Goal: Information Seeking & Learning: Learn about a topic

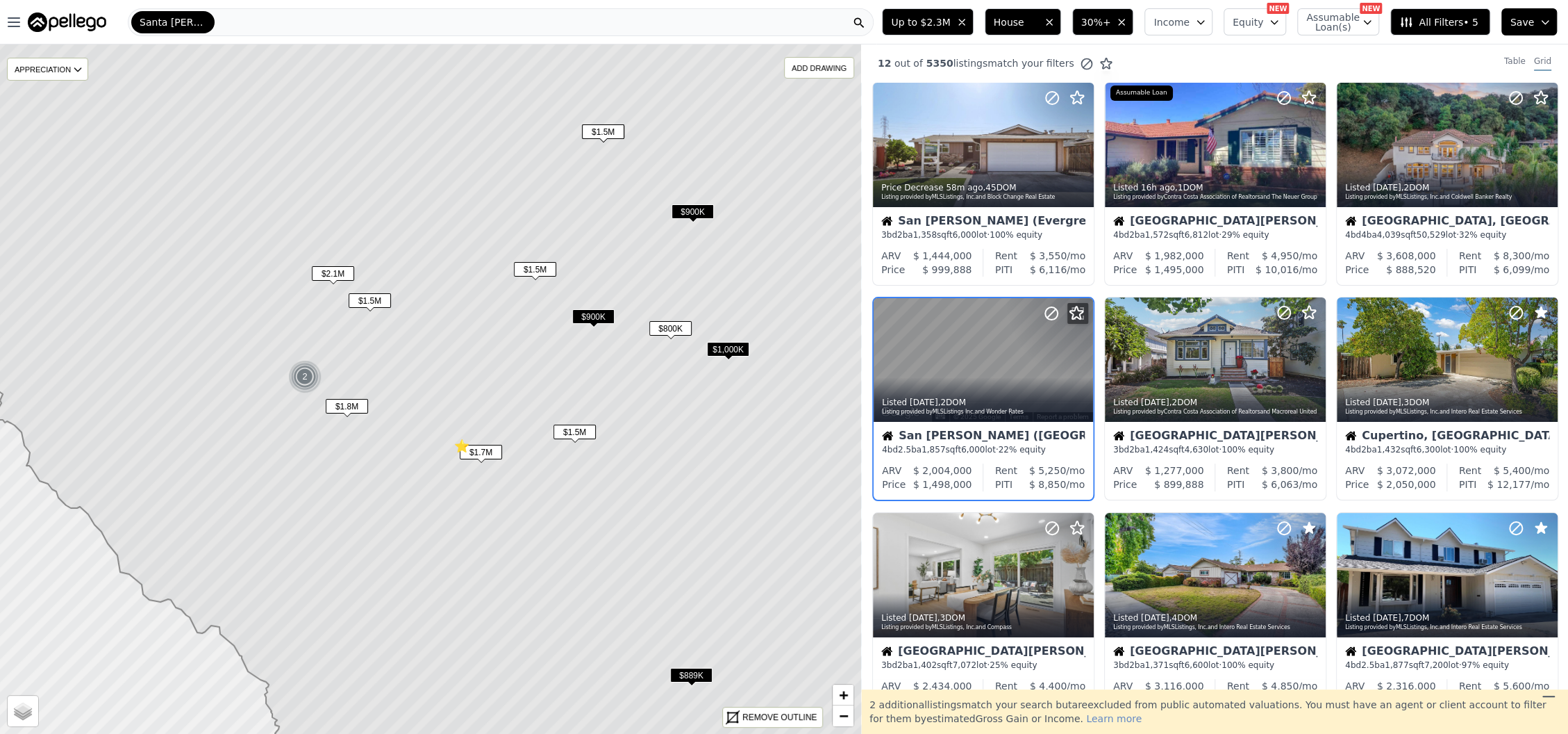
scroll to position [31, 0]
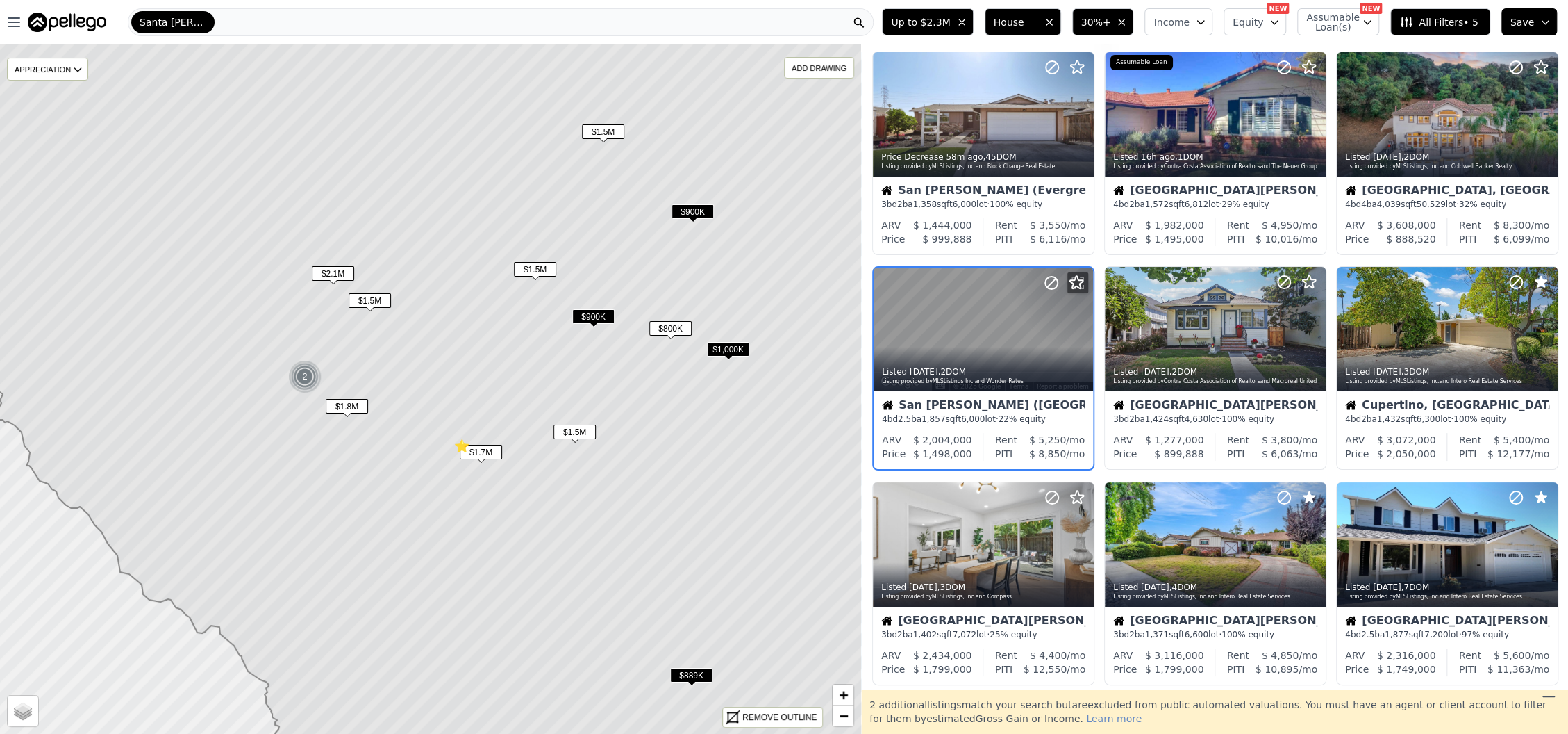
click at [729, 343] on span "$1,000K" at bounding box center [729, 349] width 43 height 14
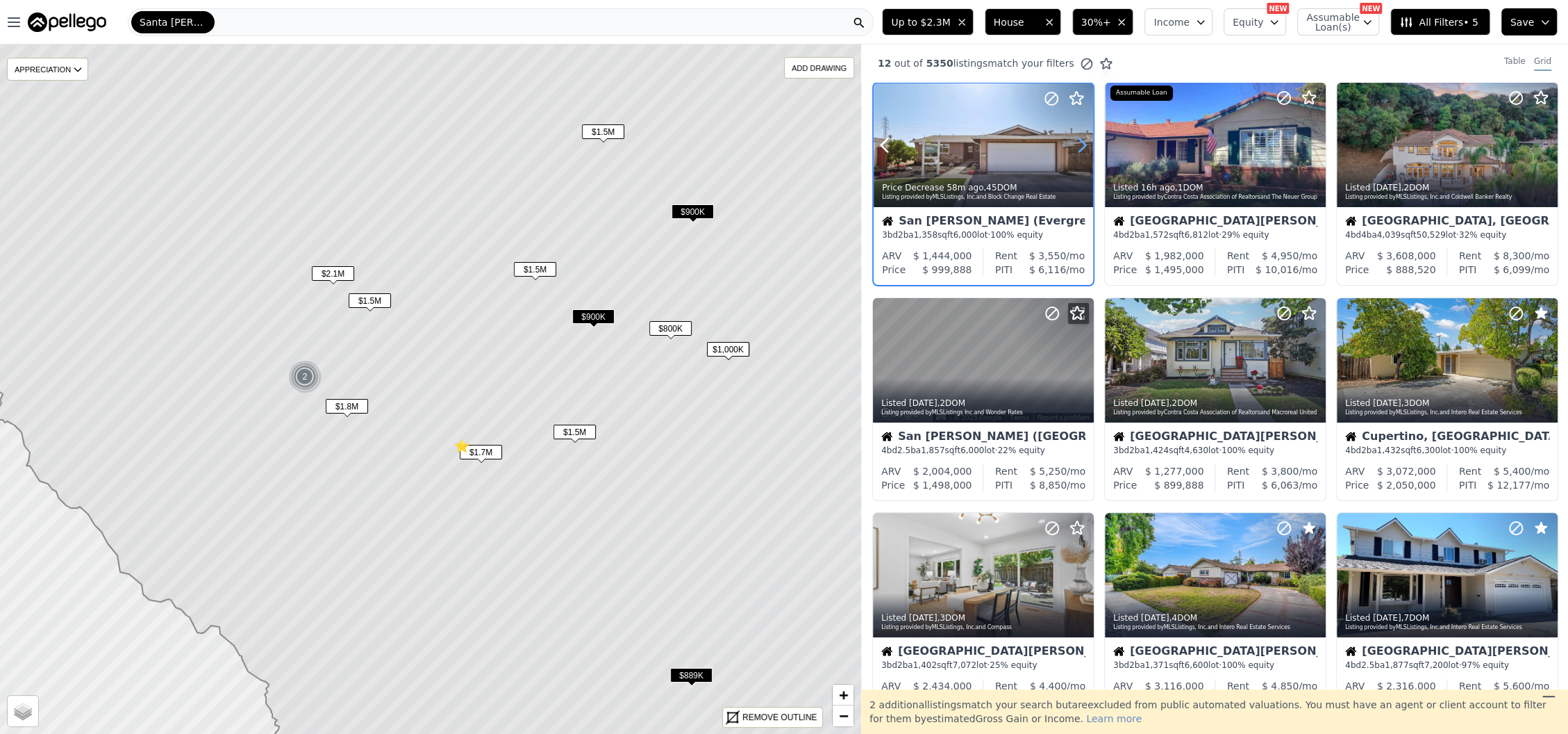
click at [1080, 149] on icon at bounding box center [1082, 145] width 6 height 14
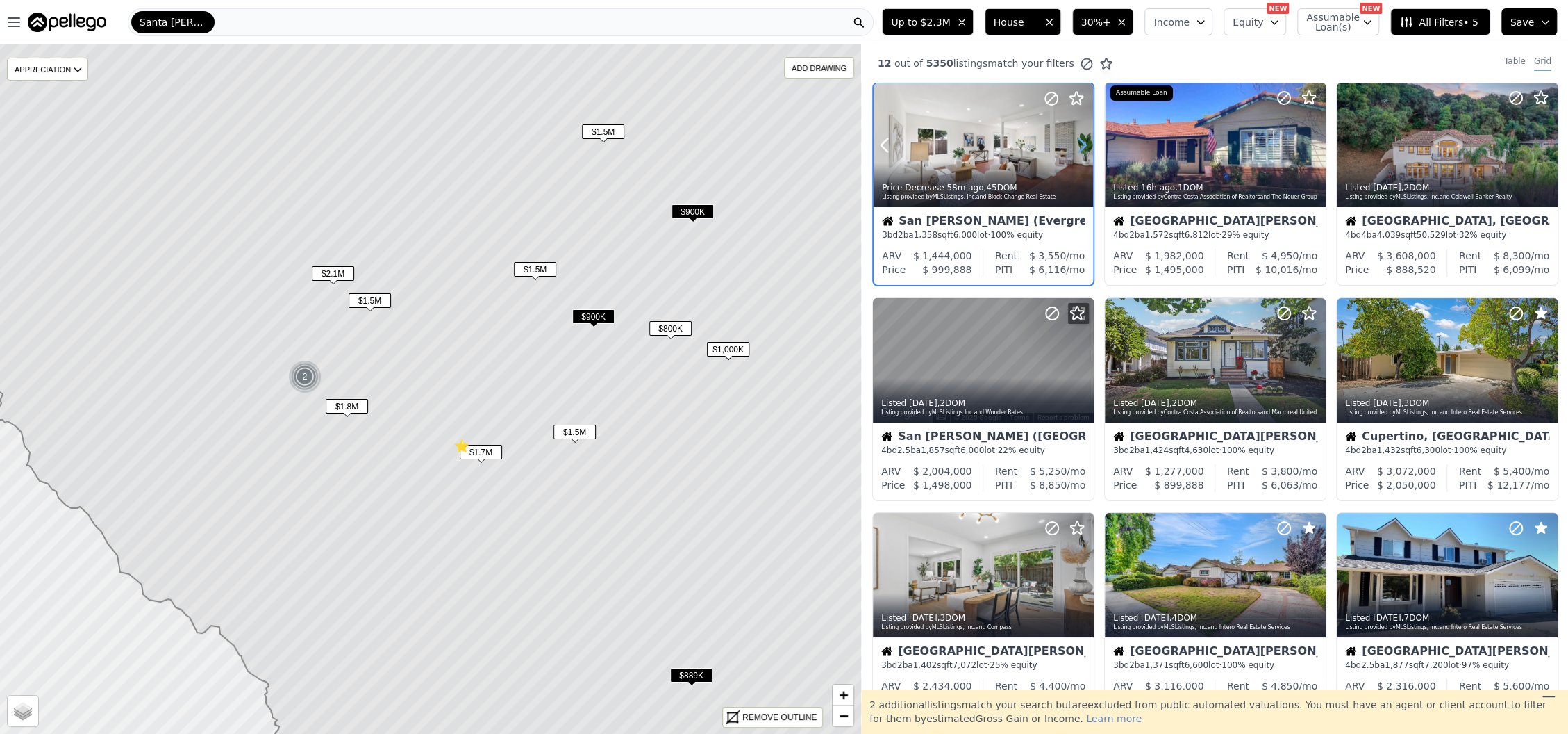
click at [1080, 149] on icon at bounding box center [1082, 145] width 6 height 14
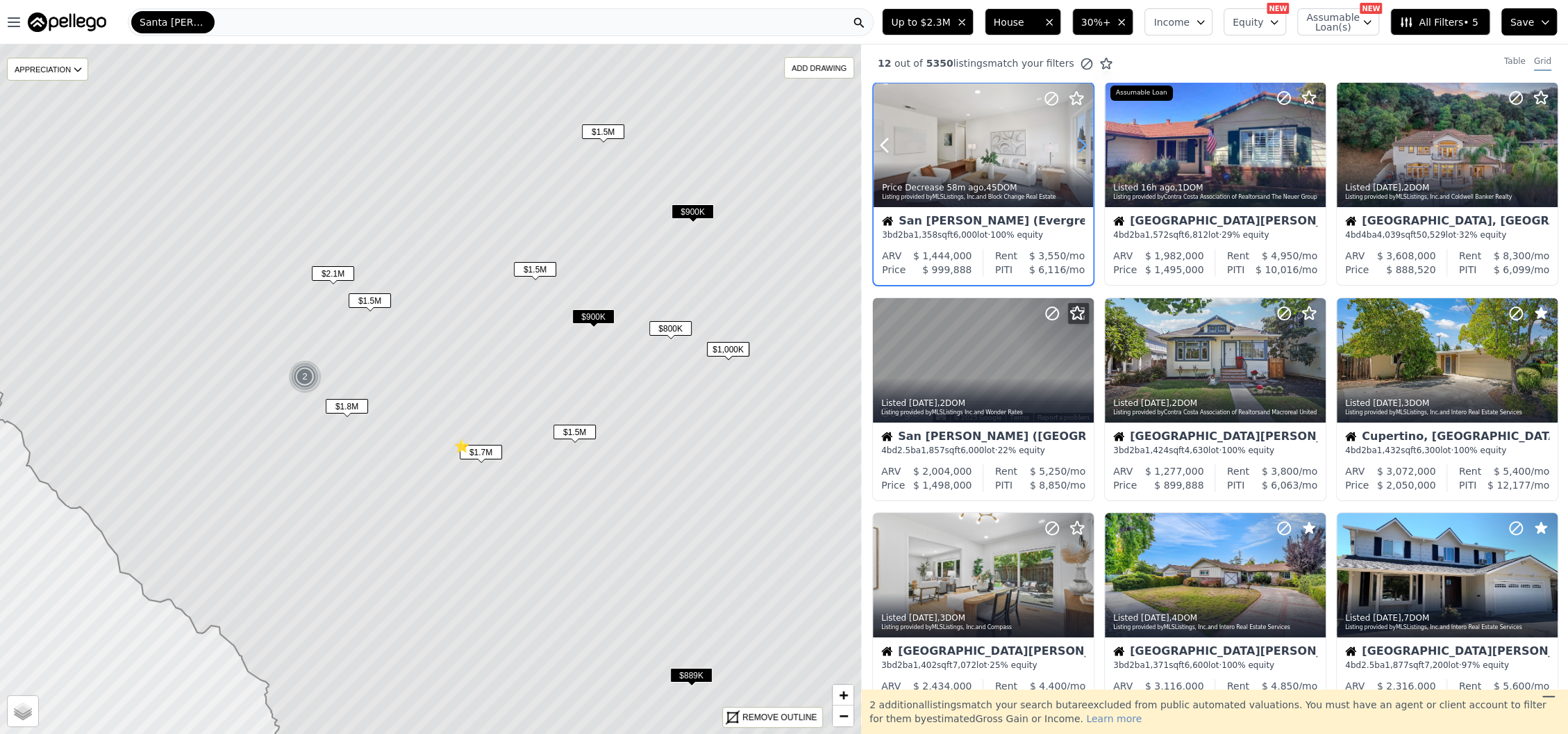
click at [1080, 149] on icon at bounding box center [1082, 145] width 6 height 14
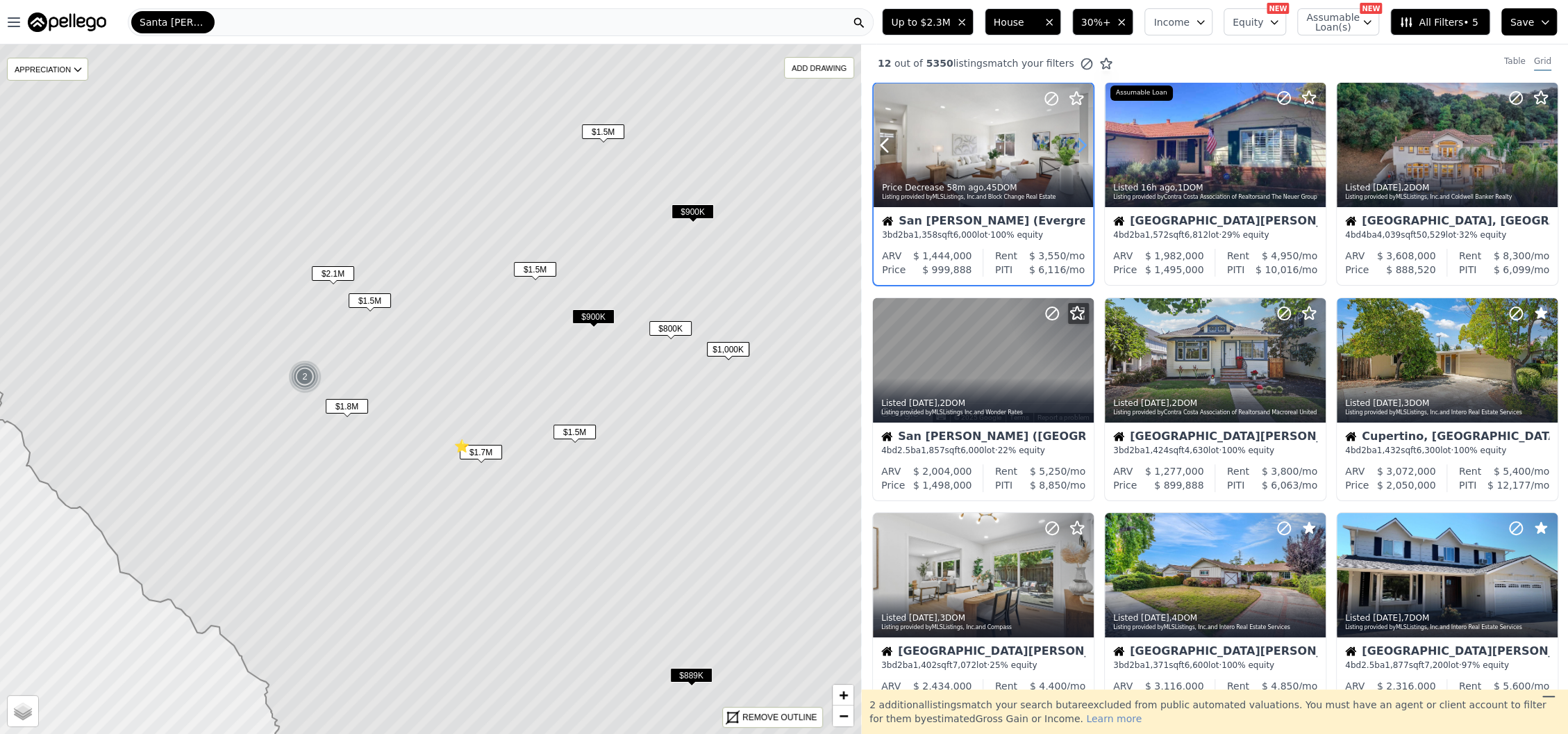
click at [1080, 149] on icon at bounding box center [1082, 145] width 6 height 14
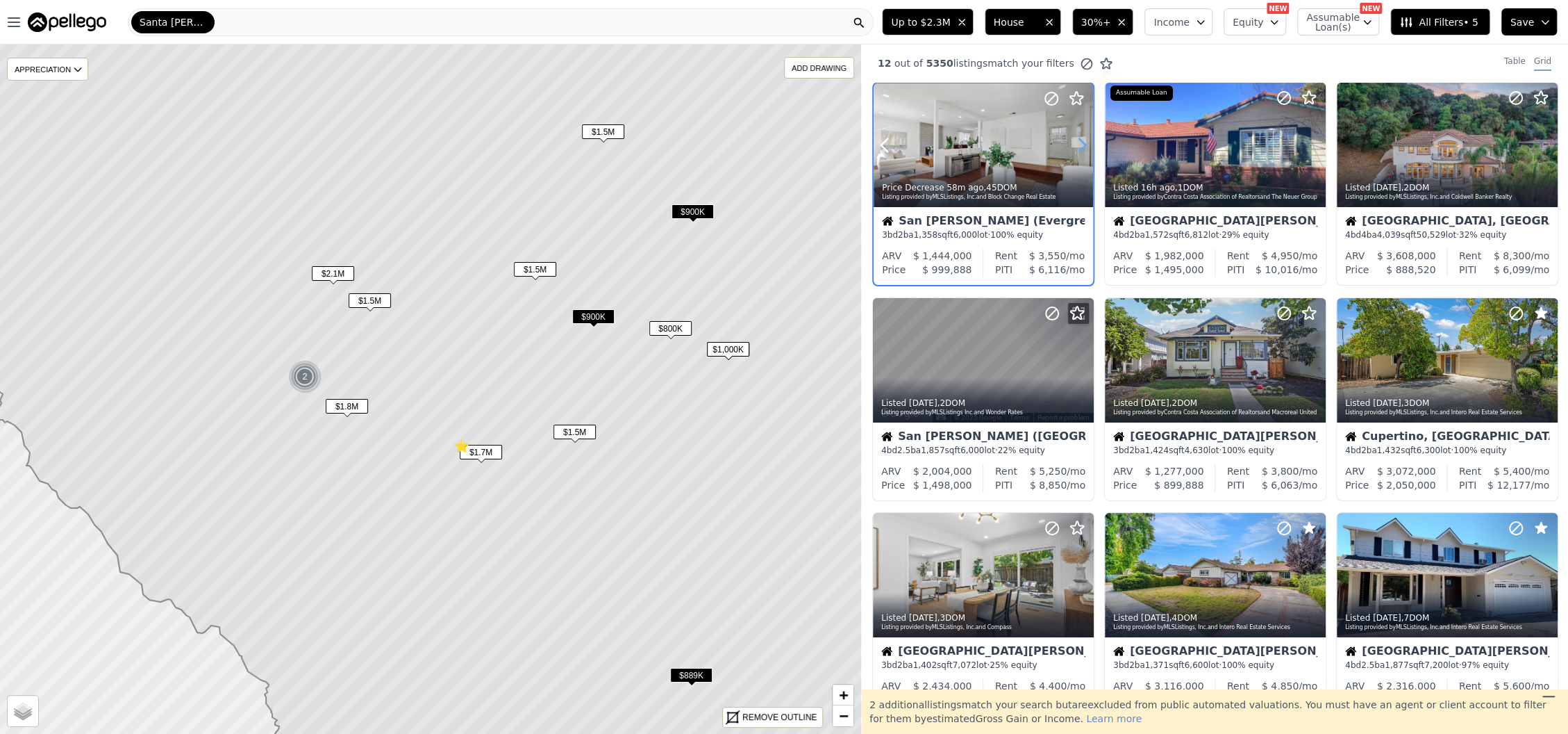
click at [1080, 149] on icon at bounding box center [1082, 145] width 6 height 14
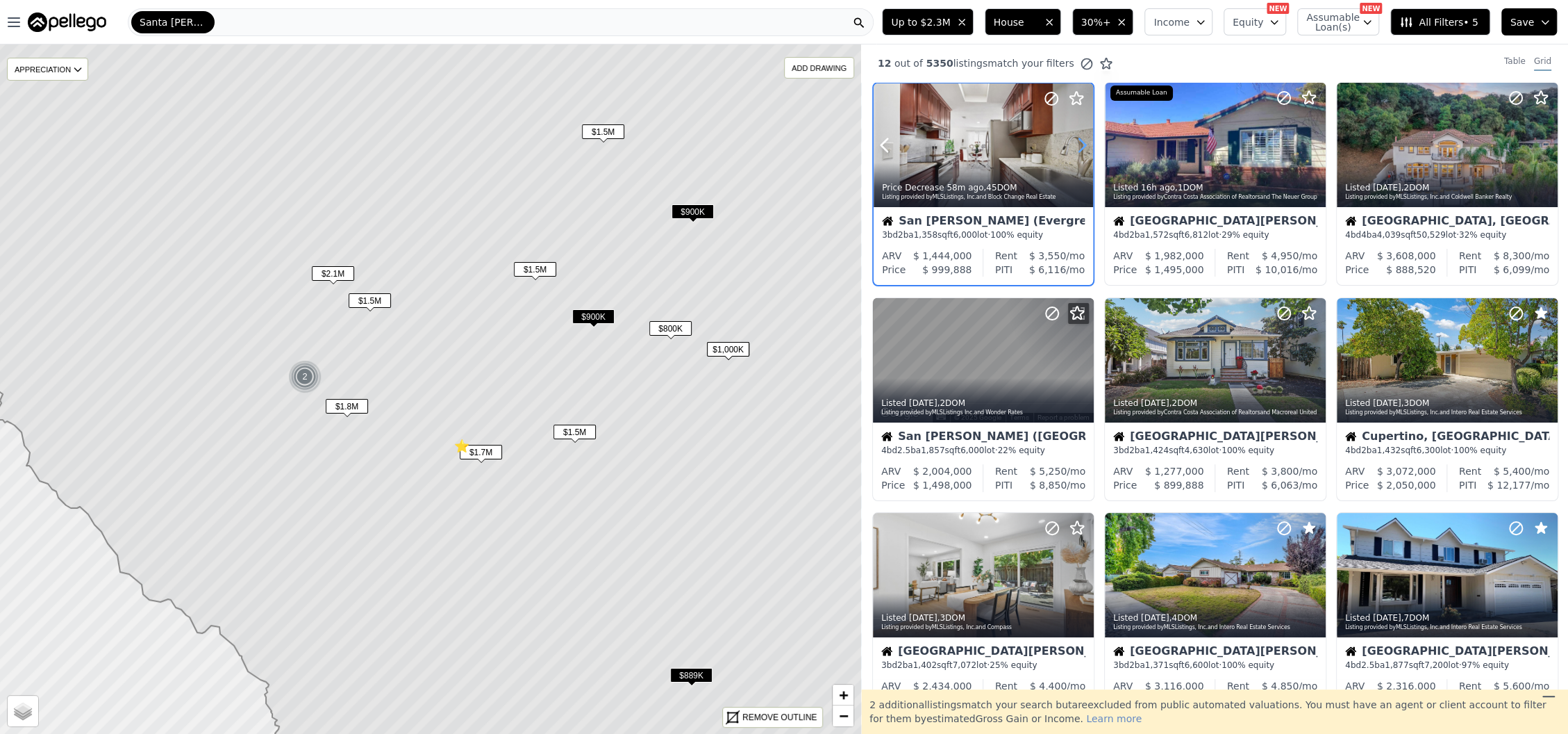
click at [1080, 149] on icon at bounding box center [1082, 145] width 6 height 14
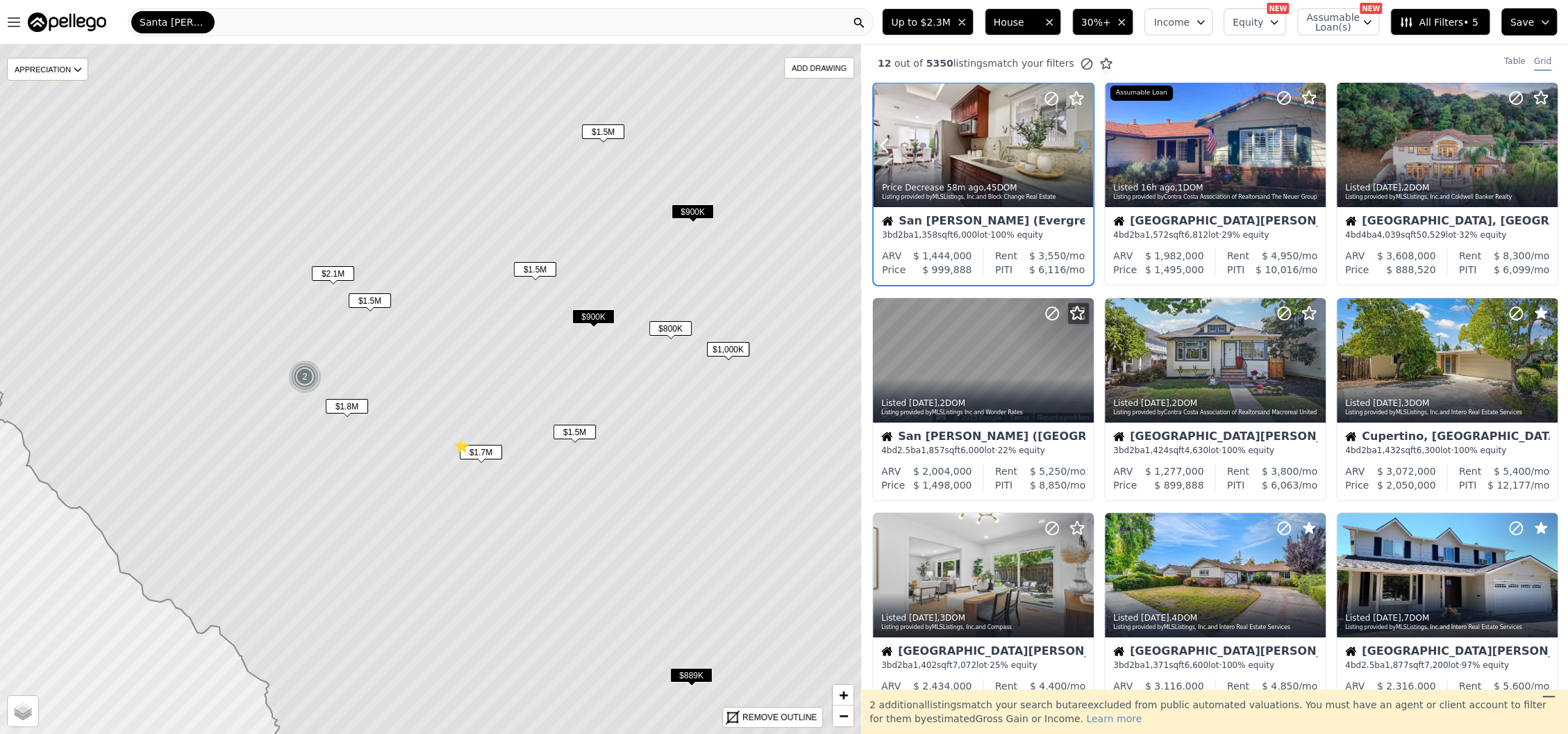
click at [1080, 149] on icon at bounding box center [1082, 145] width 6 height 14
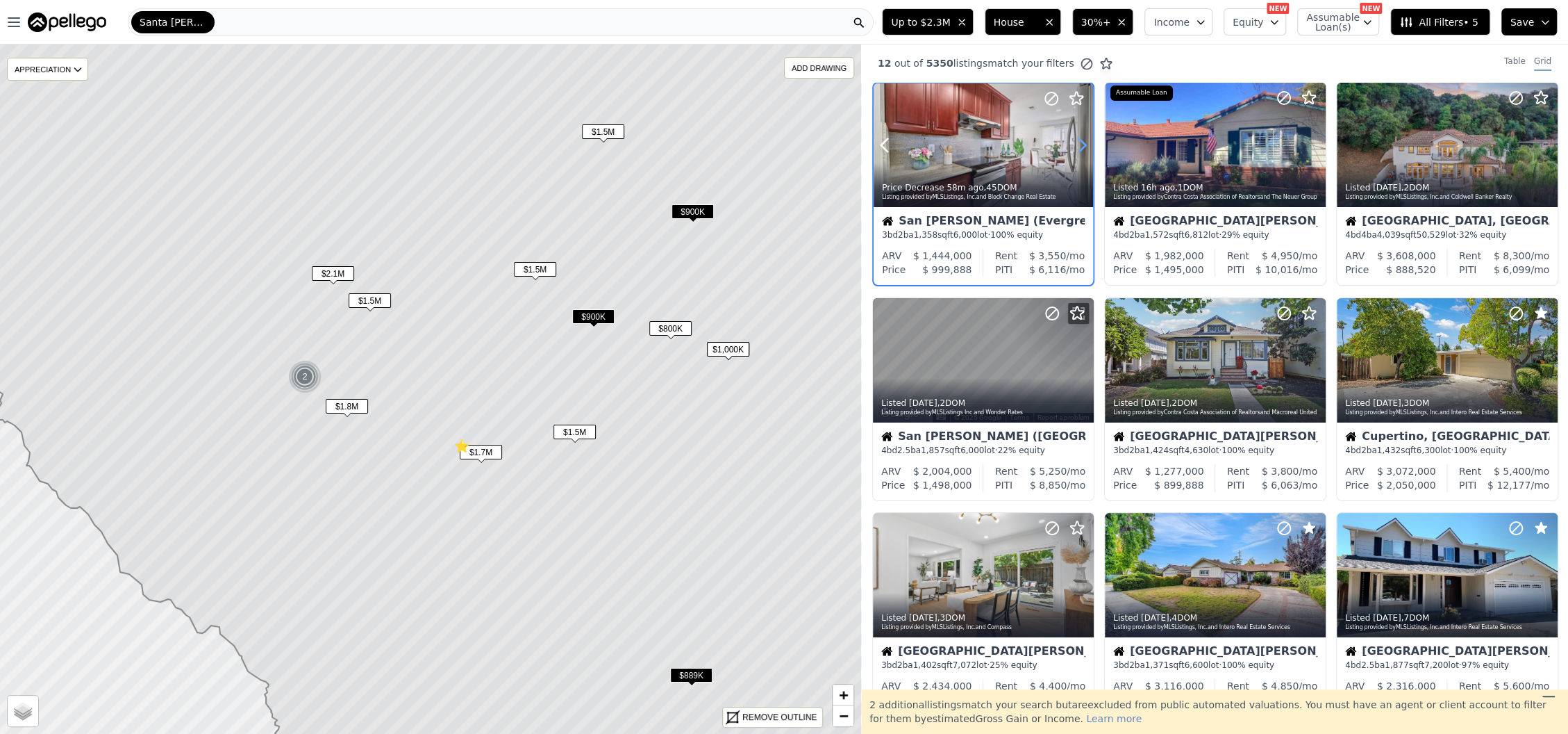
click at [1080, 149] on icon at bounding box center [1082, 145] width 6 height 14
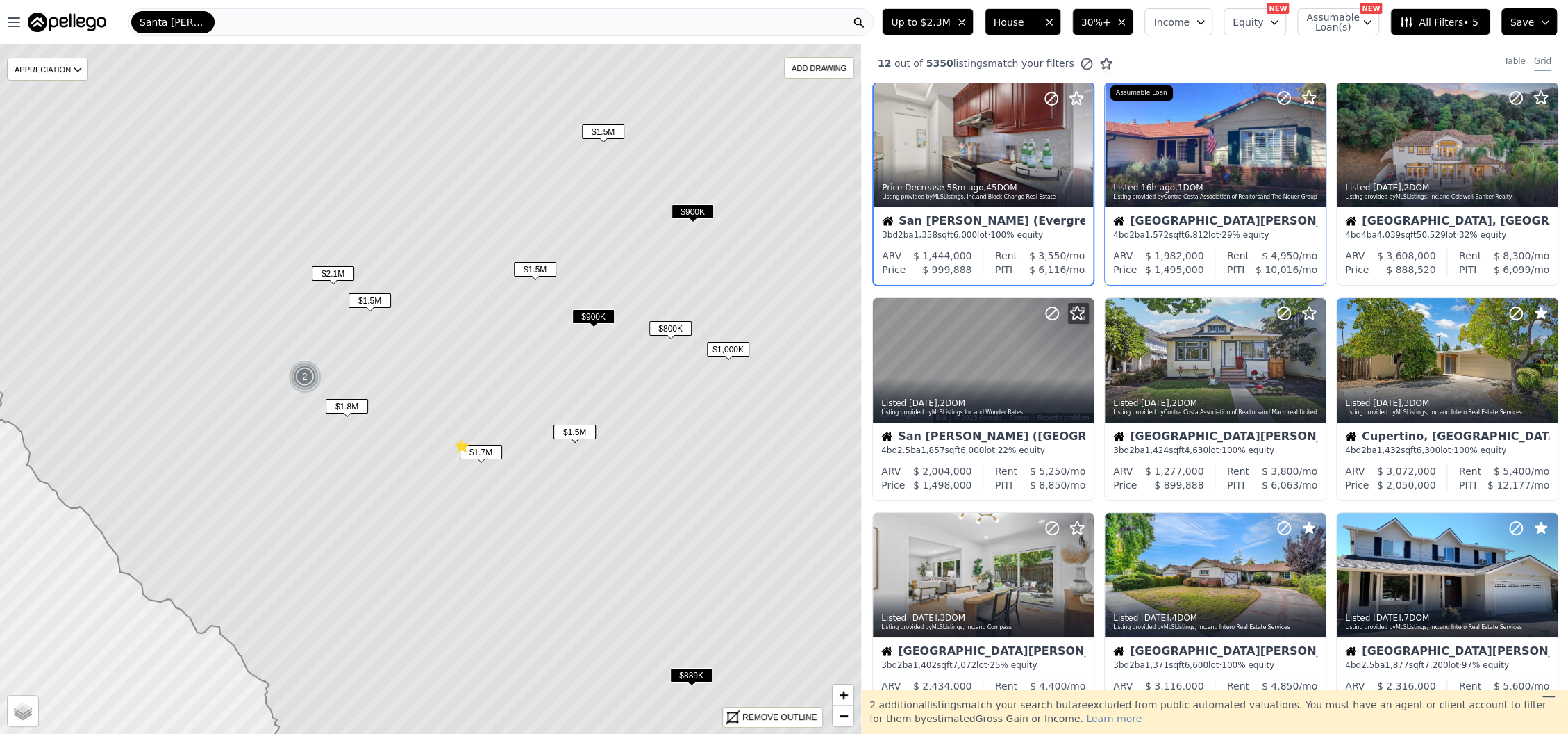
click at [1298, 140] on div at bounding box center [1281, 127] width 89 height 89
click at [1537, 367] on icon at bounding box center [1547, 360] width 22 height 22
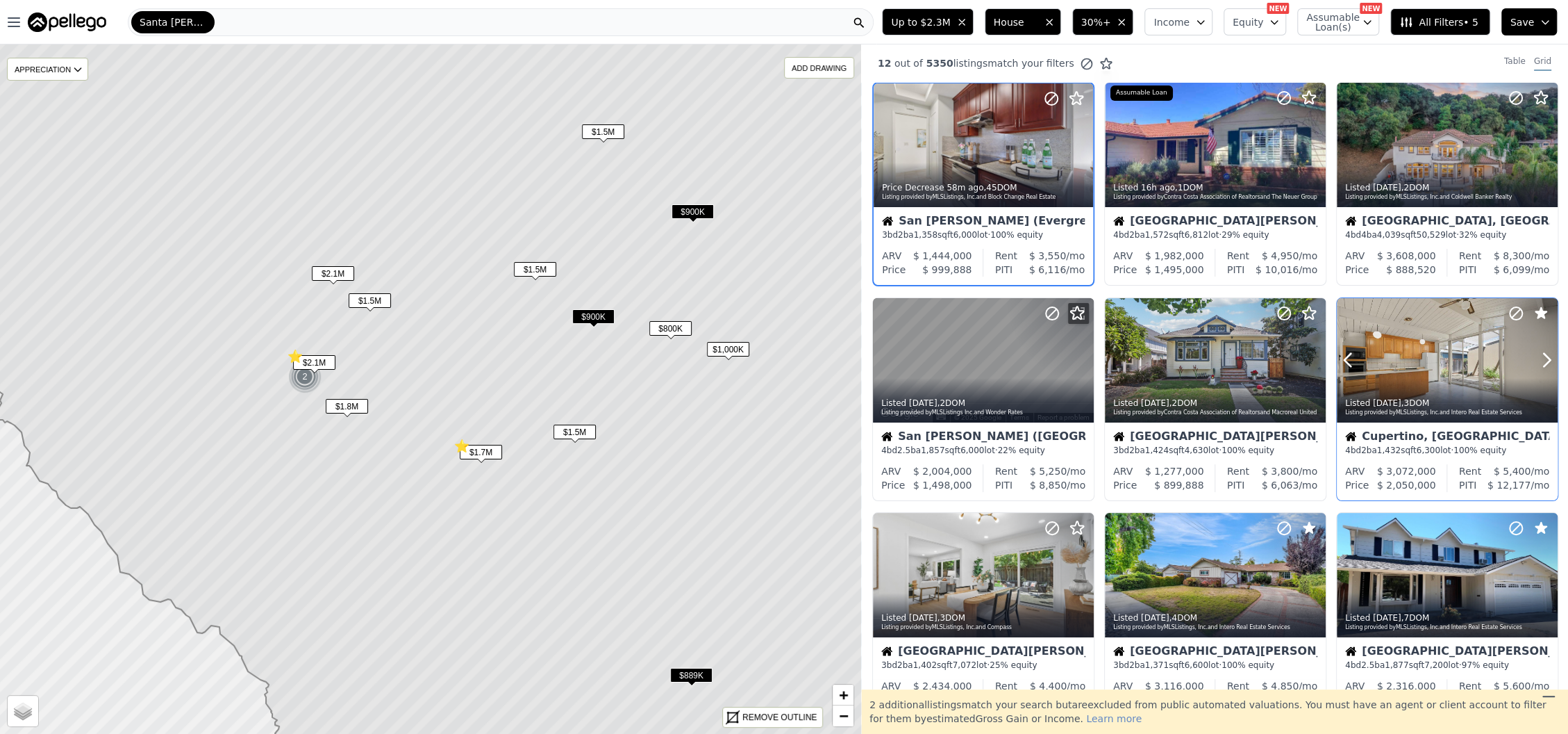
click at [1405, 375] on div at bounding box center [1447, 360] width 221 height 124
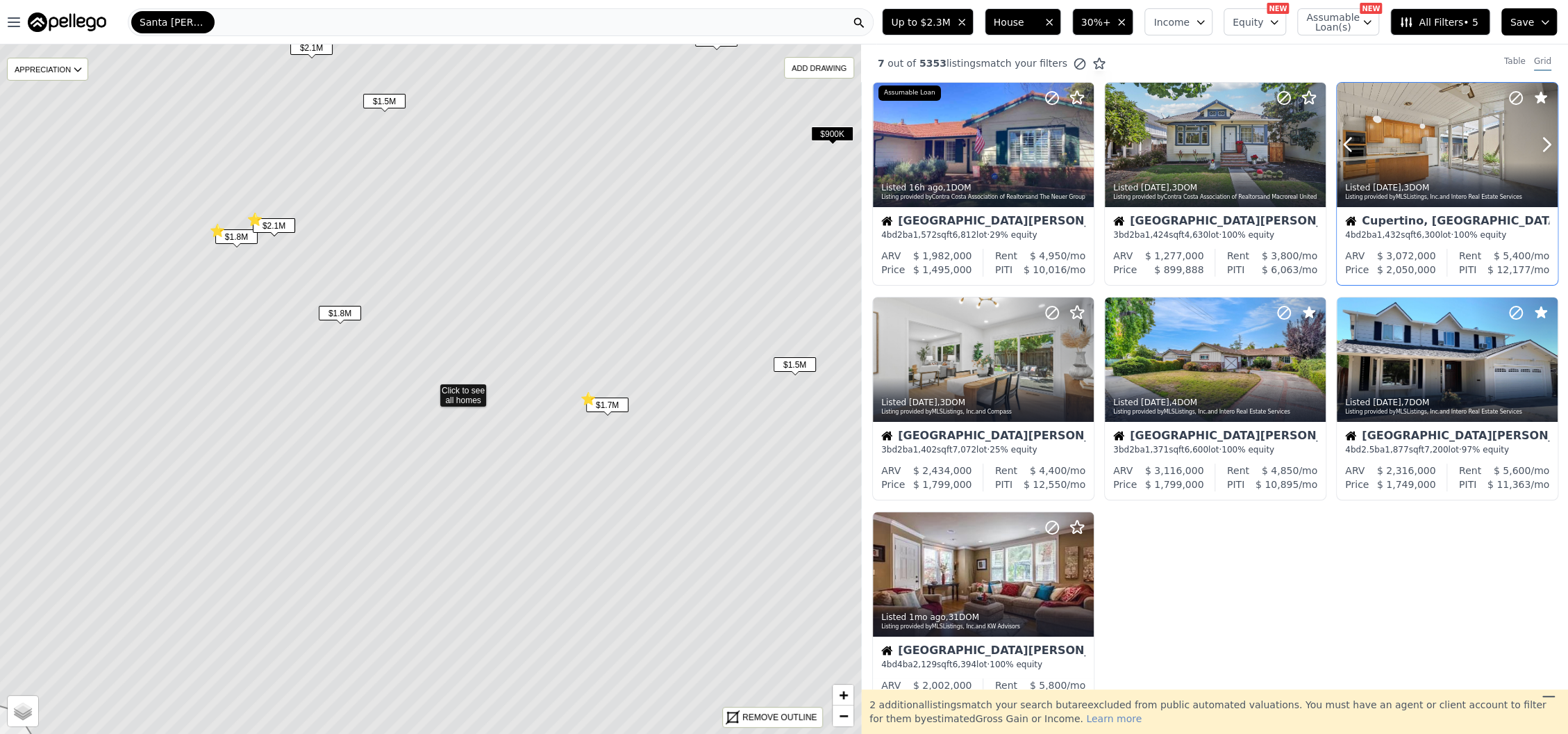
click at [1354, 176] on div "Listed 3d ago , 3 DOM Listing provided by MLSListings, Inc. and Intero Real Est…" at bounding box center [1447, 190] width 221 height 33
click at [1439, 369] on div at bounding box center [1447, 360] width 221 height 124
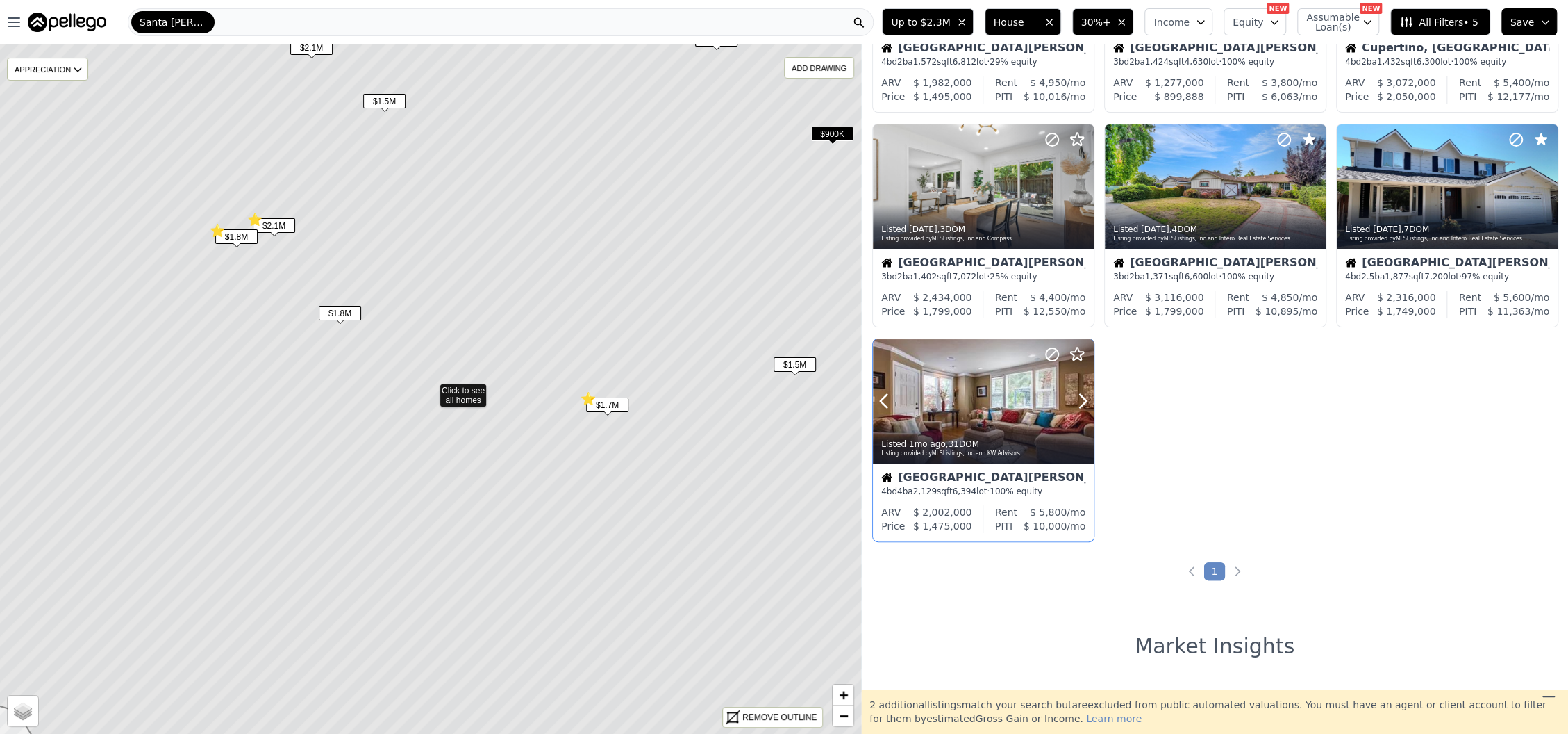
scroll to position [185, 0]
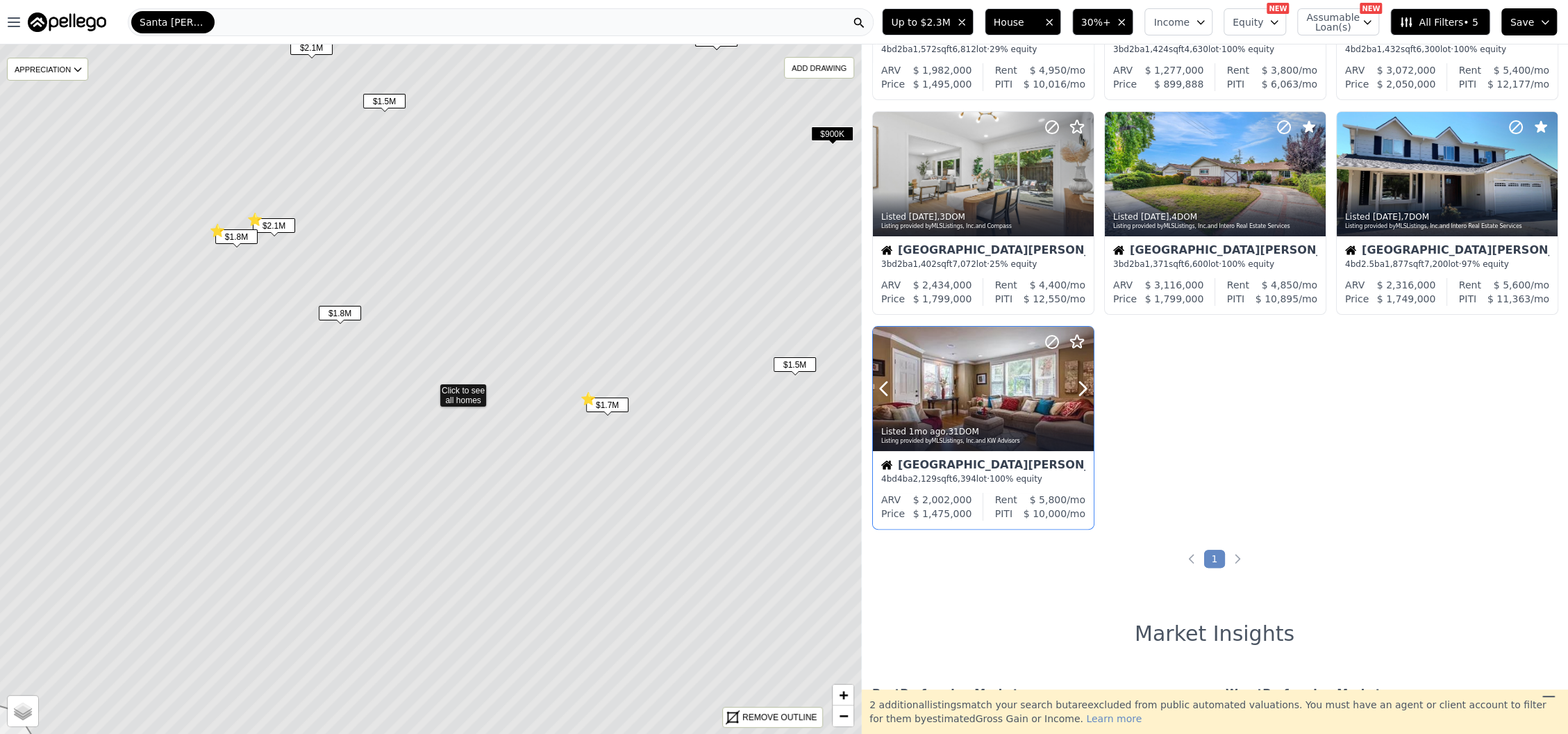
click at [986, 396] on div at bounding box center [984, 389] width 221 height 124
click at [1013, 381] on div at bounding box center [1049, 371] width 89 height 89
click at [1078, 392] on icon at bounding box center [1082, 389] width 22 height 22
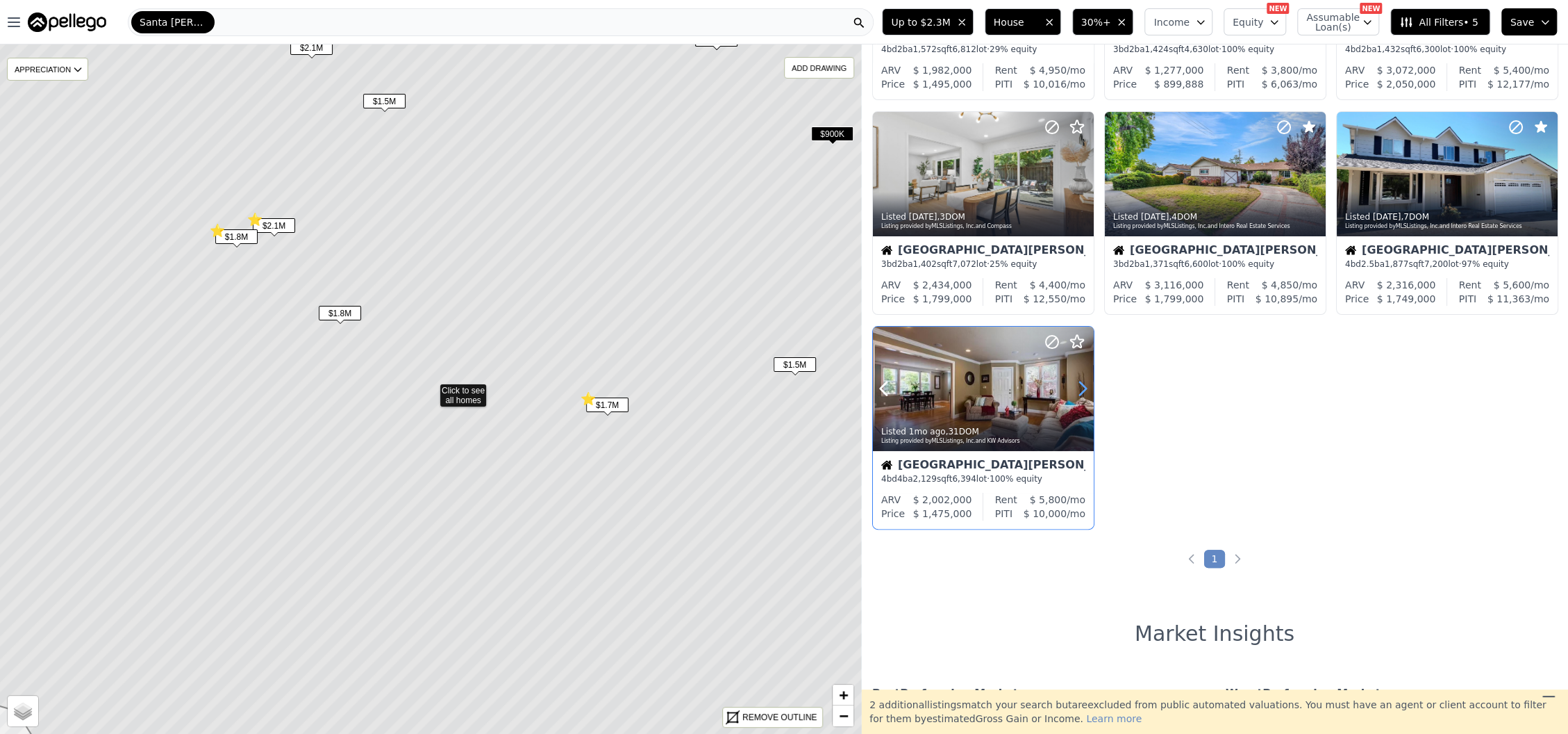
click at [1078, 392] on icon at bounding box center [1082, 389] width 22 height 22
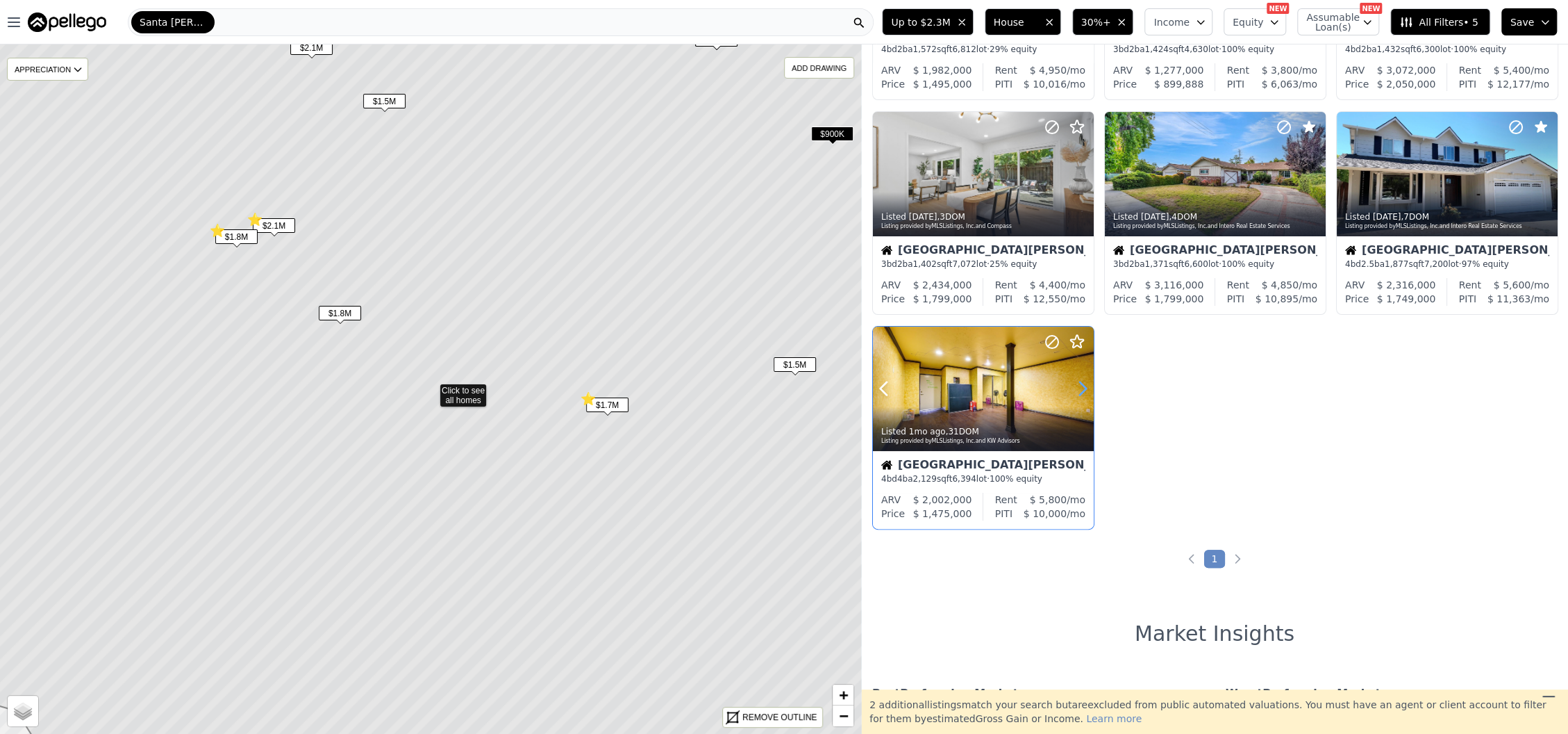
click at [1078, 392] on icon at bounding box center [1082, 389] width 22 height 22
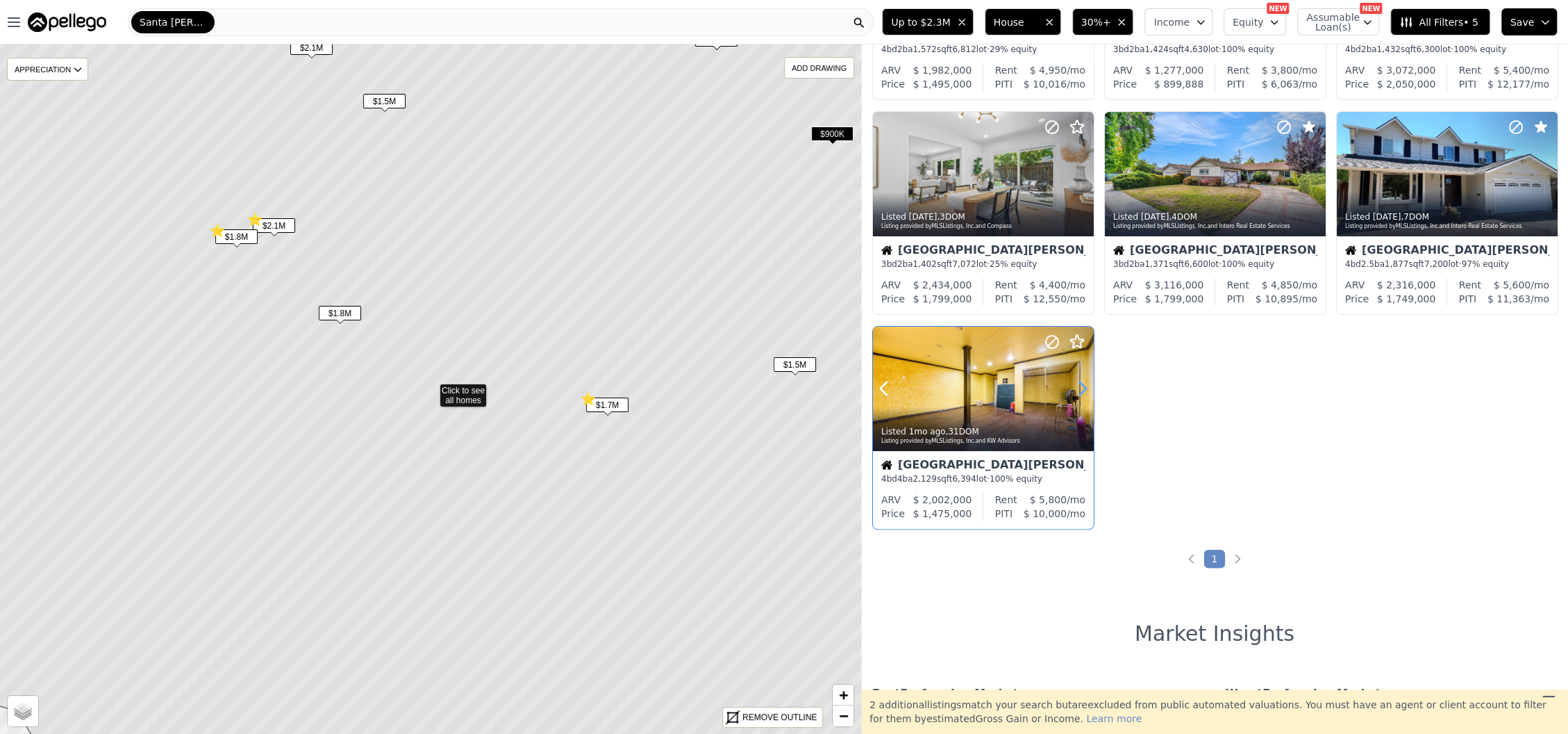
click at [1078, 392] on icon at bounding box center [1082, 389] width 22 height 22
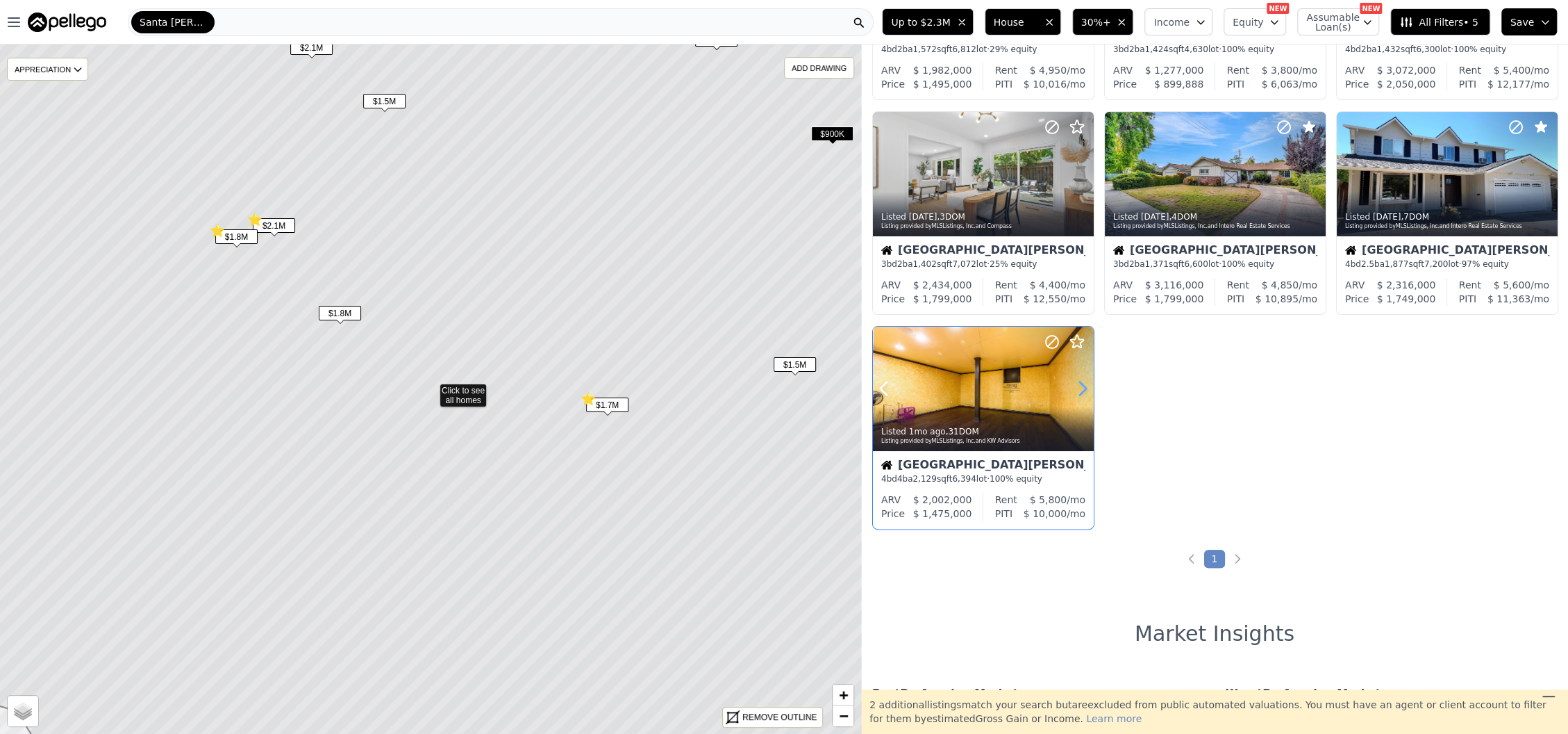
click at [1078, 392] on icon at bounding box center [1082, 389] width 22 height 22
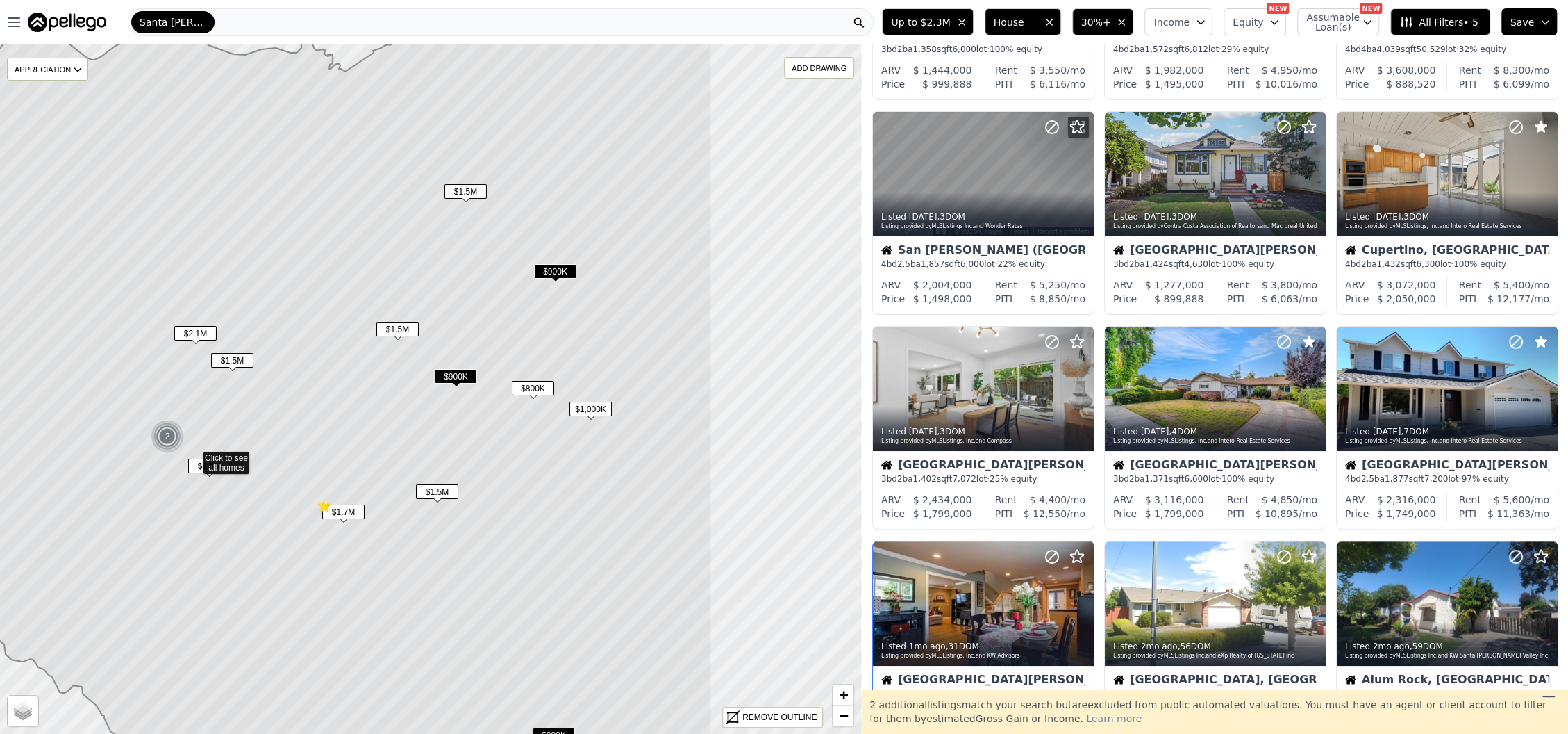
drag, startPoint x: 692, startPoint y: 347, endPoint x: 433, endPoint y: 427, distance: 271.1
click at [433, 427] on icon at bounding box center [247, 458] width 929 height 829
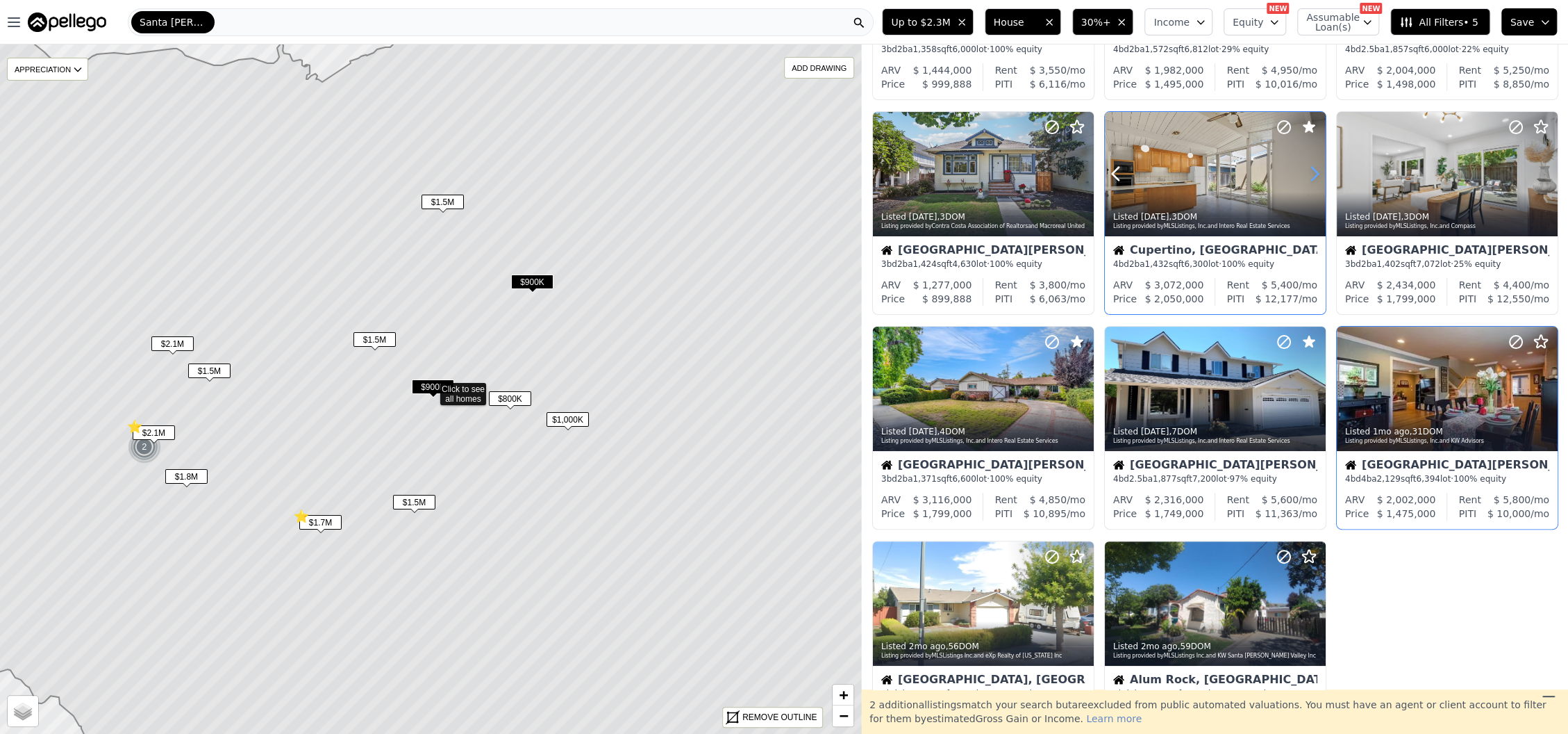
click at [1306, 167] on icon at bounding box center [1315, 174] width 22 height 22
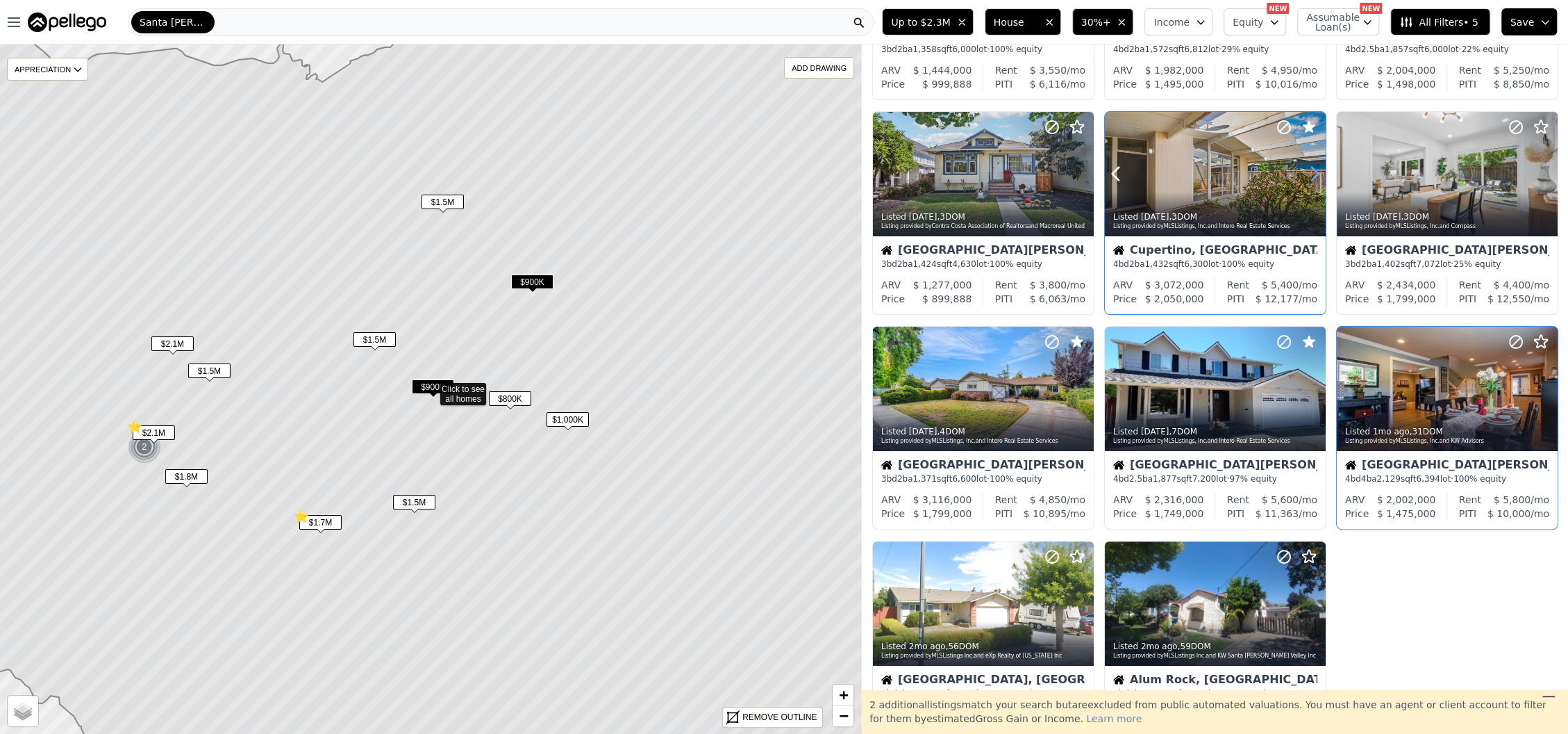
click at [1306, 167] on icon at bounding box center [1315, 174] width 22 height 22
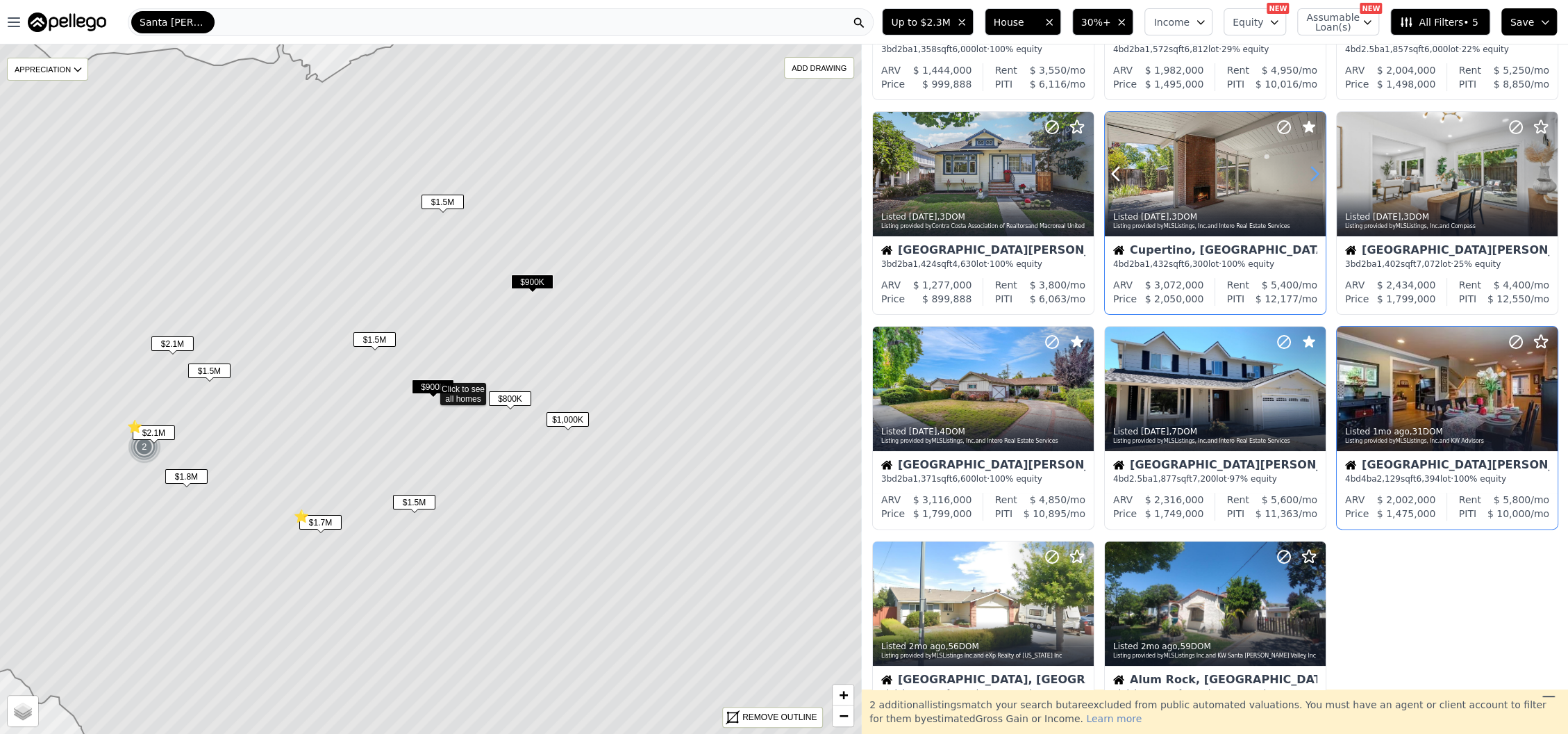
click at [1312, 168] on icon at bounding box center [1315, 174] width 6 height 14
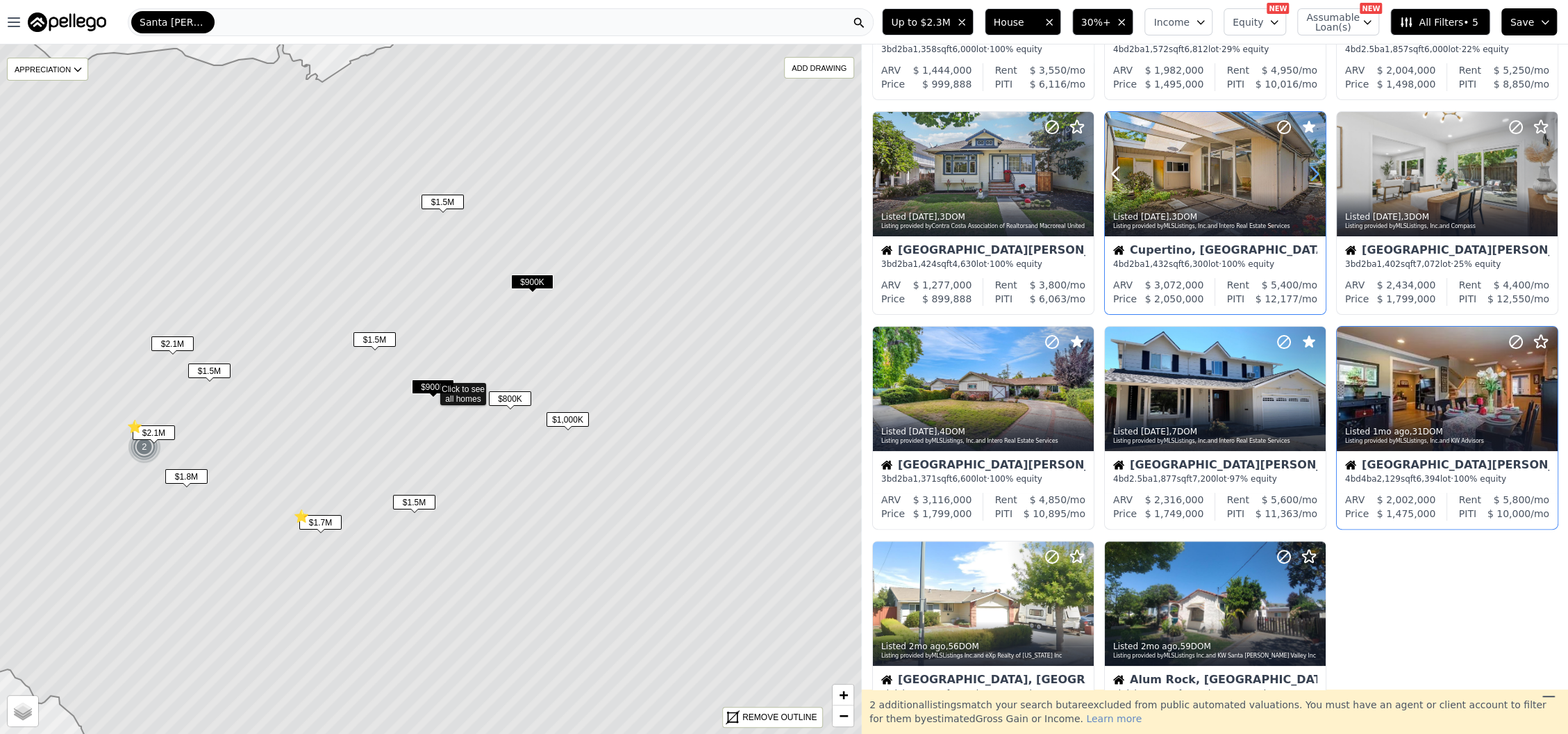
click at [1312, 168] on icon at bounding box center [1315, 174] width 6 height 14
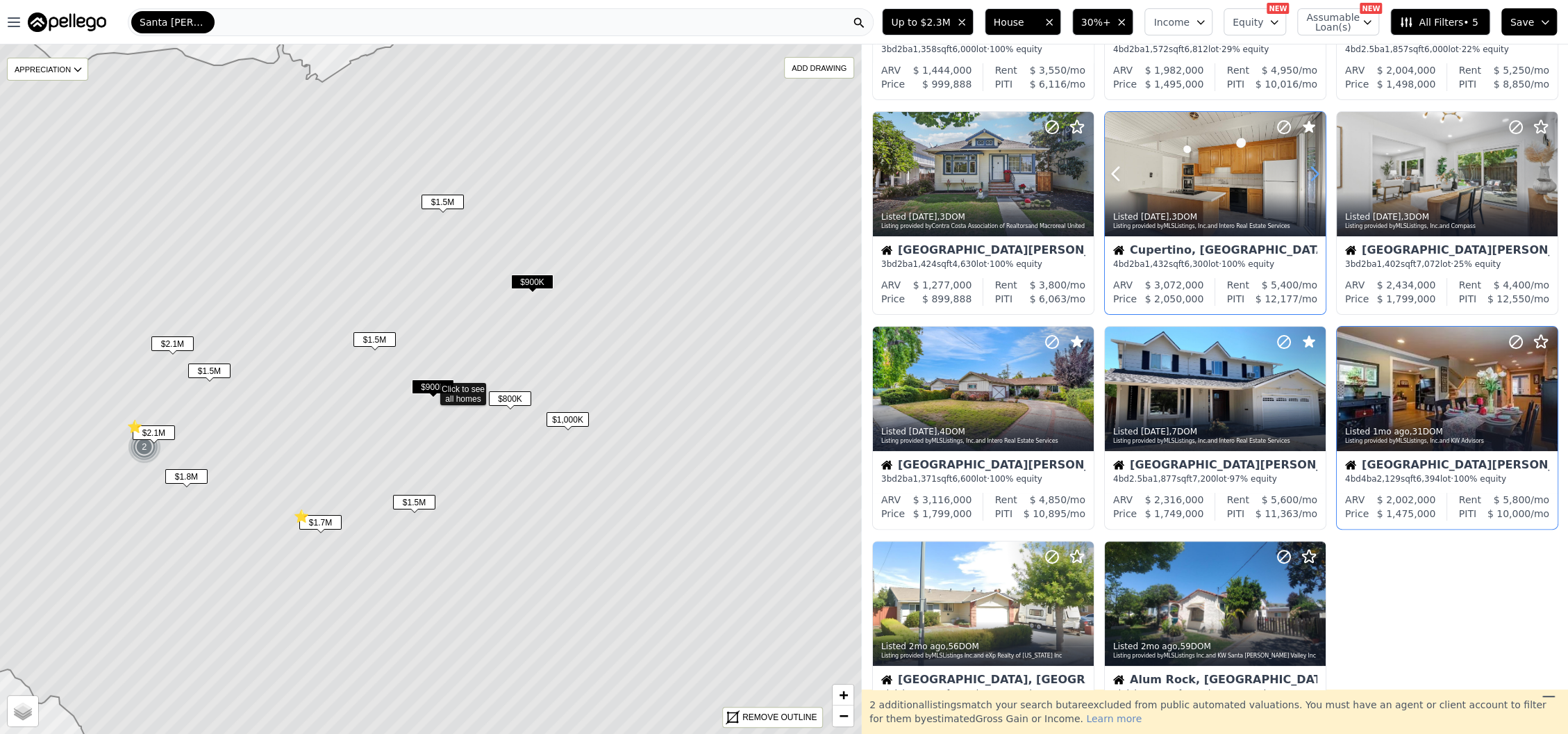
click at [1312, 168] on icon at bounding box center [1315, 174] width 6 height 14
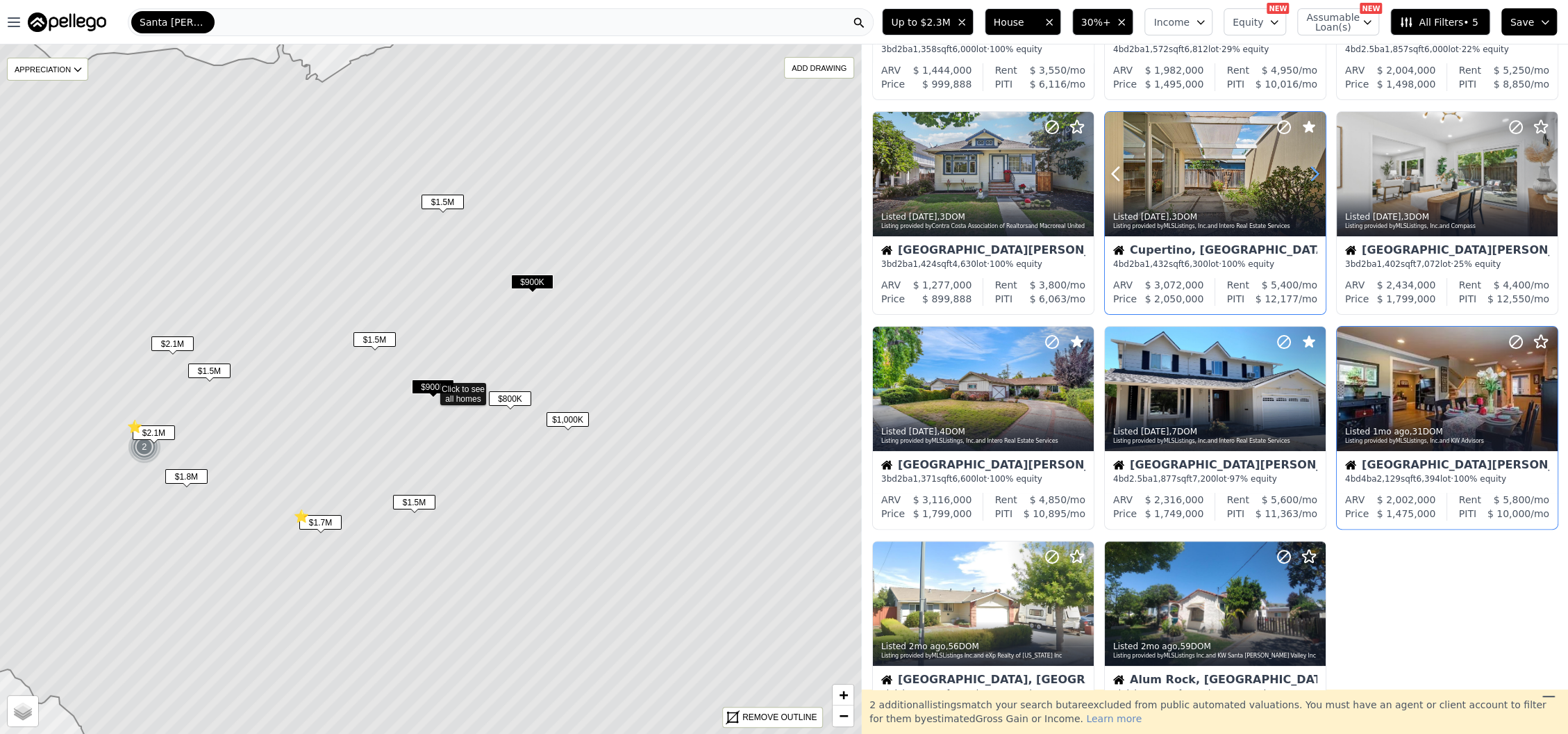
click at [1312, 168] on icon at bounding box center [1315, 174] width 6 height 14
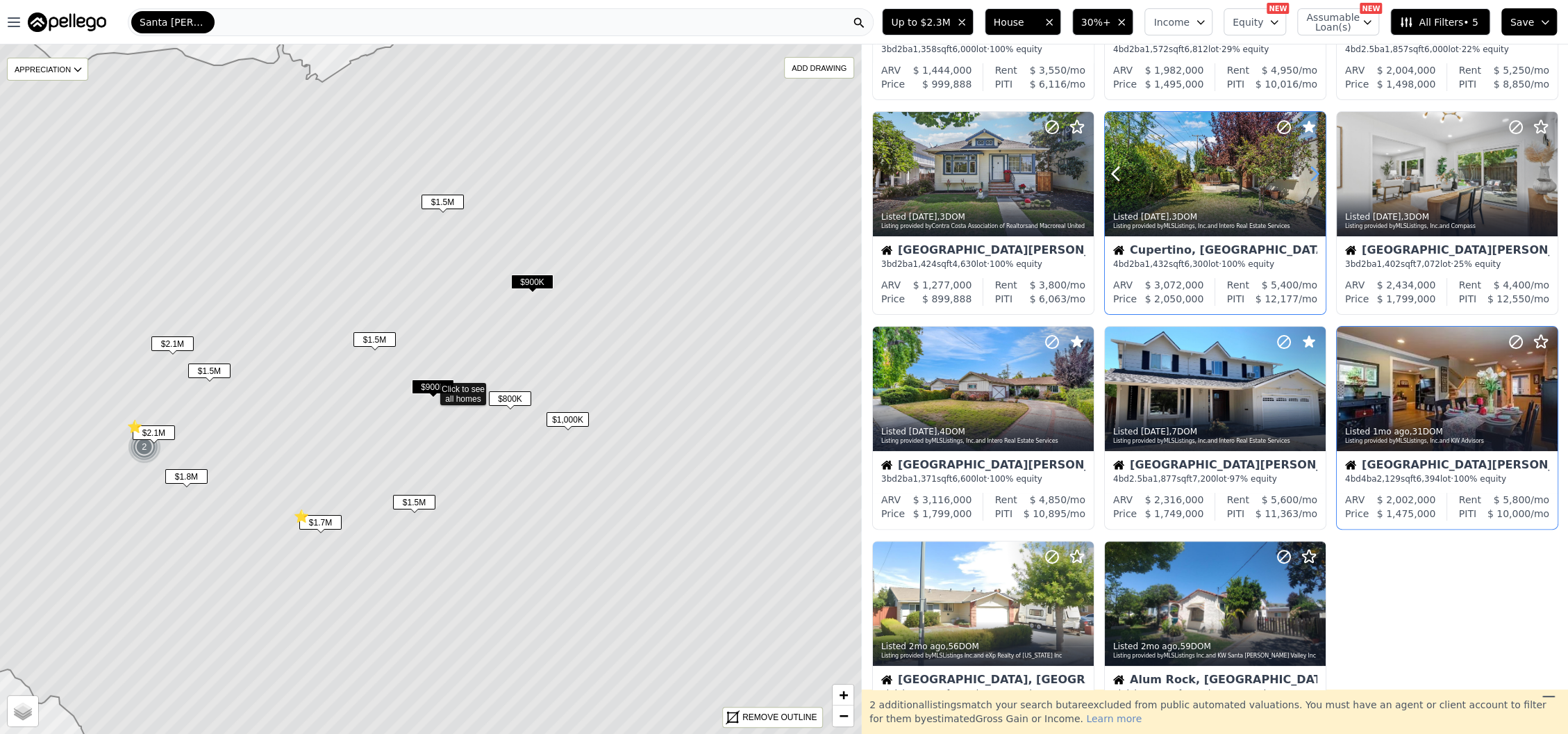
click at [1312, 168] on icon at bounding box center [1315, 174] width 6 height 14
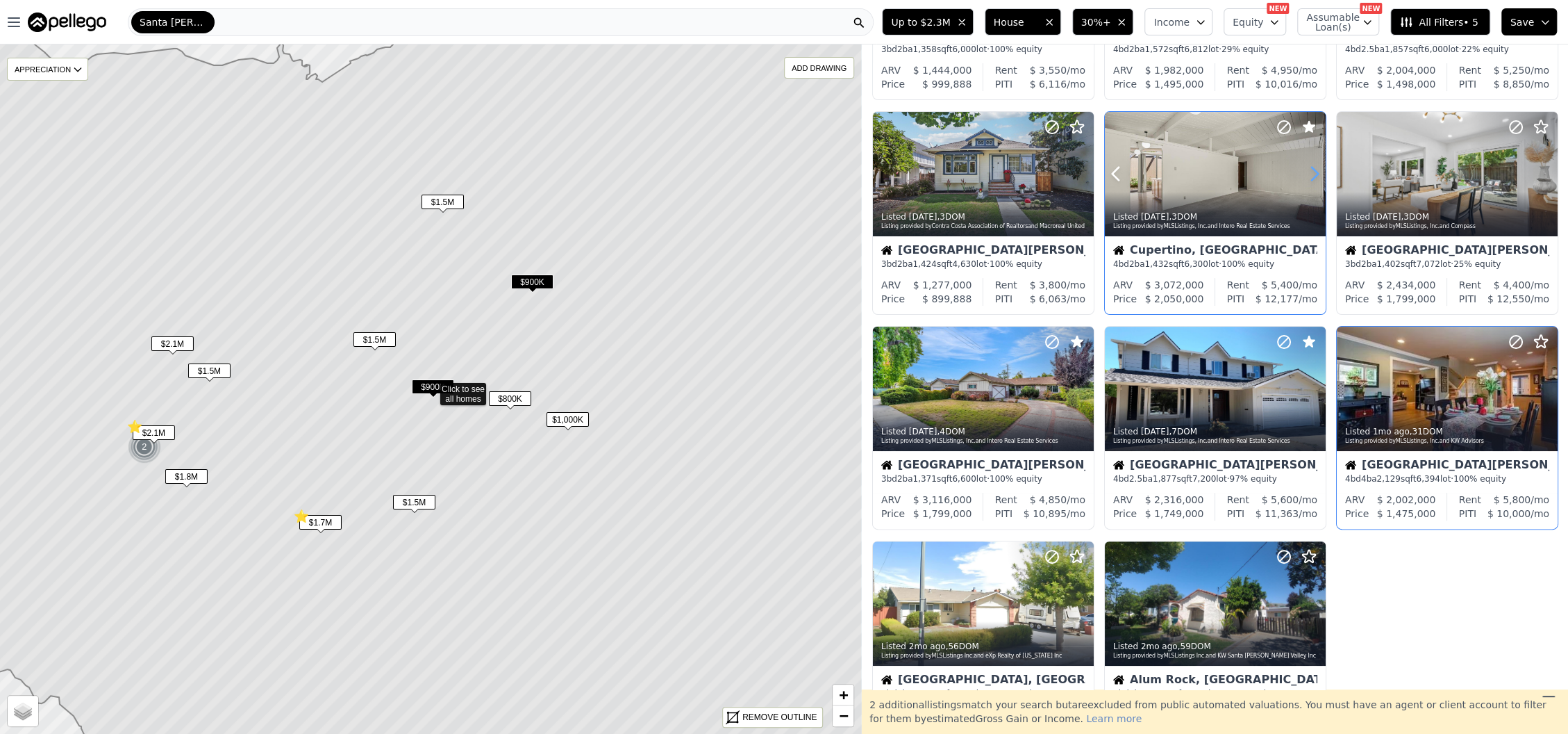
click at [1310, 175] on icon at bounding box center [1315, 174] width 22 height 22
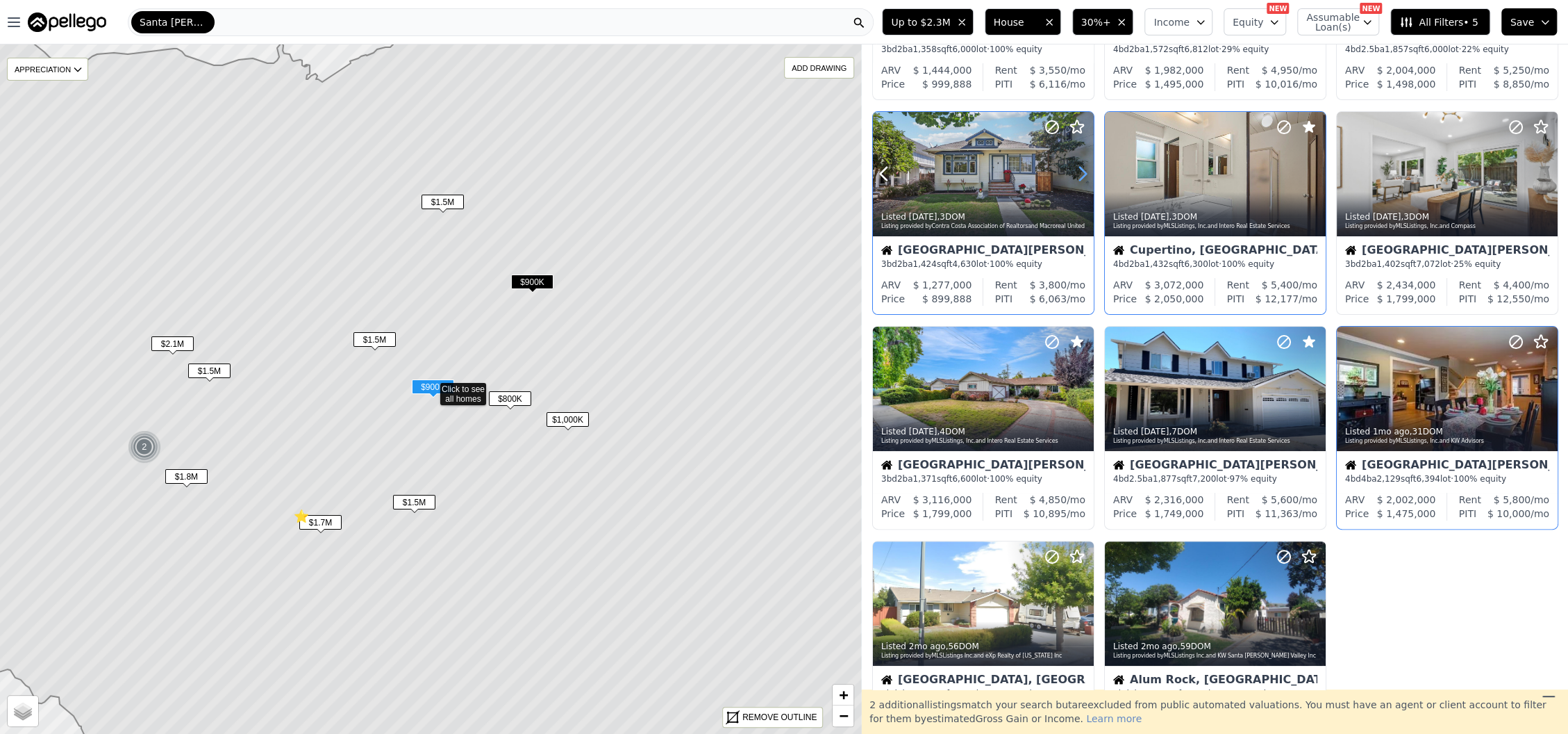
click at [1078, 172] on icon at bounding box center [1082, 174] width 22 height 22
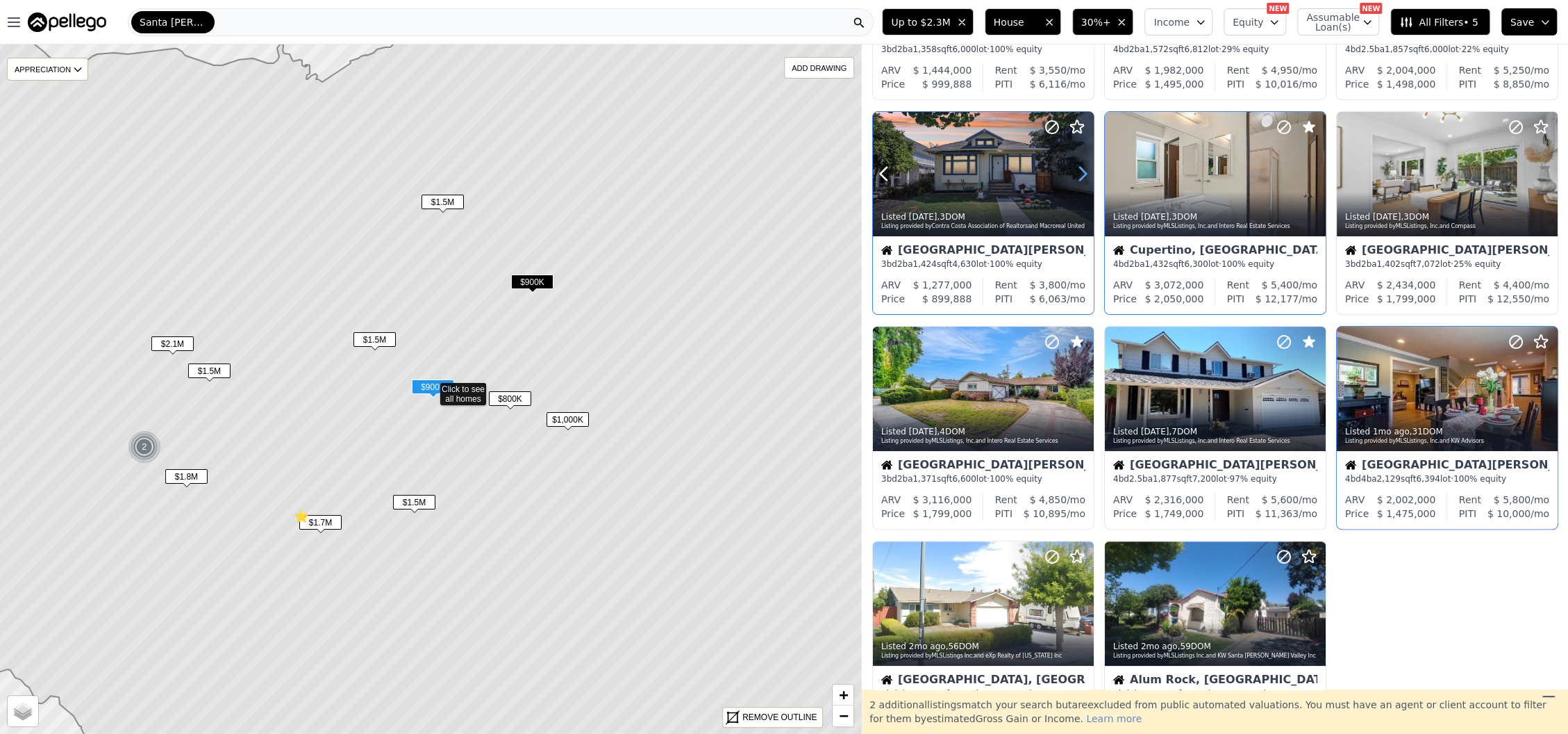
click at [1078, 172] on icon at bounding box center [1082, 174] width 22 height 22
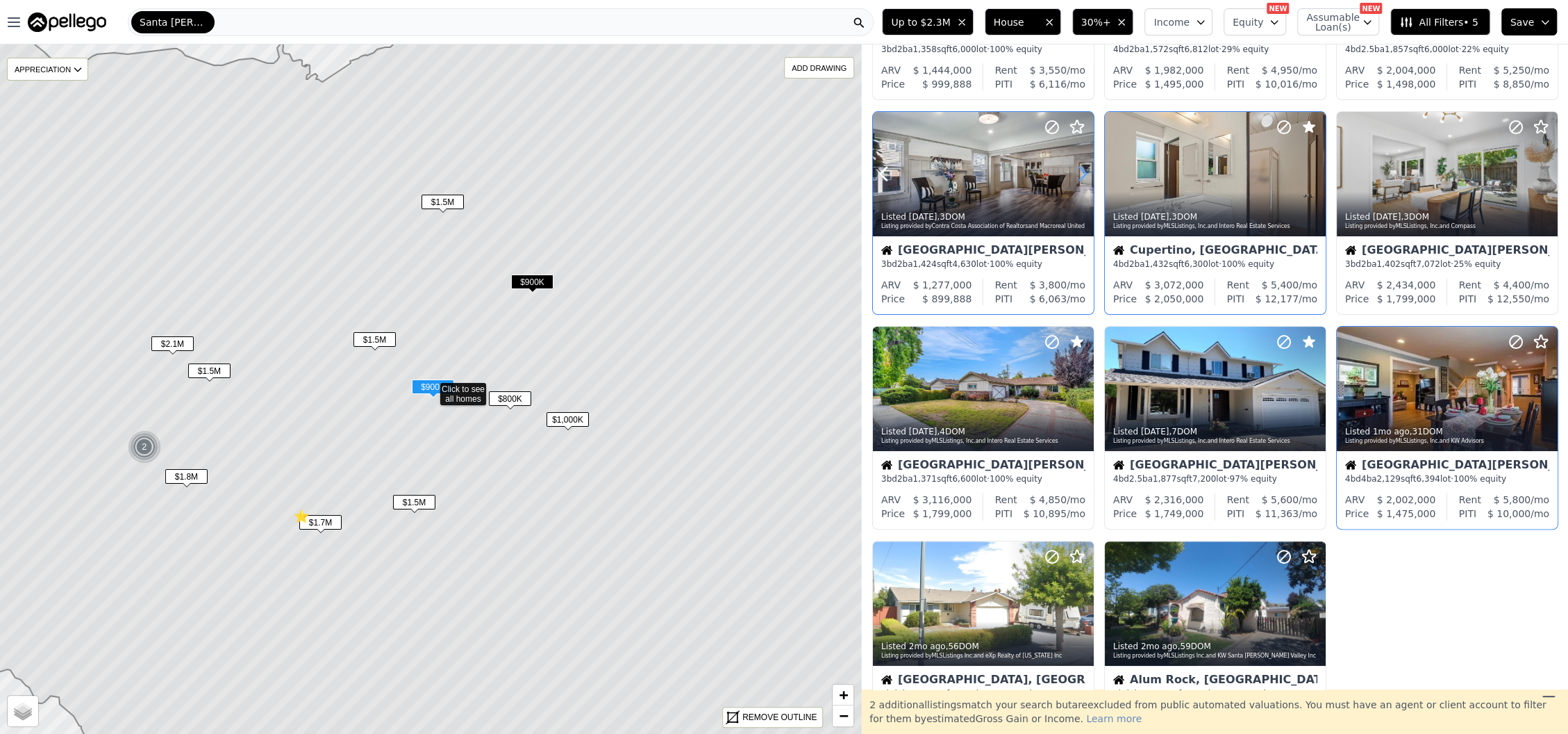
click at [1078, 172] on icon at bounding box center [1082, 174] width 22 height 22
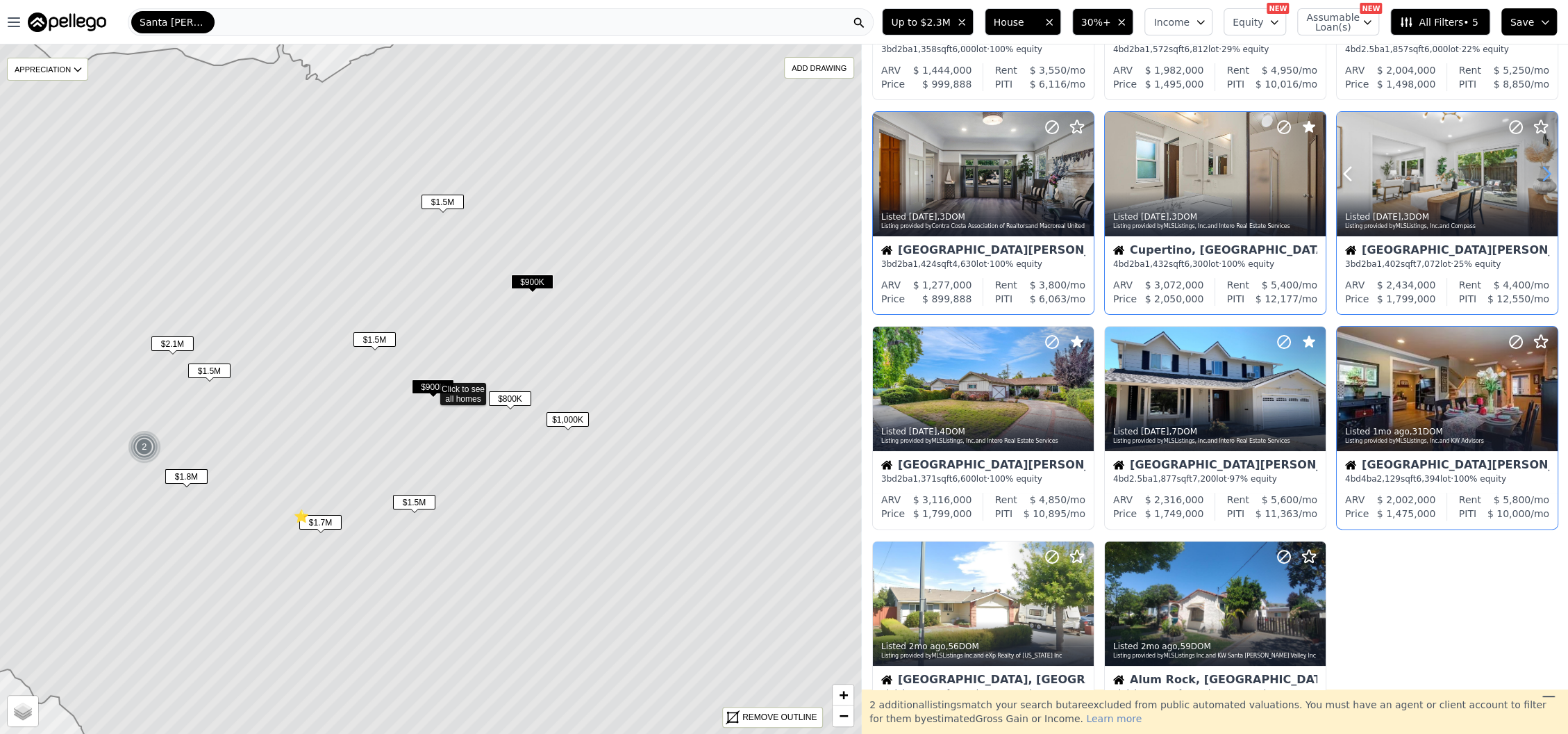
click at [1536, 179] on icon at bounding box center [1547, 174] width 22 height 22
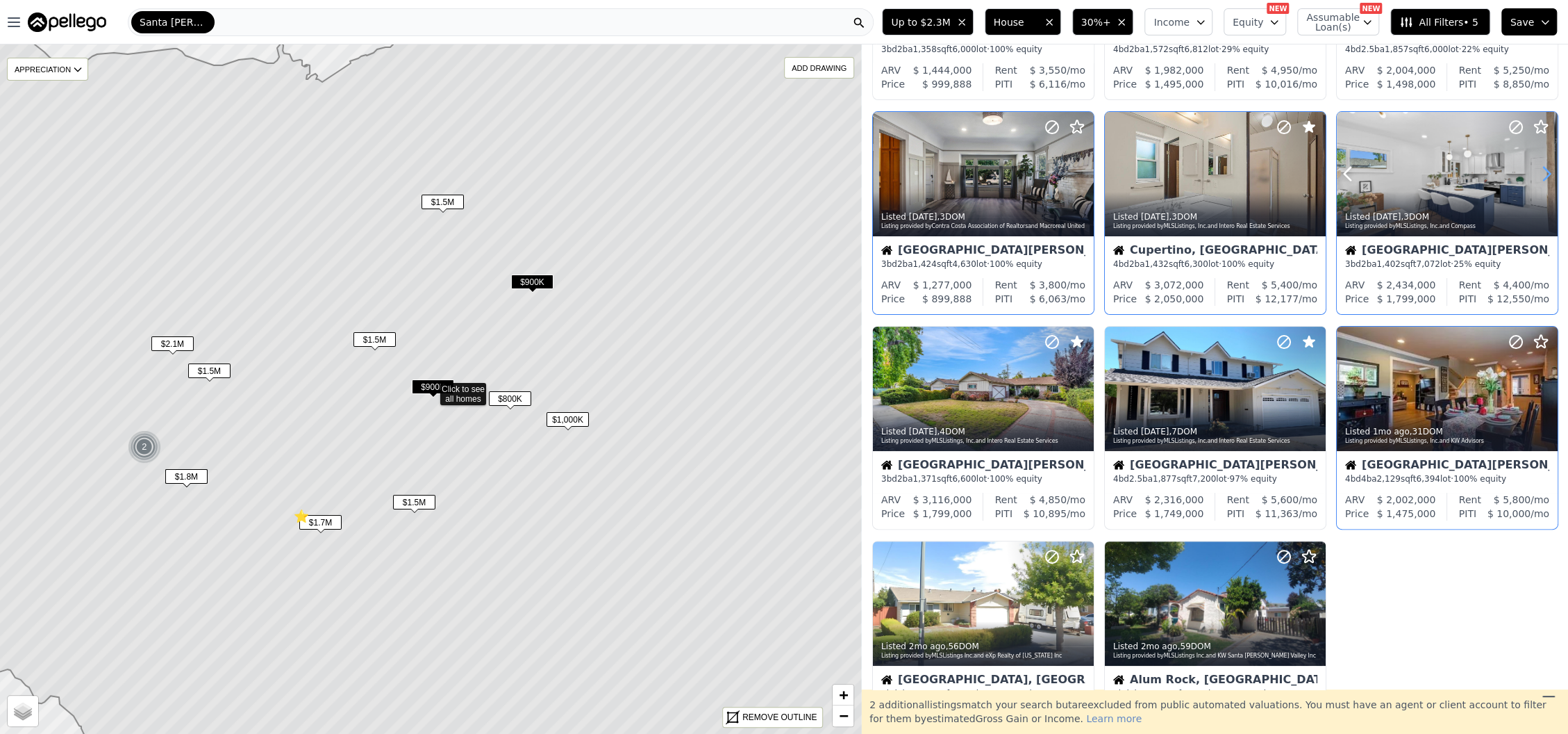
click at [1536, 179] on icon at bounding box center [1547, 174] width 22 height 22
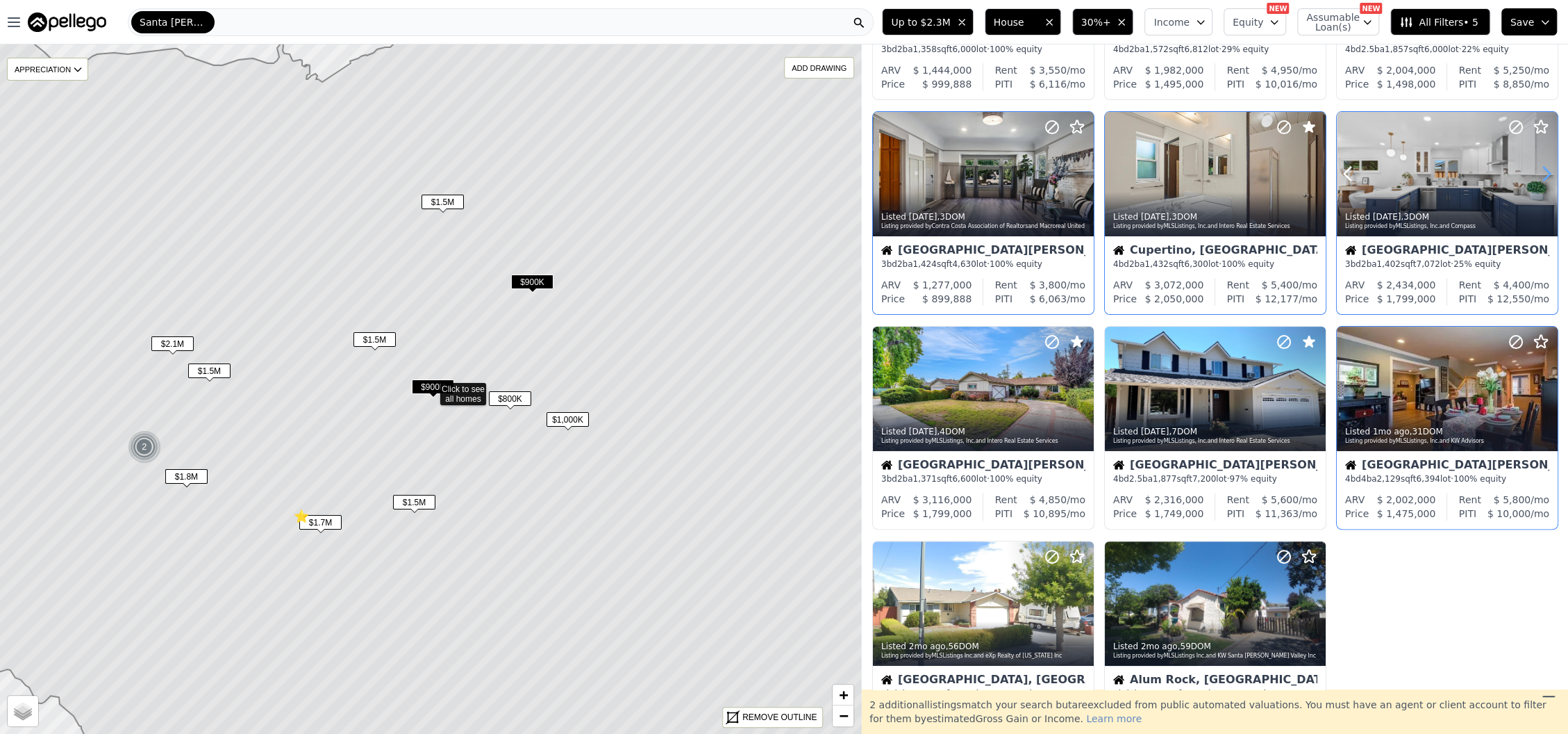
click at [1536, 179] on icon at bounding box center [1547, 174] width 22 height 22
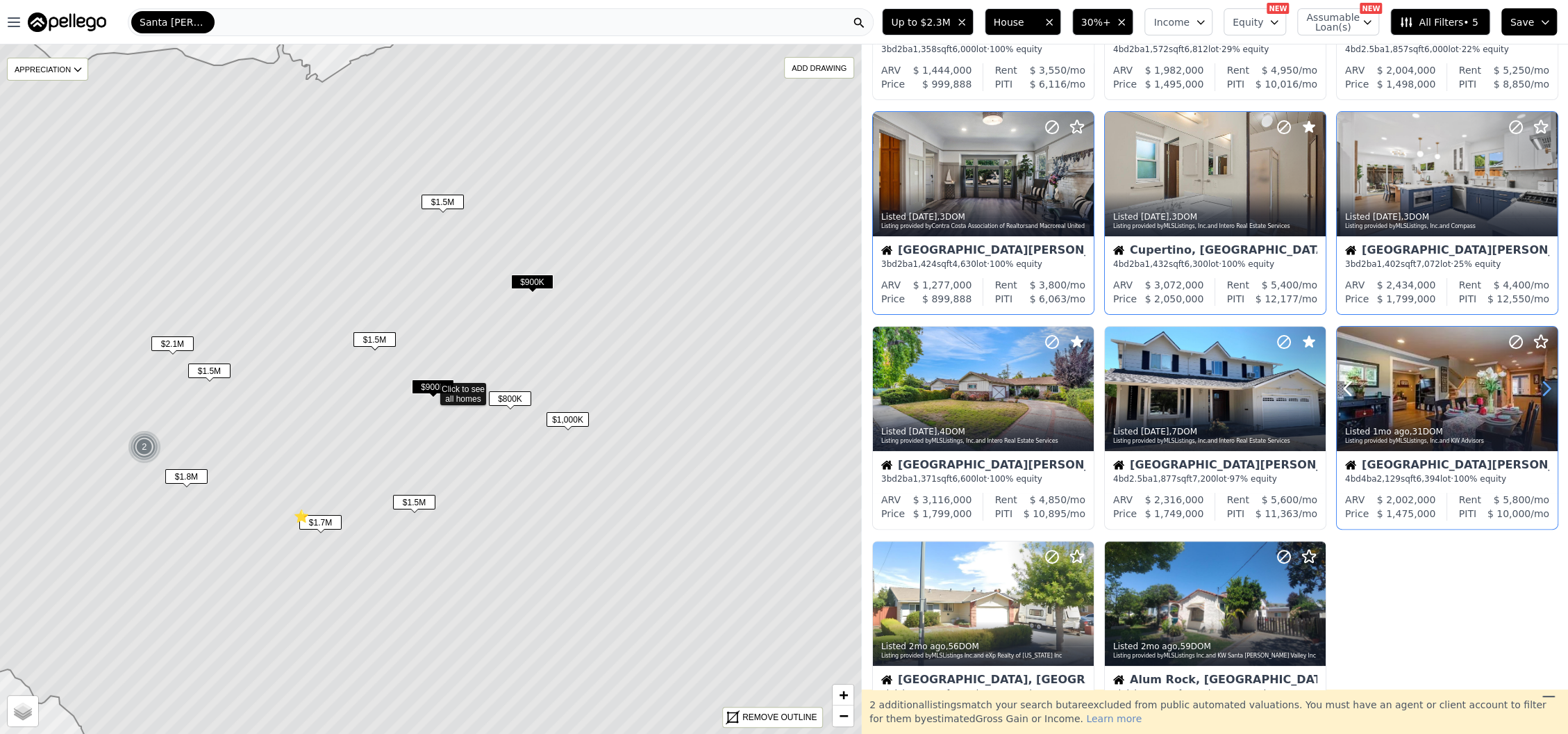
click at [1544, 382] on icon at bounding box center [1547, 389] width 6 height 14
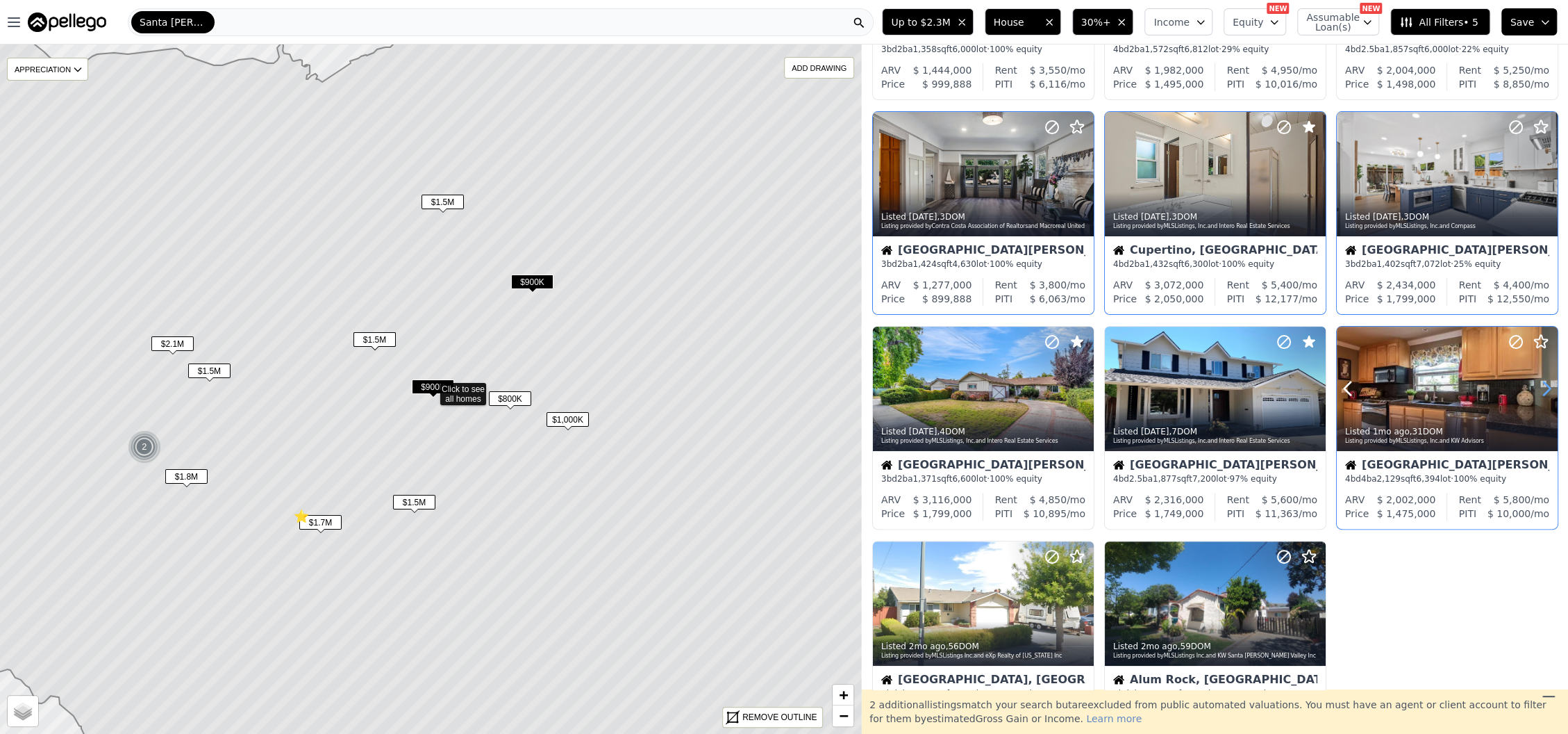
click at [1544, 382] on icon at bounding box center [1547, 389] width 6 height 14
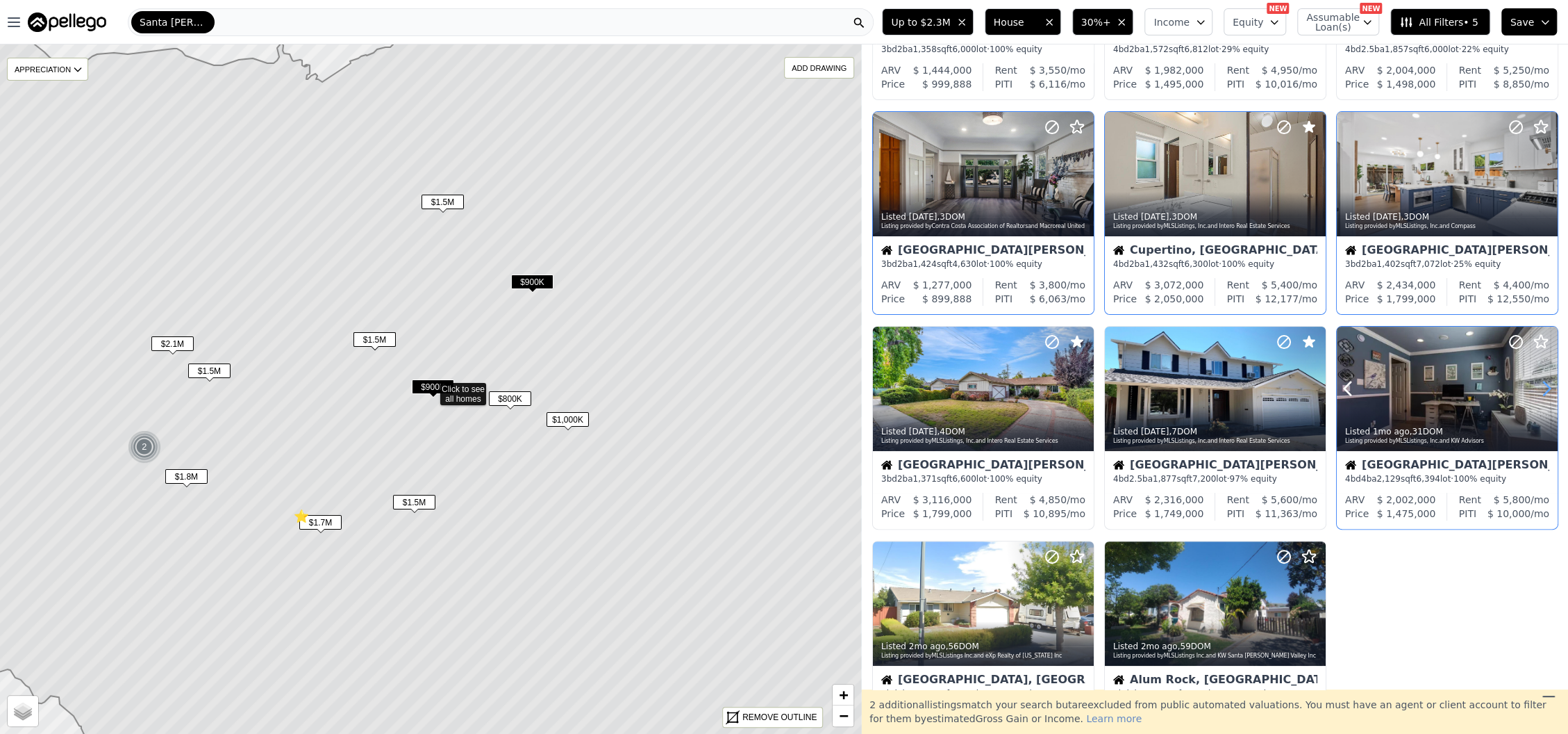
click at [1544, 382] on icon at bounding box center [1547, 389] width 6 height 14
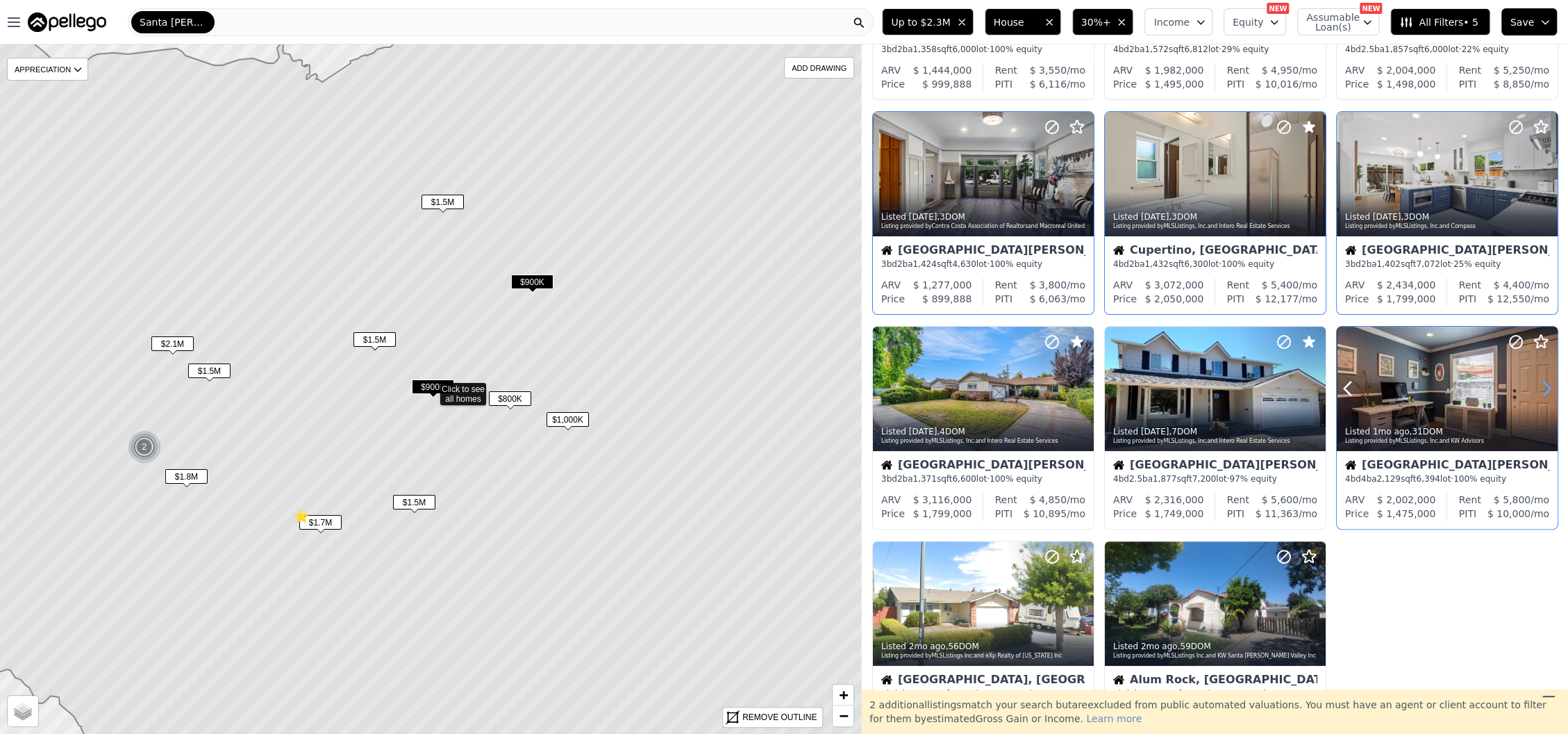
click at [1544, 382] on icon at bounding box center [1547, 389] width 6 height 14
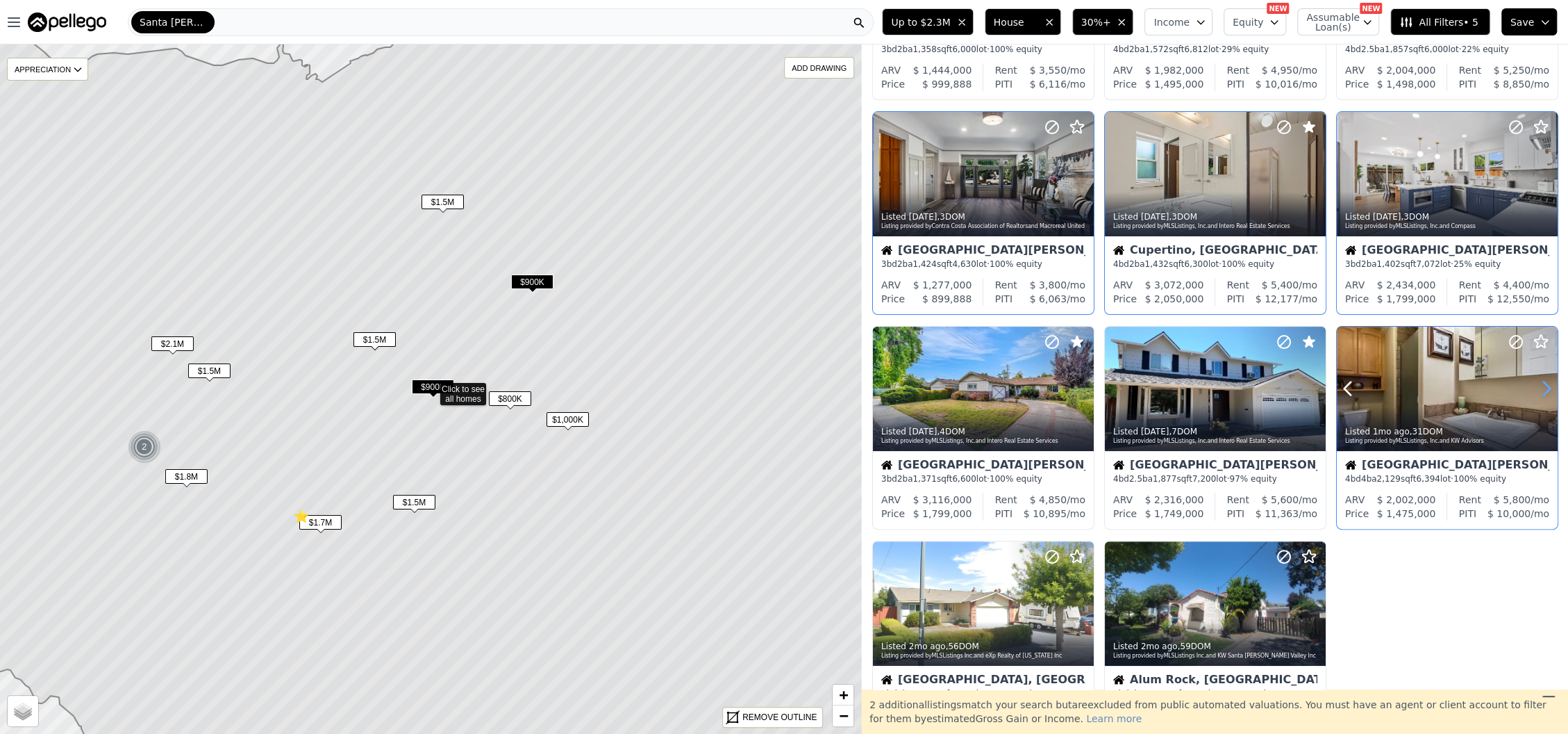
click at [1544, 382] on icon at bounding box center [1547, 389] width 6 height 14
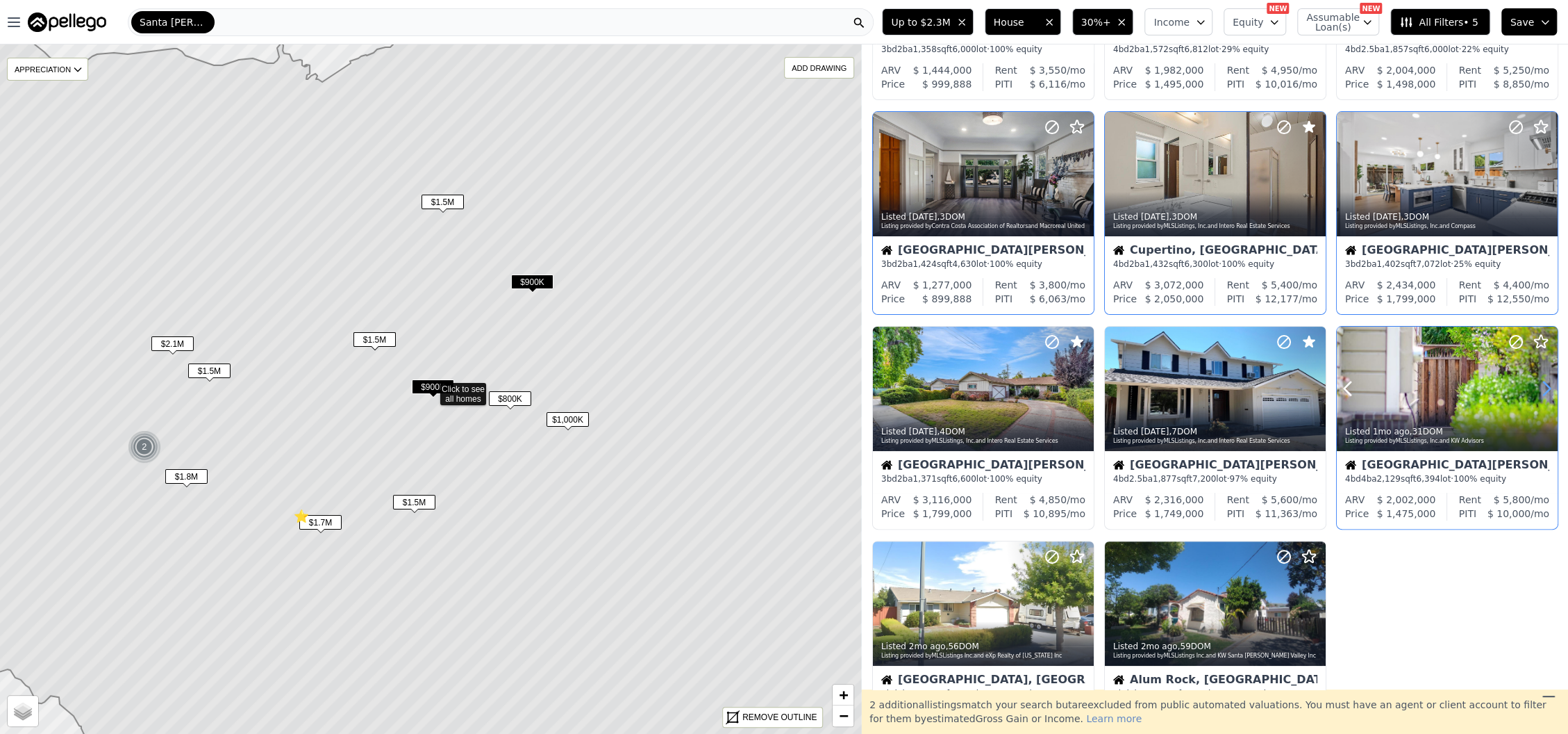
click at [1544, 382] on icon at bounding box center [1547, 389] width 6 height 14
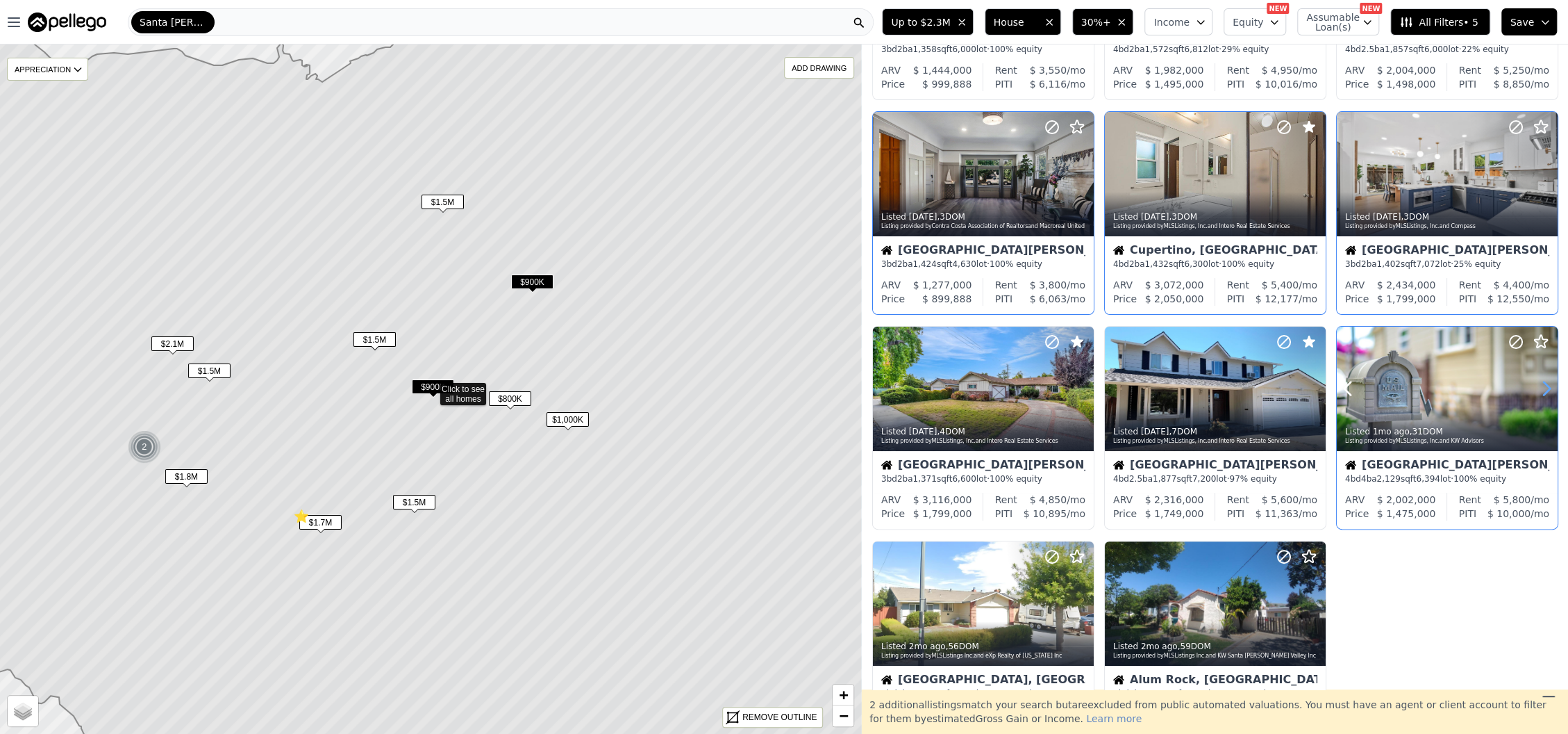
click at [1544, 382] on icon at bounding box center [1547, 389] width 6 height 14
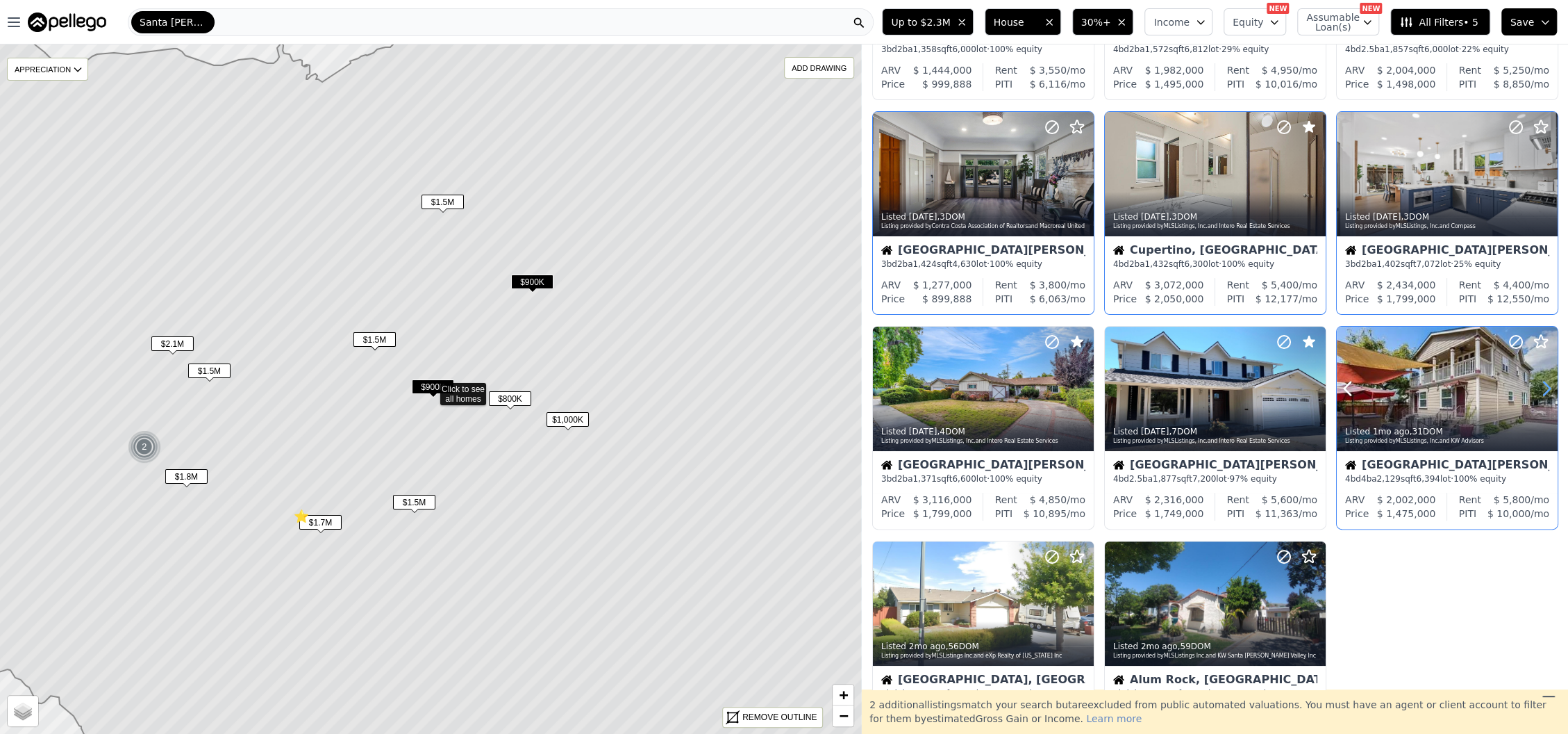
click at [1544, 382] on icon at bounding box center [1547, 389] width 6 height 14
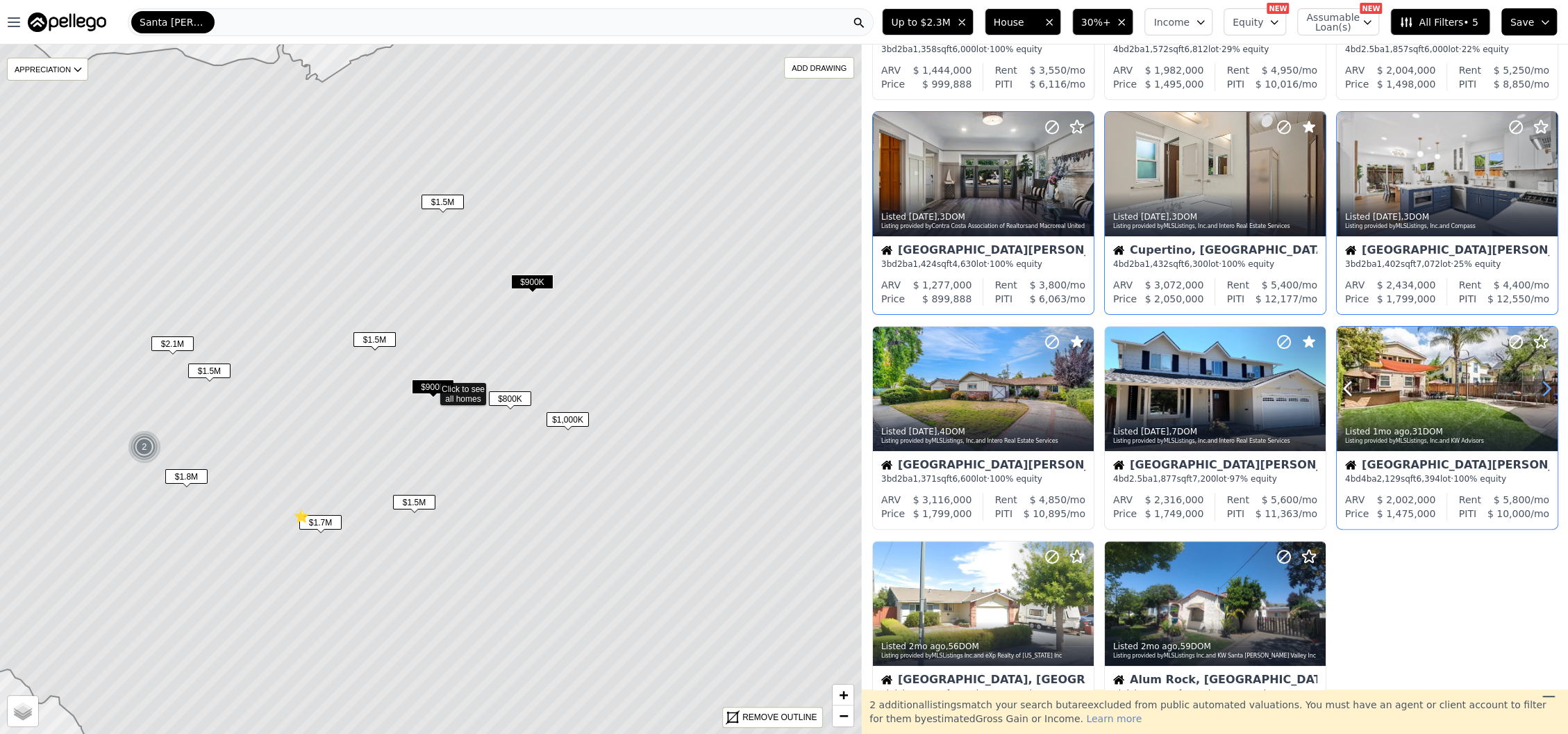
click at [1544, 382] on icon at bounding box center [1547, 389] width 6 height 14
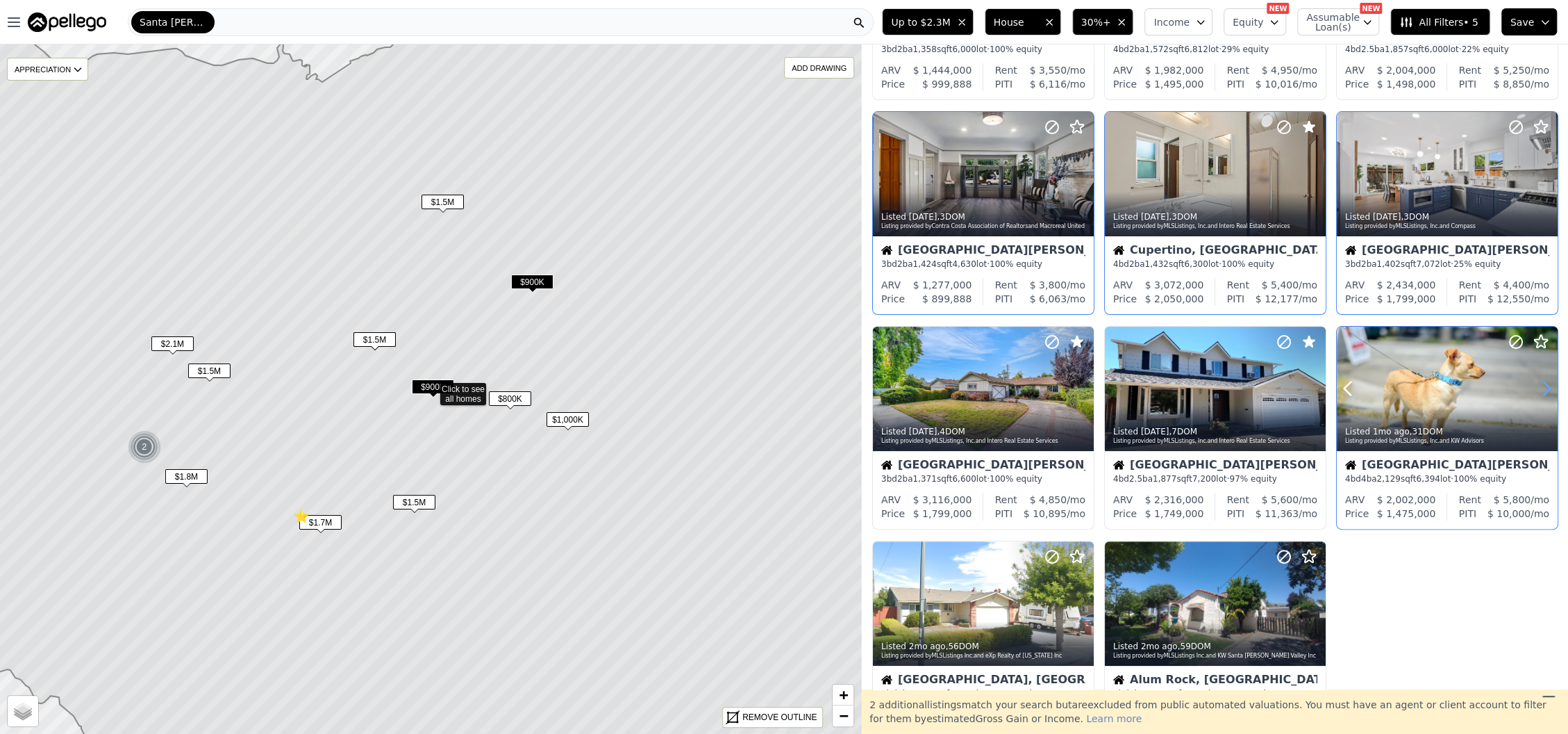
click at [1544, 382] on icon at bounding box center [1547, 389] width 6 height 14
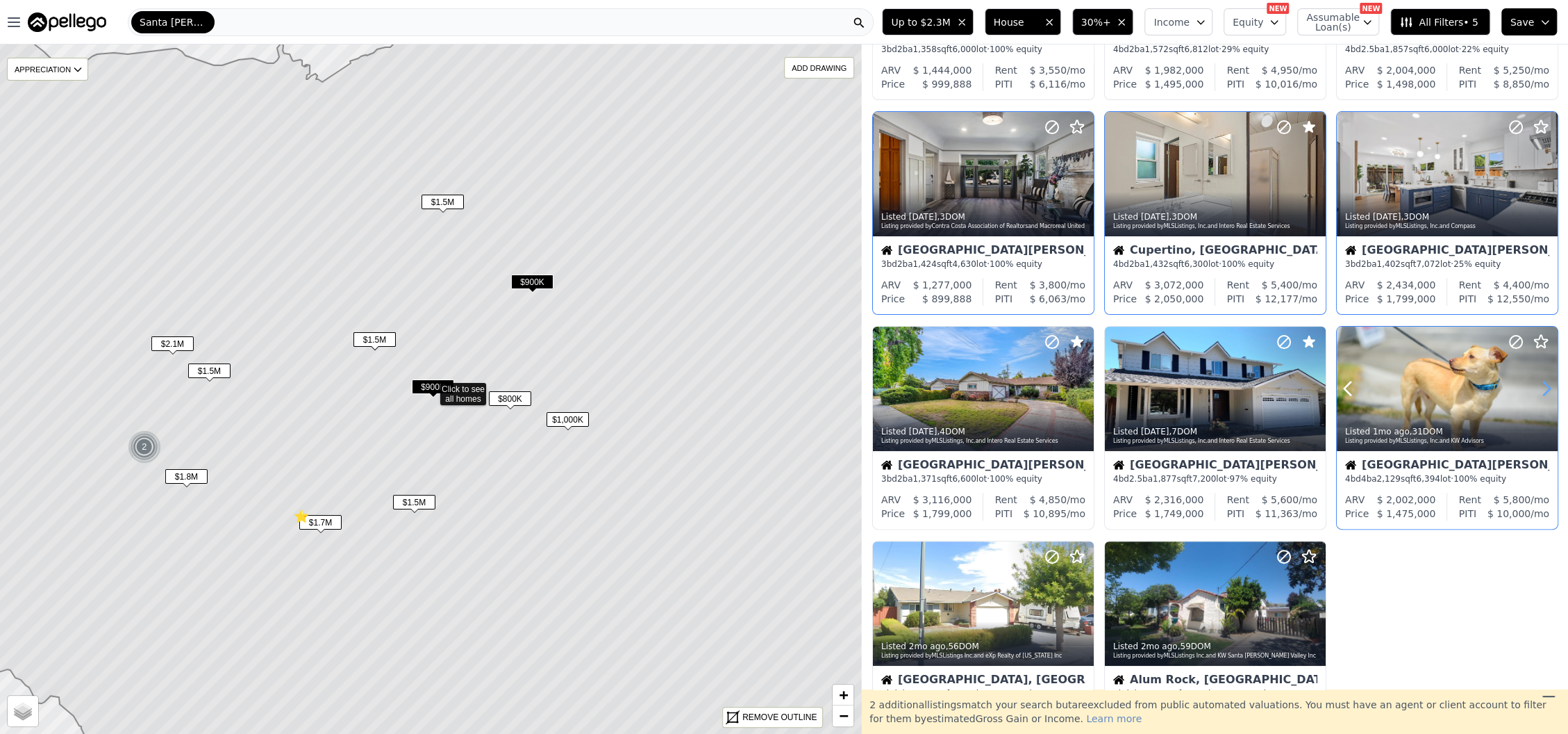
click at [1544, 382] on icon at bounding box center [1547, 389] width 6 height 14
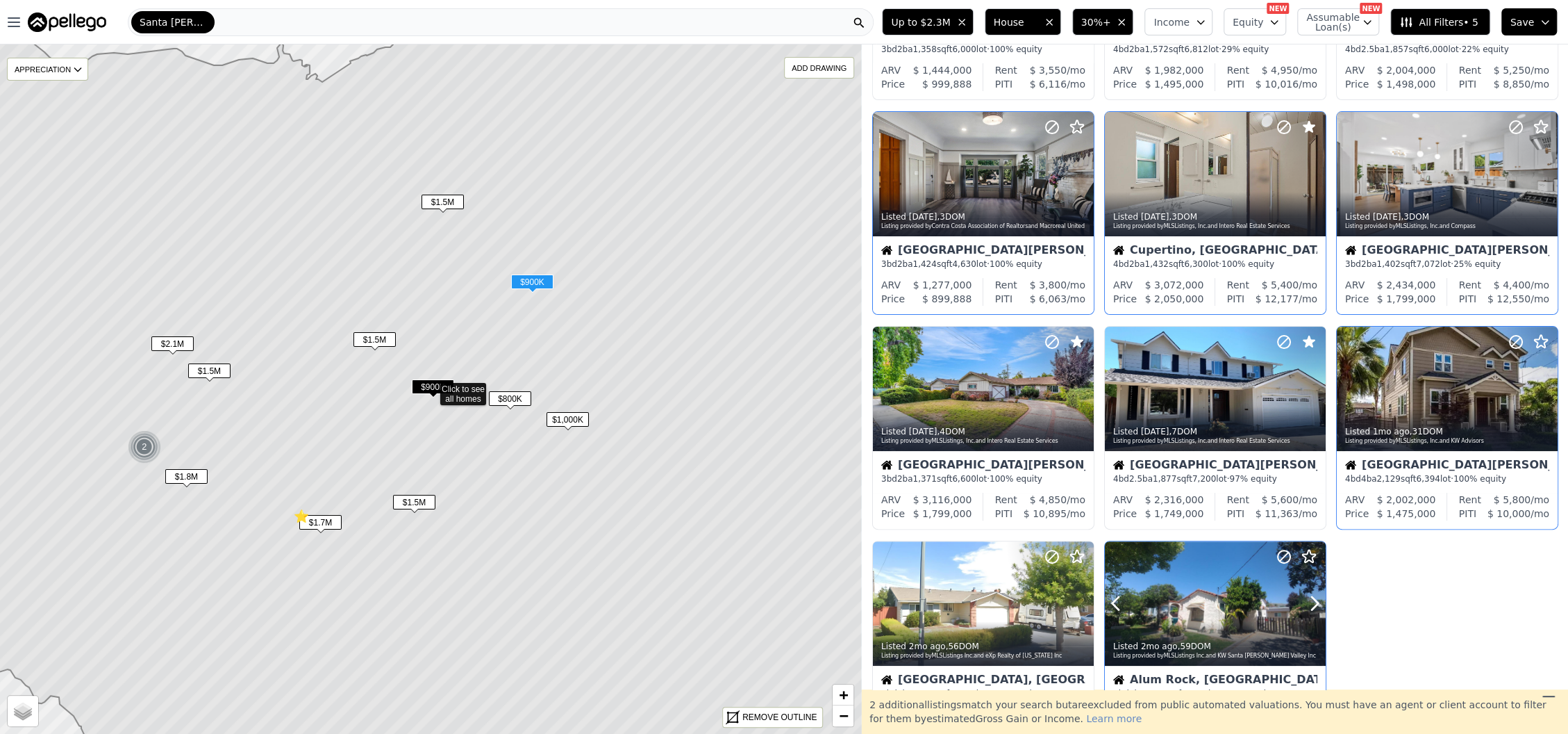
scroll to position [278, 0]
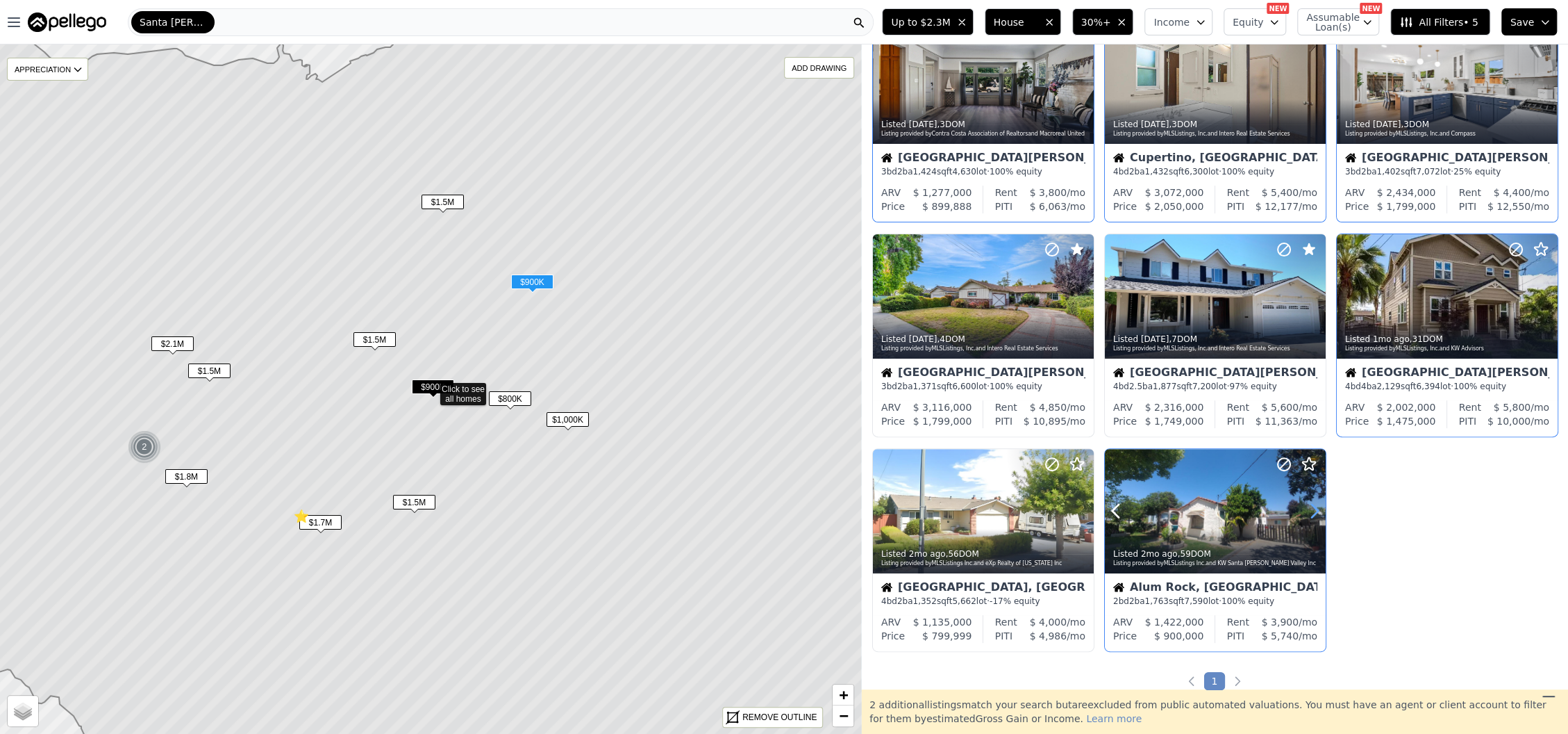
click at [1311, 520] on icon at bounding box center [1315, 510] width 22 height 22
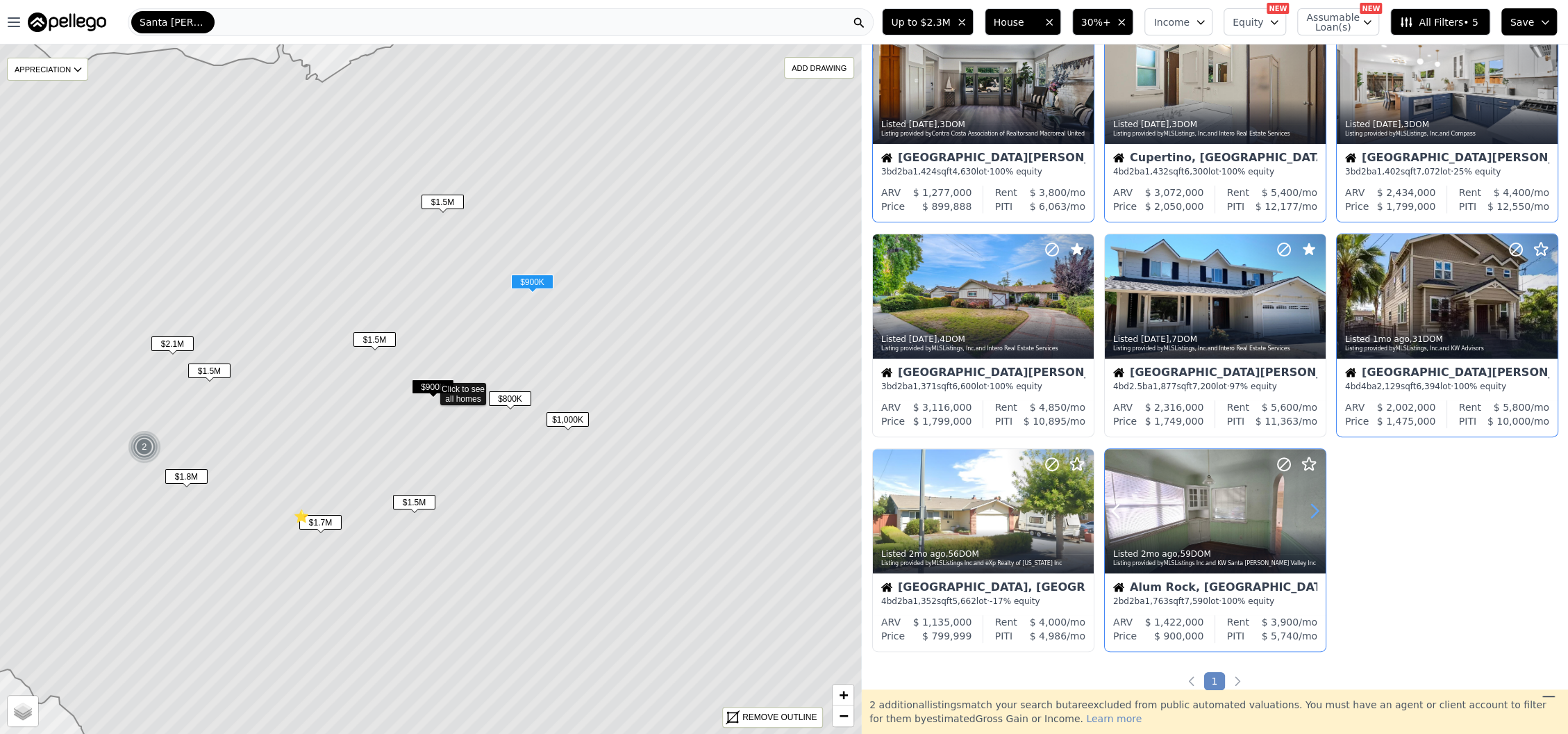
click at [1311, 520] on icon at bounding box center [1315, 510] width 22 height 22
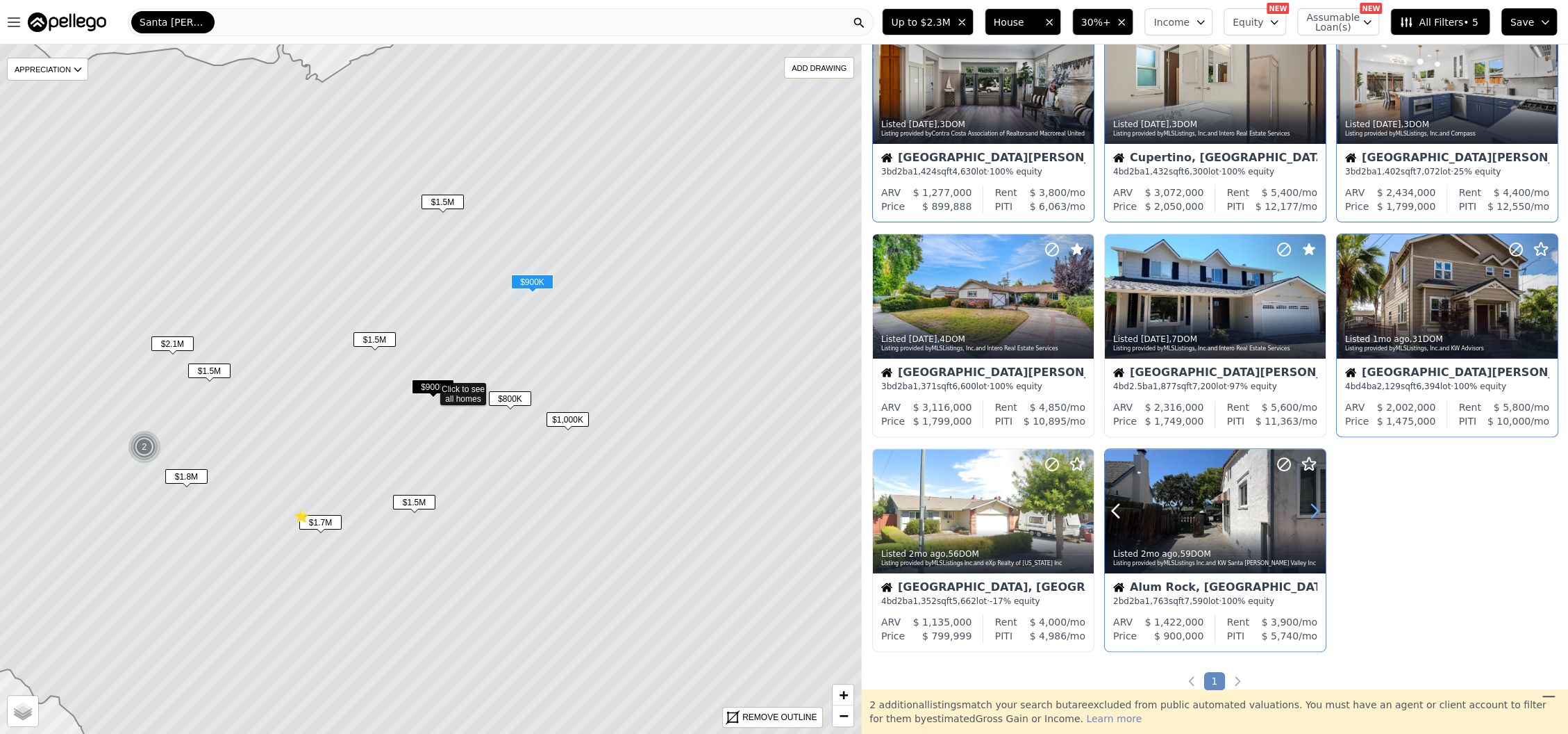
click at [1311, 520] on icon at bounding box center [1315, 510] width 22 height 22
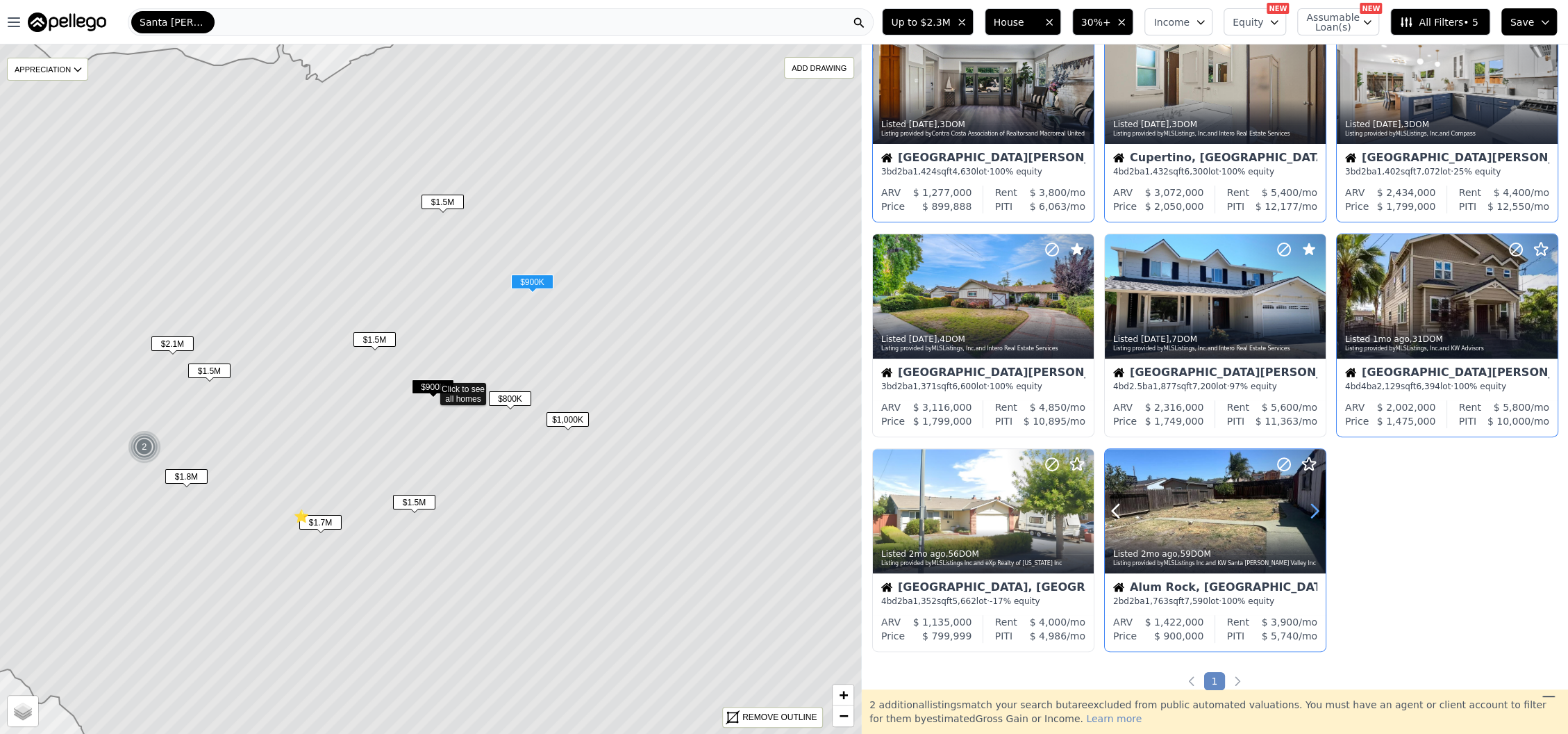
click at [1311, 520] on icon at bounding box center [1315, 510] width 22 height 22
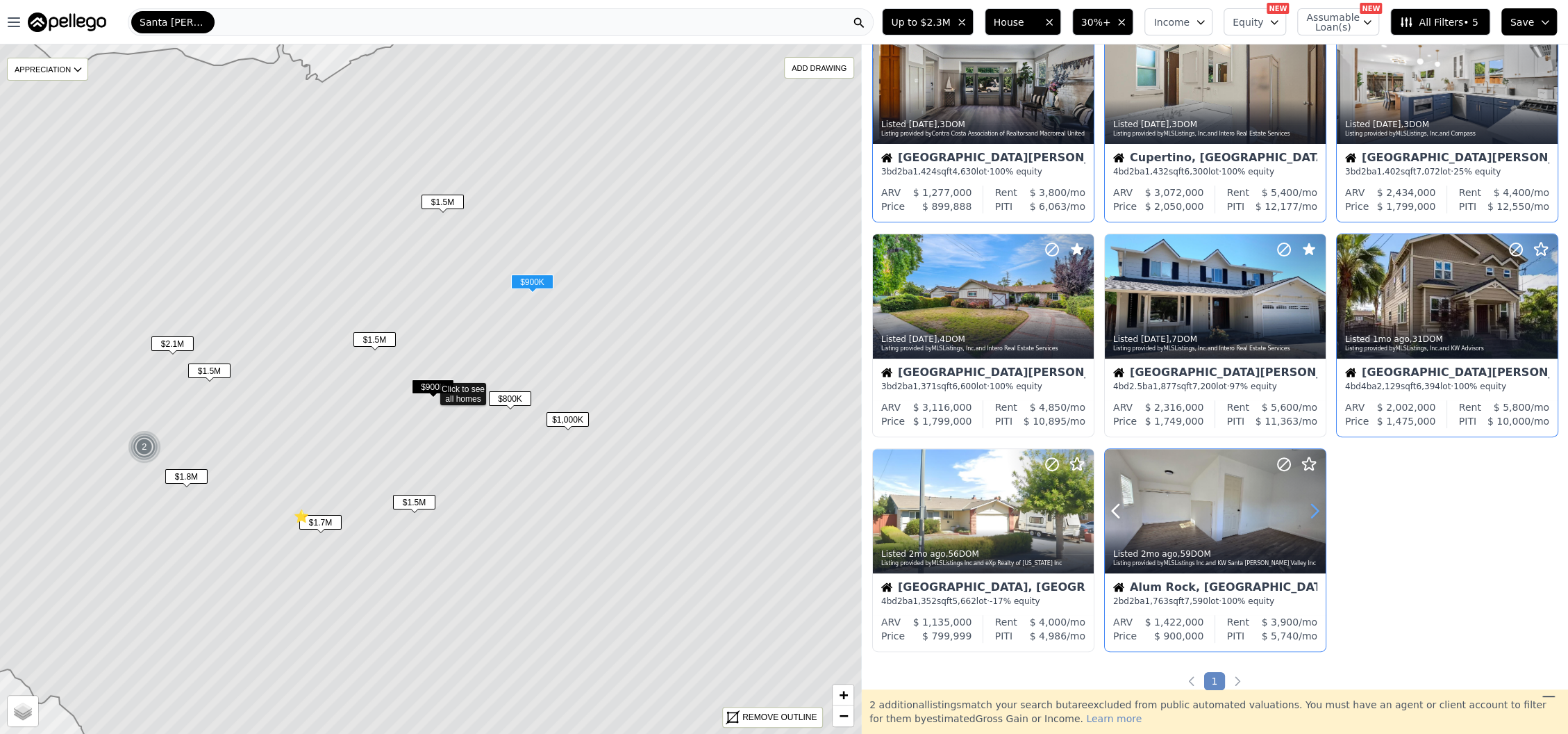
click at [1311, 520] on icon at bounding box center [1315, 510] width 22 height 22
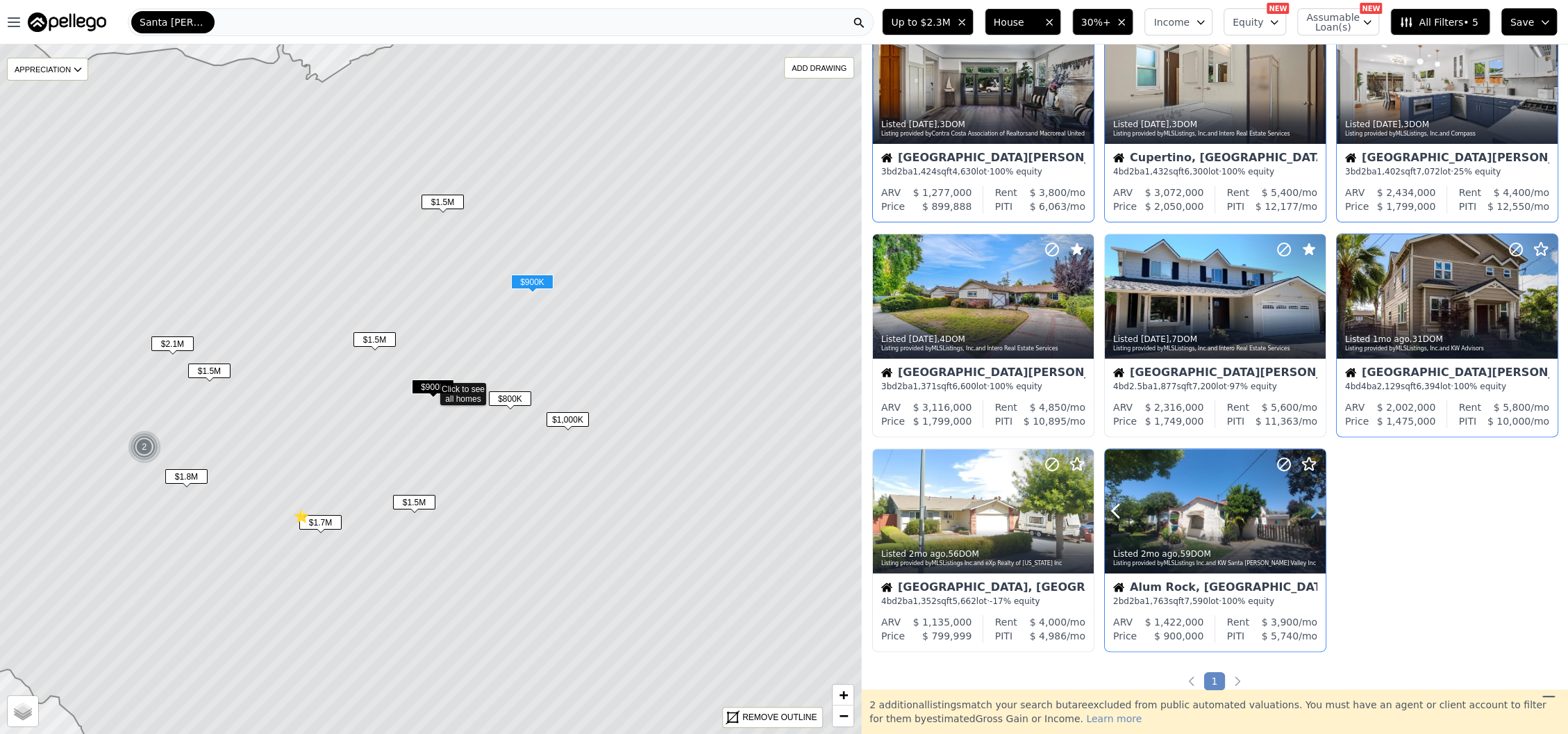
click at [1311, 520] on icon at bounding box center [1315, 510] width 22 height 22
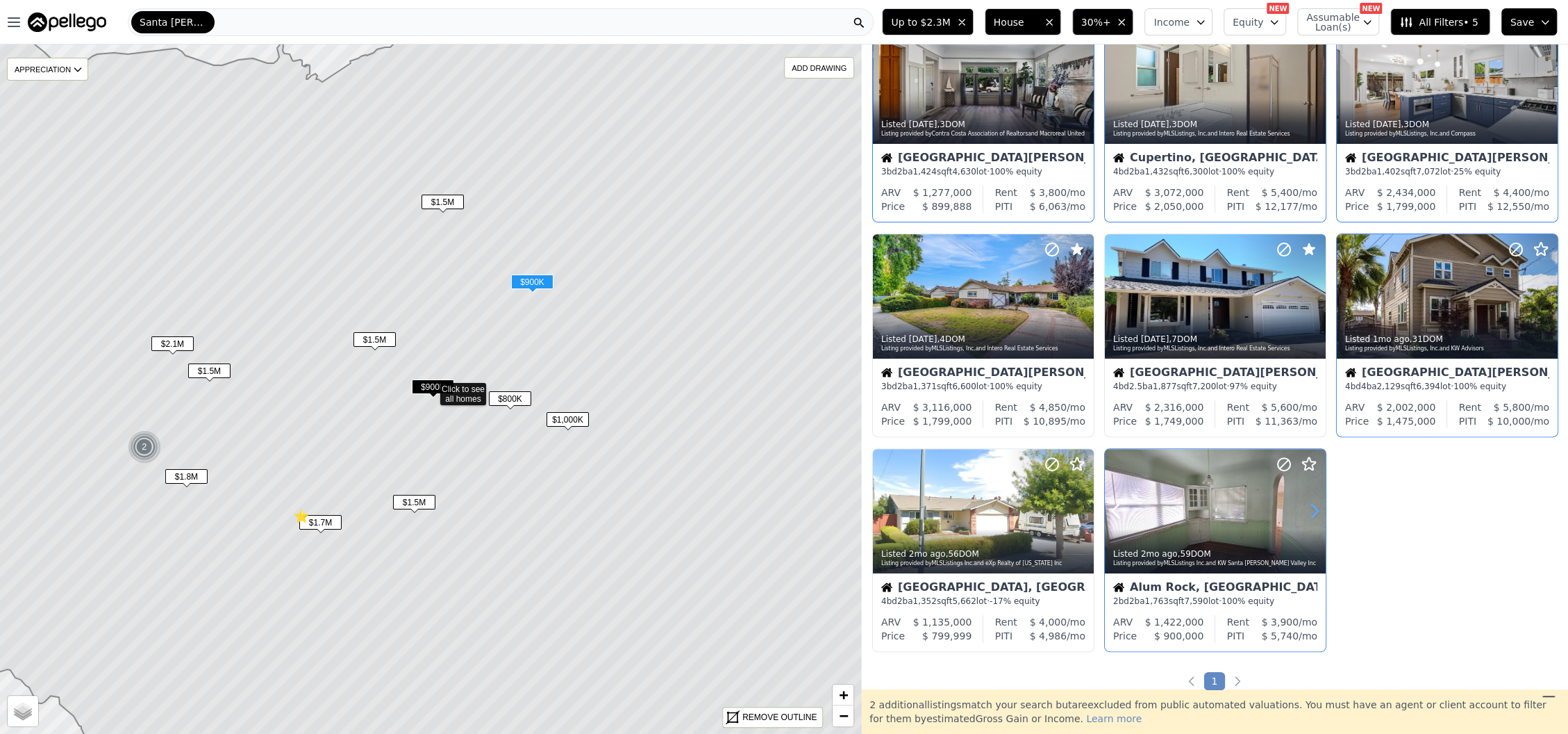
click at [1311, 520] on icon at bounding box center [1315, 510] width 22 height 22
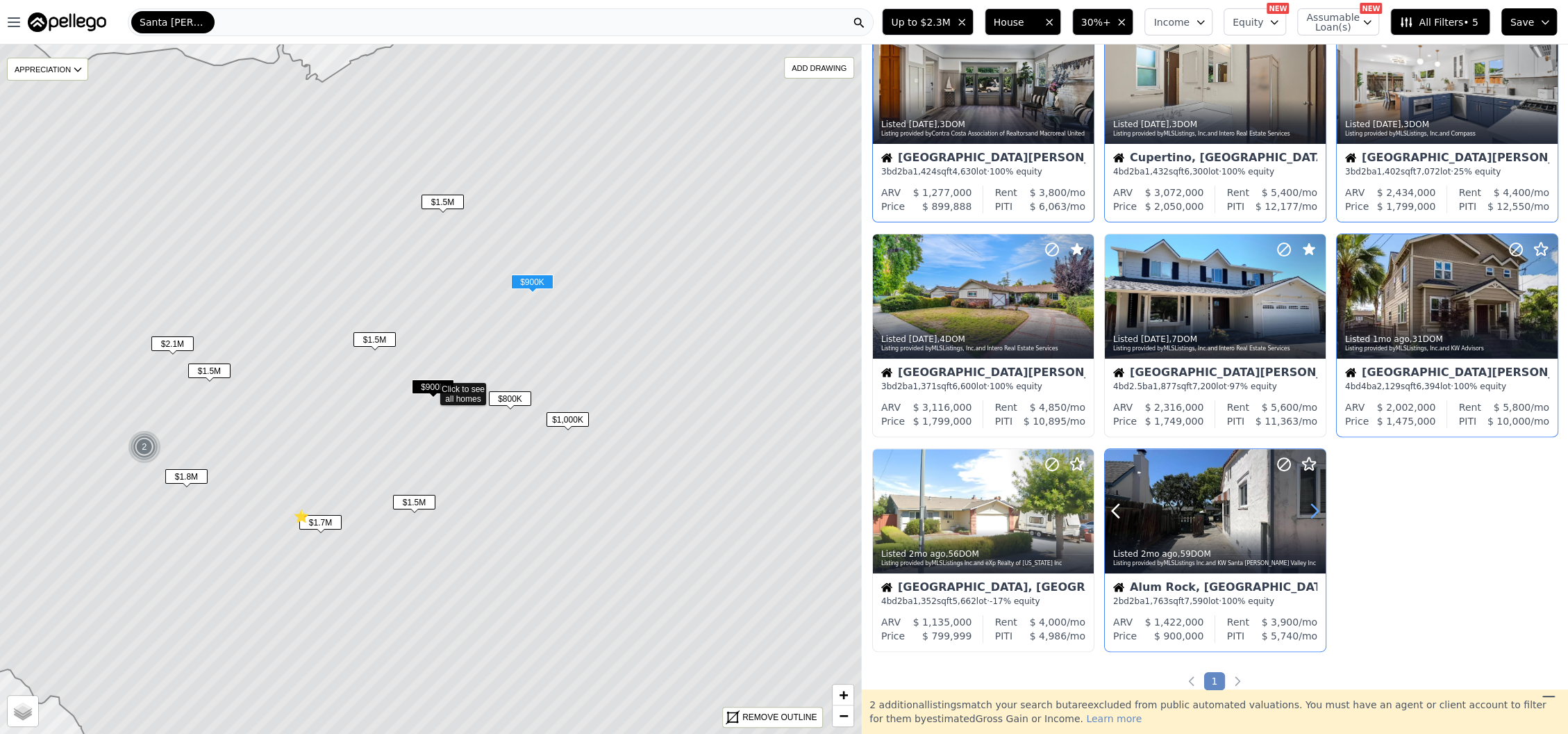
click at [1311, 520] on icon at bounding box center [1315, 510] width 22 height 22
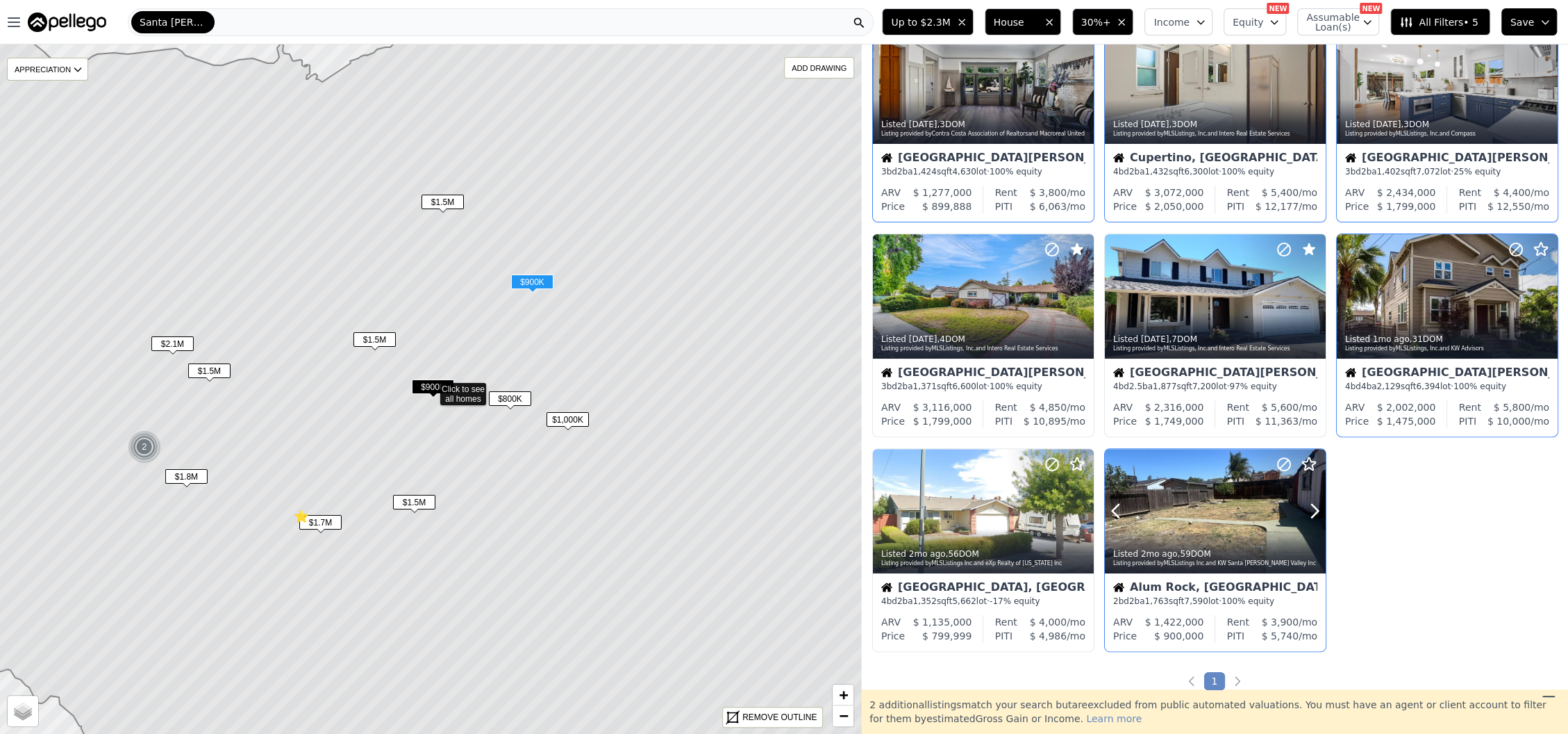
click at [1206, 529] on div at bounding box center [1216, 541] width 221 height 25
click at [1212, 495] on div at bounding box center [1216, 511] width 221 height 124
click at [366, 336] on span "$1.5M" at bounding box center [375, 339] width 43 height 14
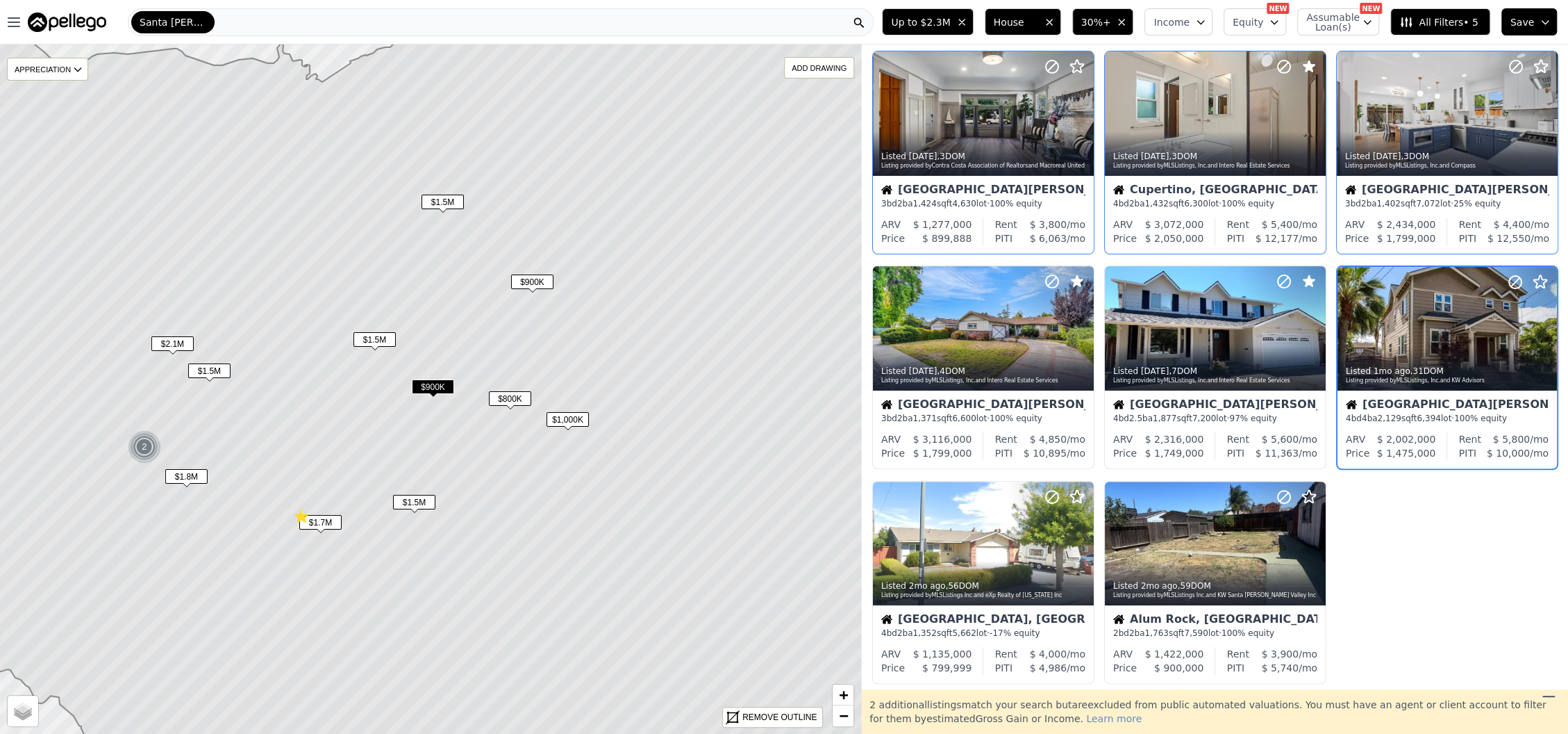
click at [452, 201] on span "$1.5M" at bounding box center [443, 202] width 43 height 14
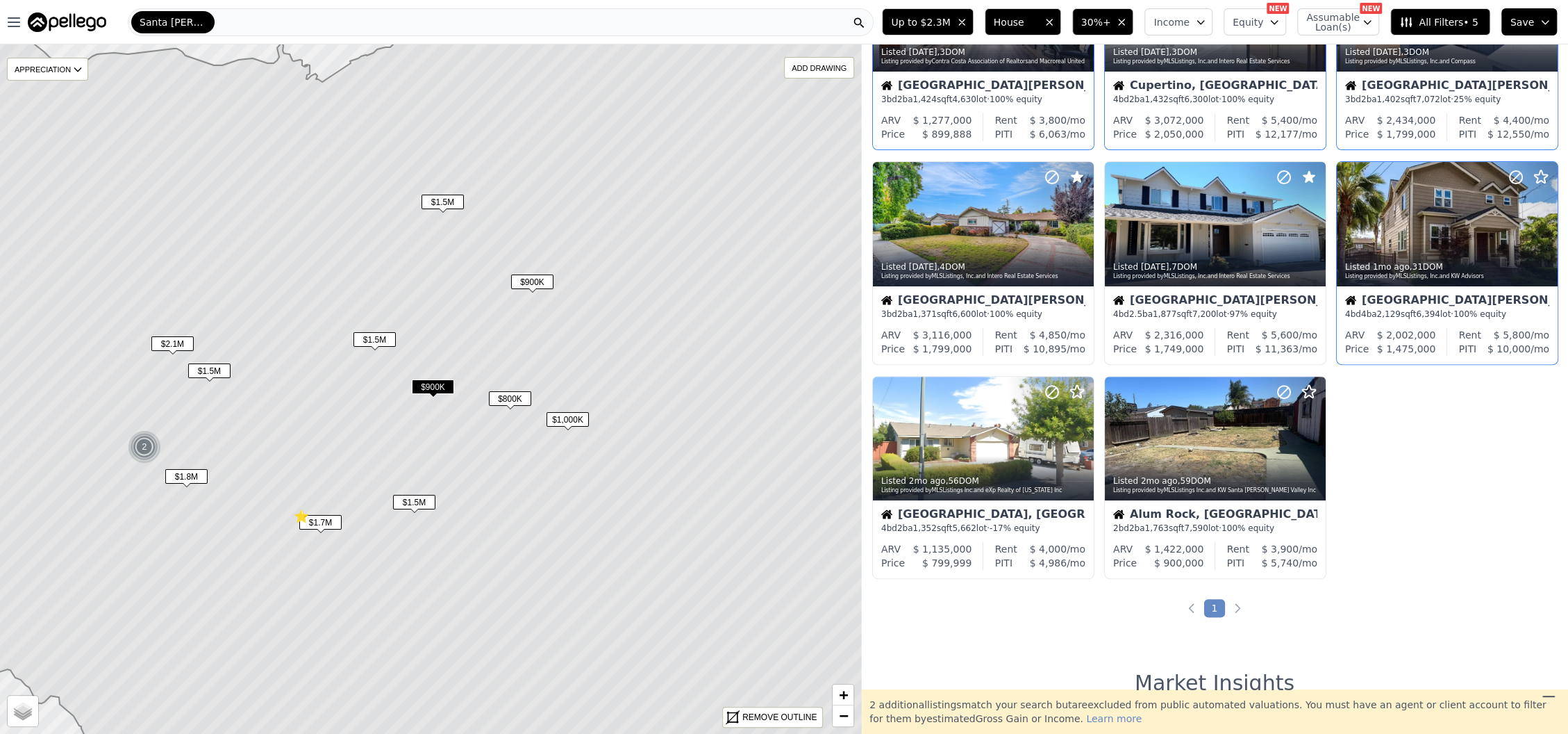
scroll to position [370, 0]
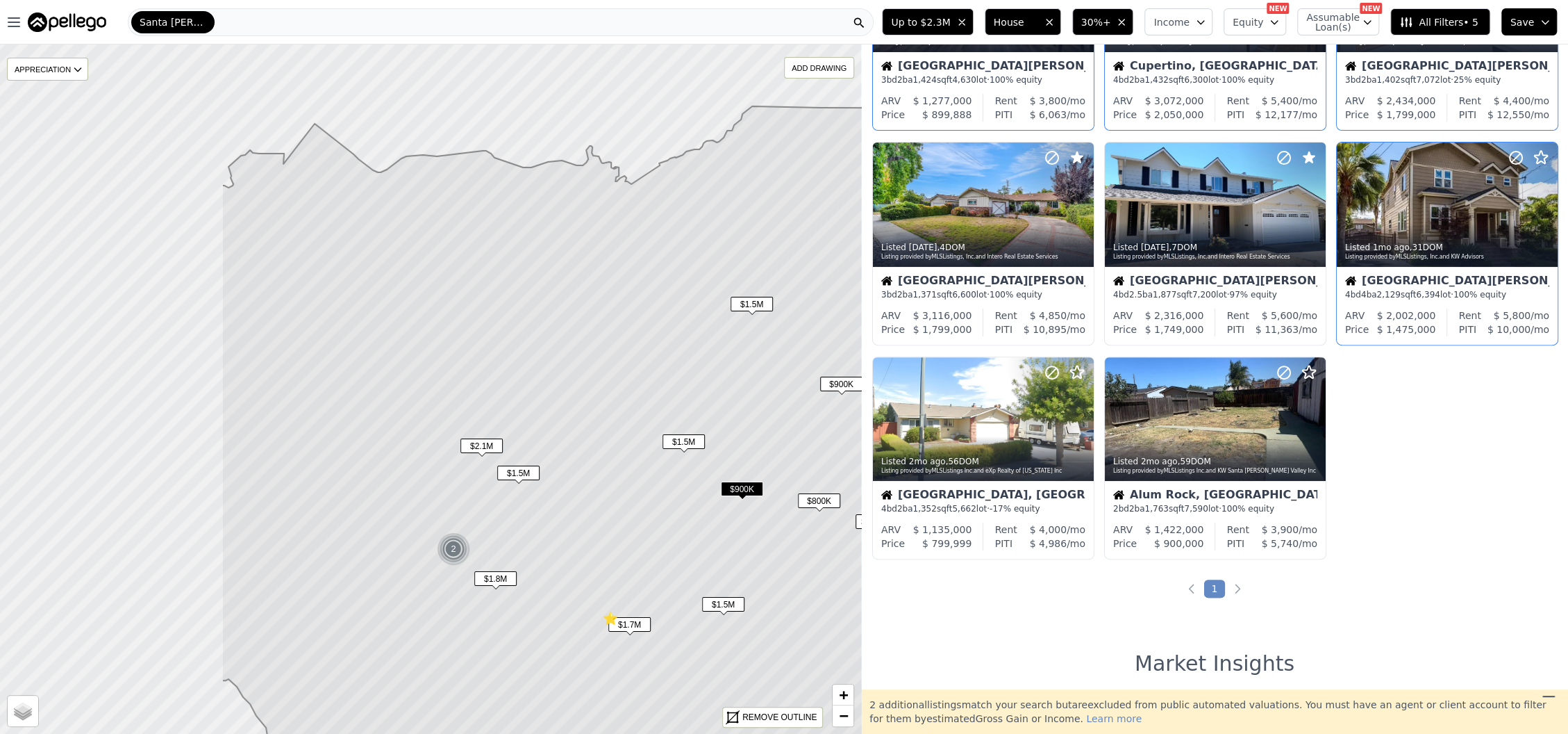
drag, startPoint x: 350, startPoint y: 259, endPoint x: 659, endPoint y: 360, distance: 325.1
click at [659, 360] on icon at bounding box center [740, 506] width 1037 height 799
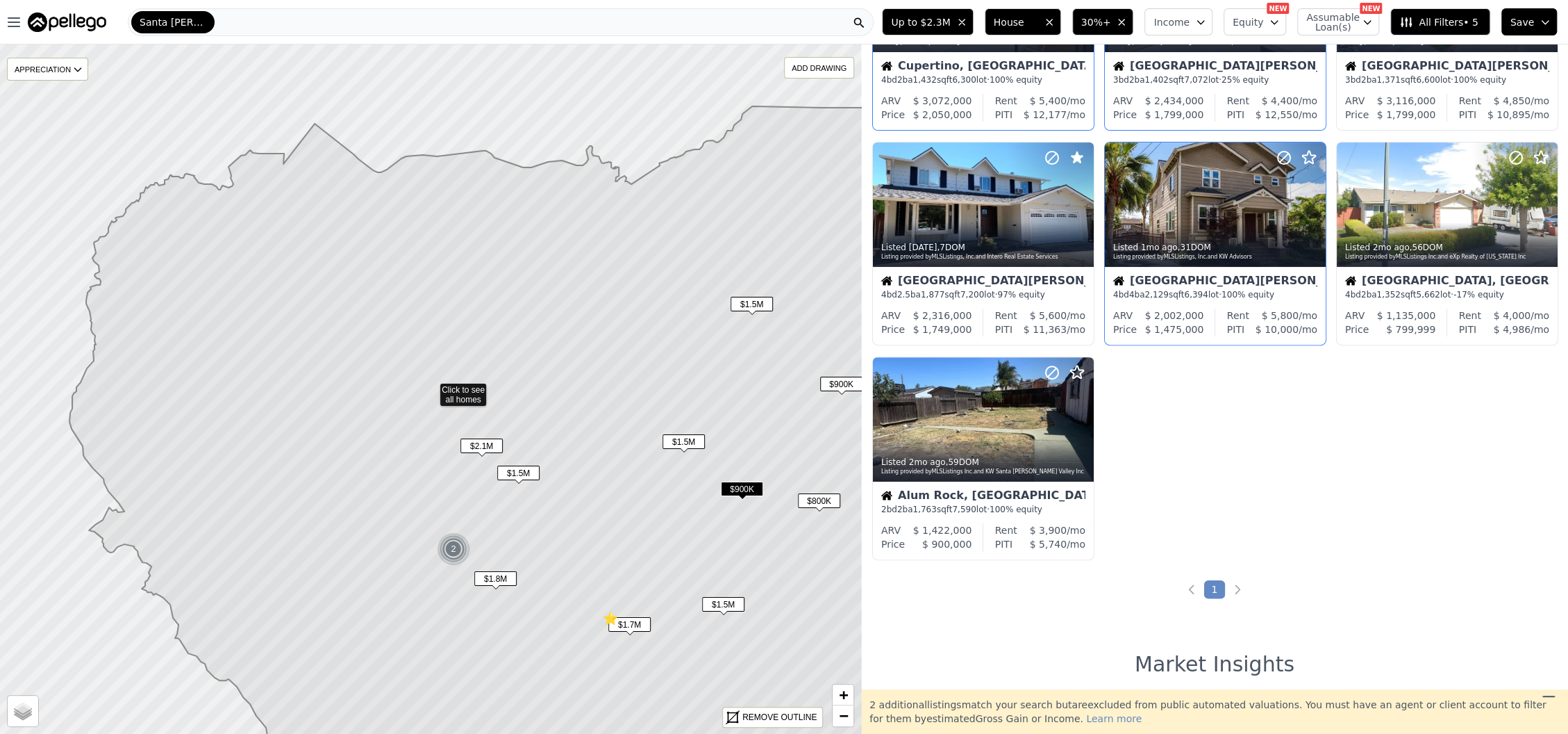
scroll to position [155, 0]
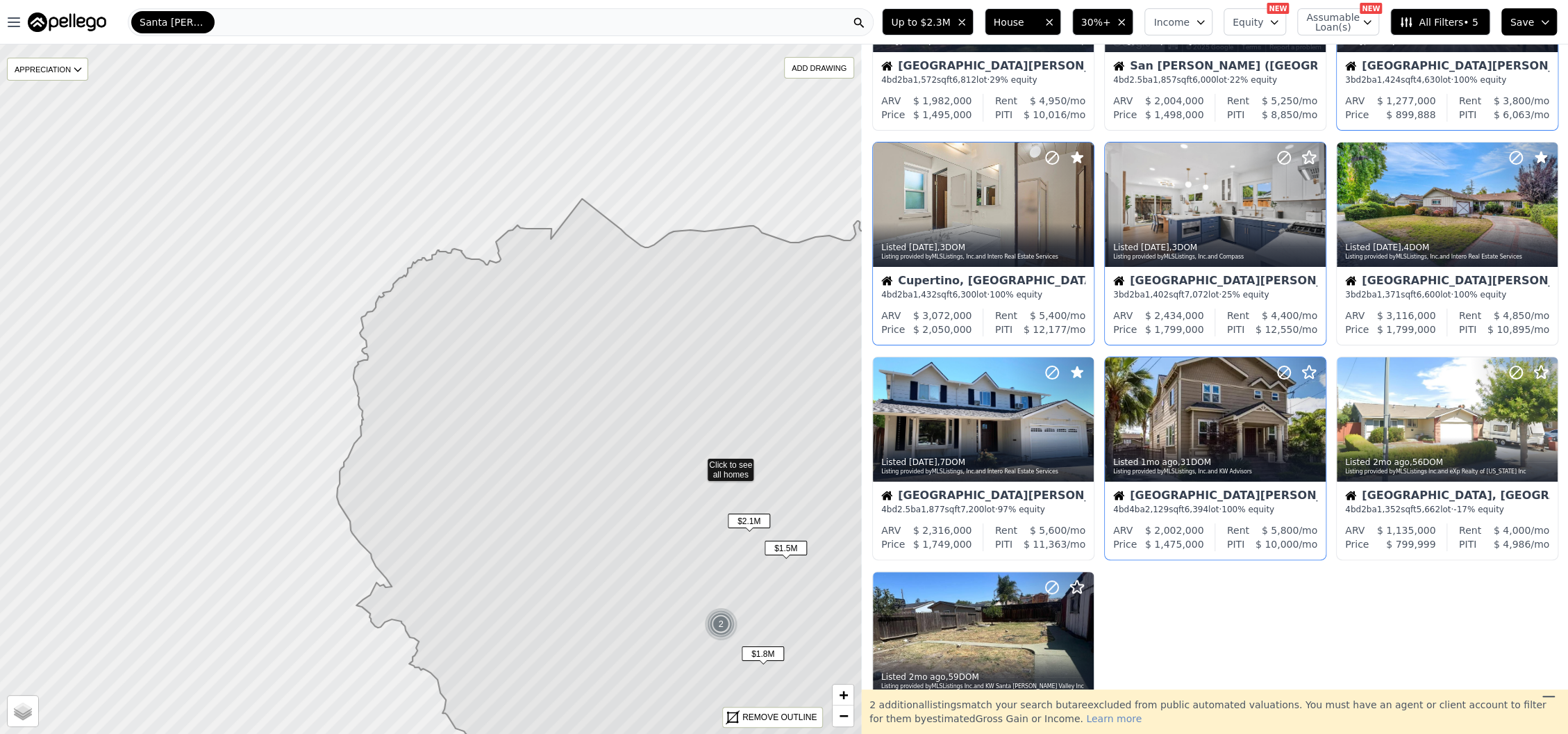
drag, startPoint x: 313, startPoint y: 336, endPoint x: 579, endPoint y: 412, distance: 276.6
click at [579, 412] on icon at bounding box center [776, 530] width 879 height 697
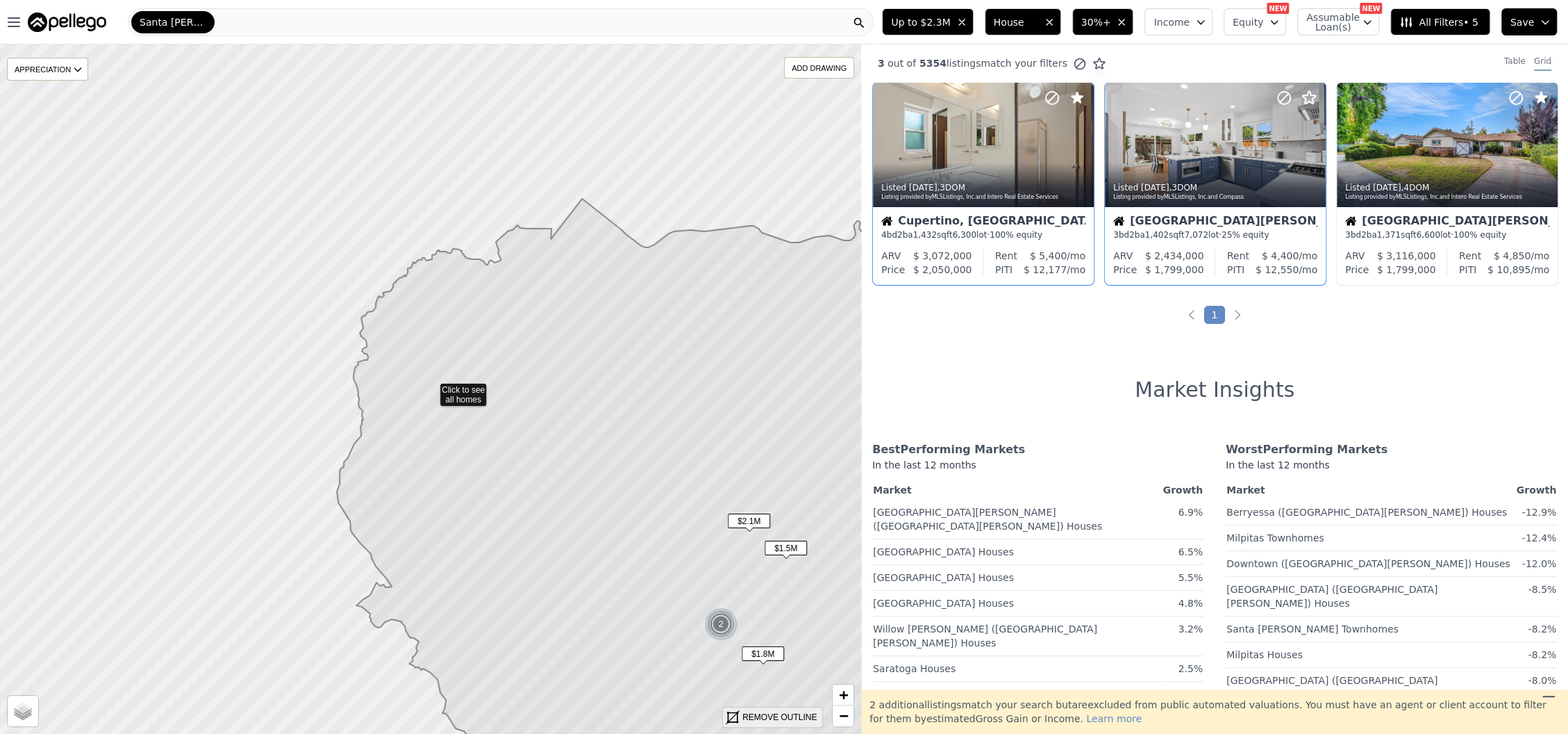
click at [765, 716] on div "REMOVE OUTLINE" at bounding box center [779, 717] width 74 height 13
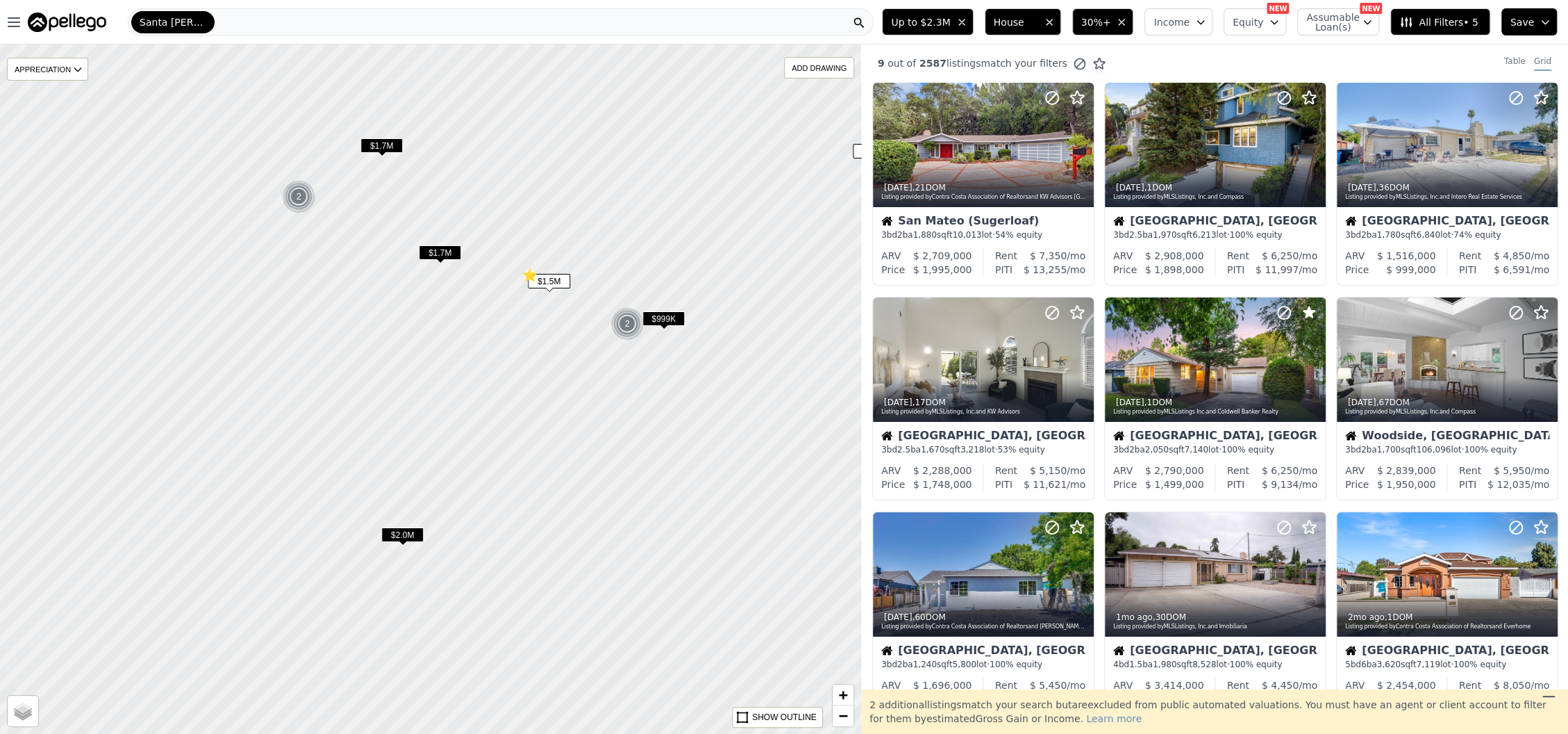
drag, startPoint x: 416, startPoint y: 413, endPoint x: 595, endPoint y: 518, distance: 207.5
click at [595, 518] on div at bounding box center [430, 389] width 1033 height 827
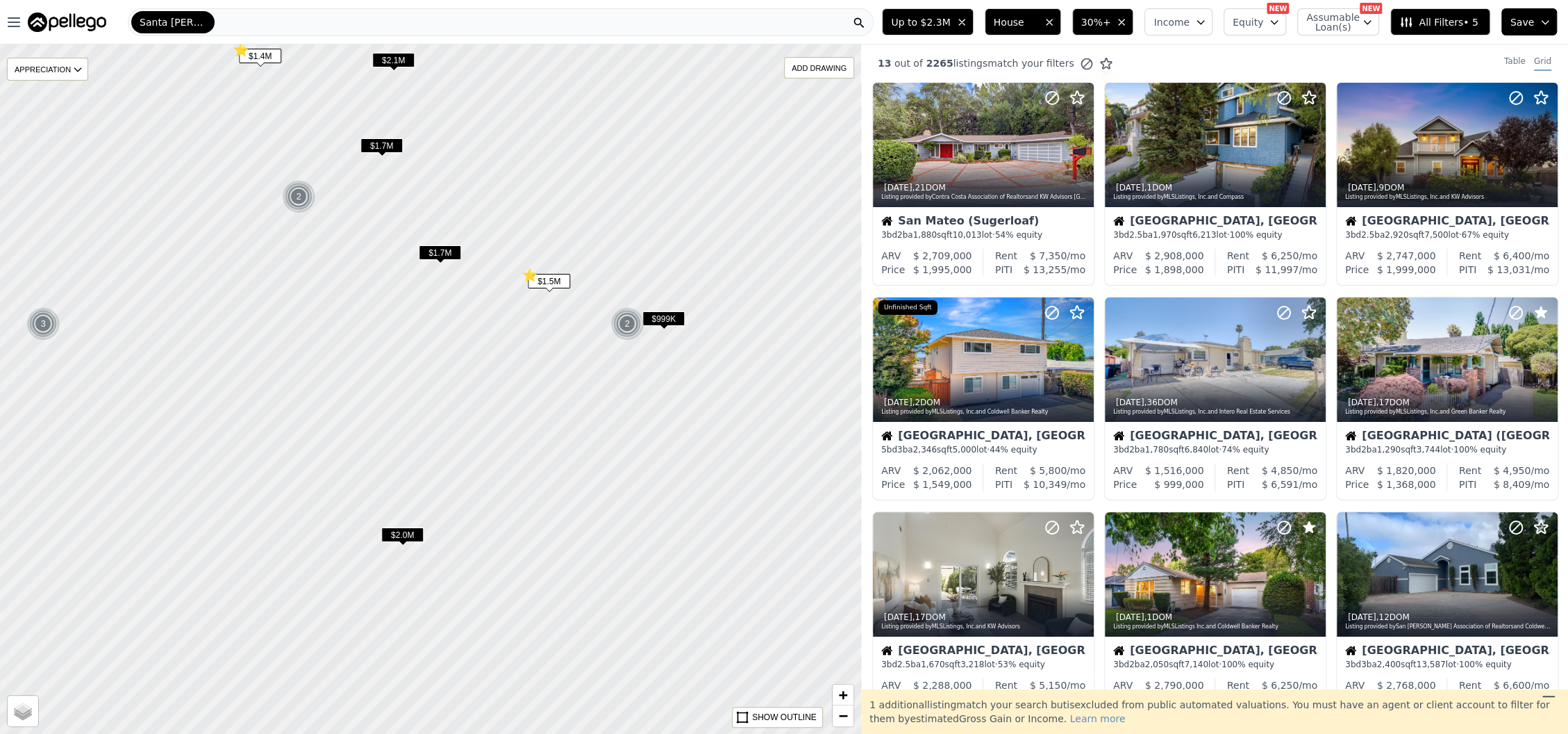
click at [669, 317] on span "$999K" at bounding box center [664, 318] width 43 height 14
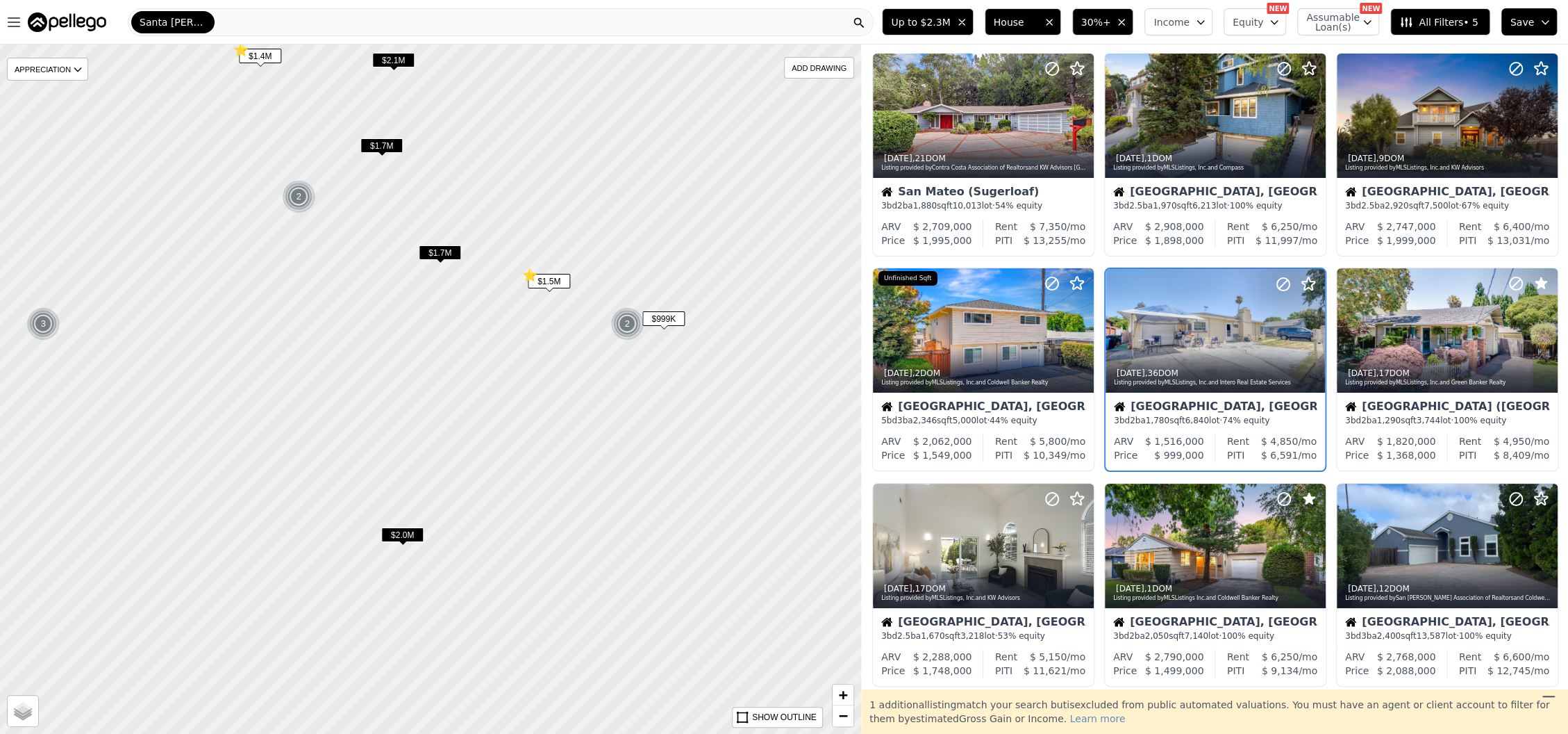
scroll to position [31, 0]
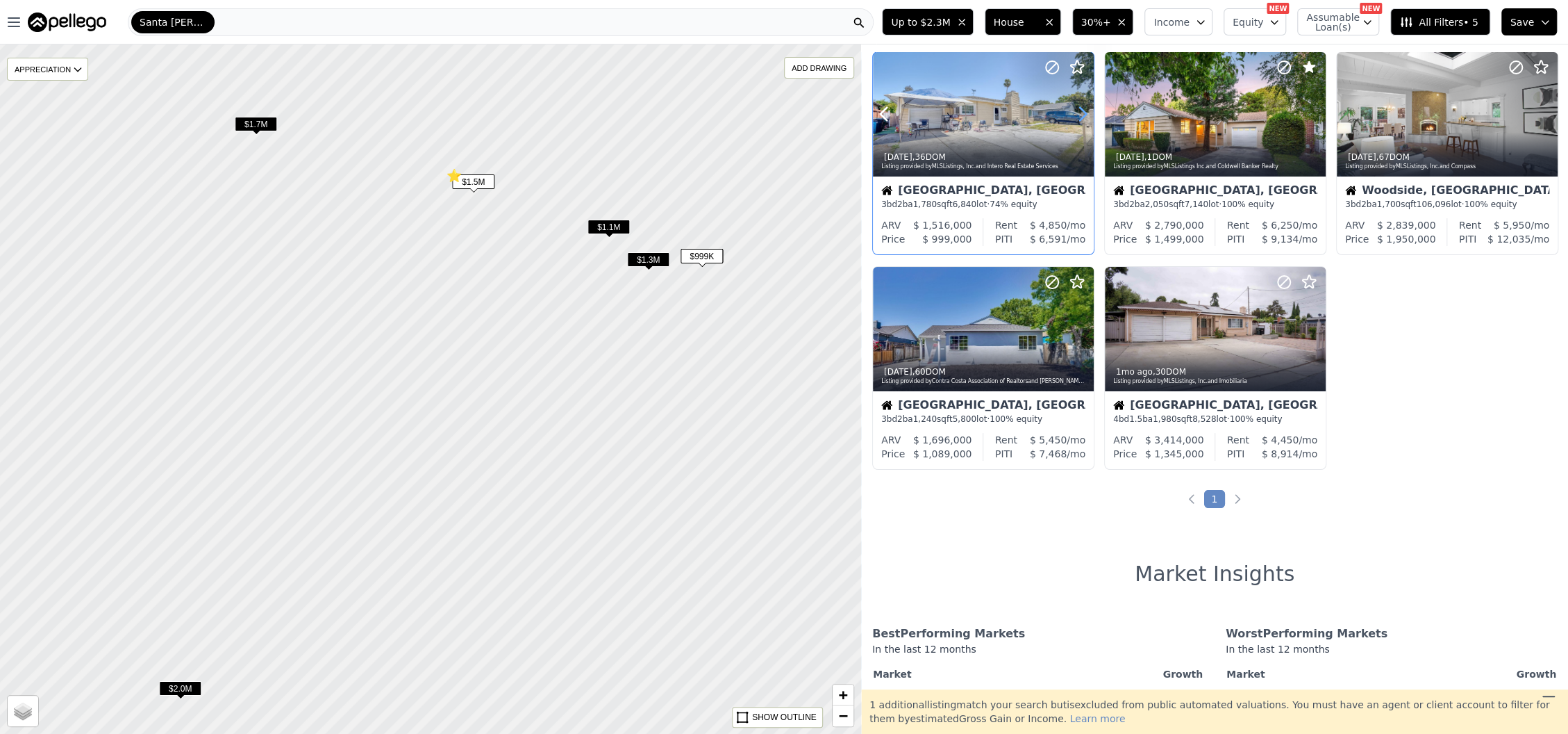
click at [1077, 116] on icon at bounding box center [1082, 114] width 22 height 22
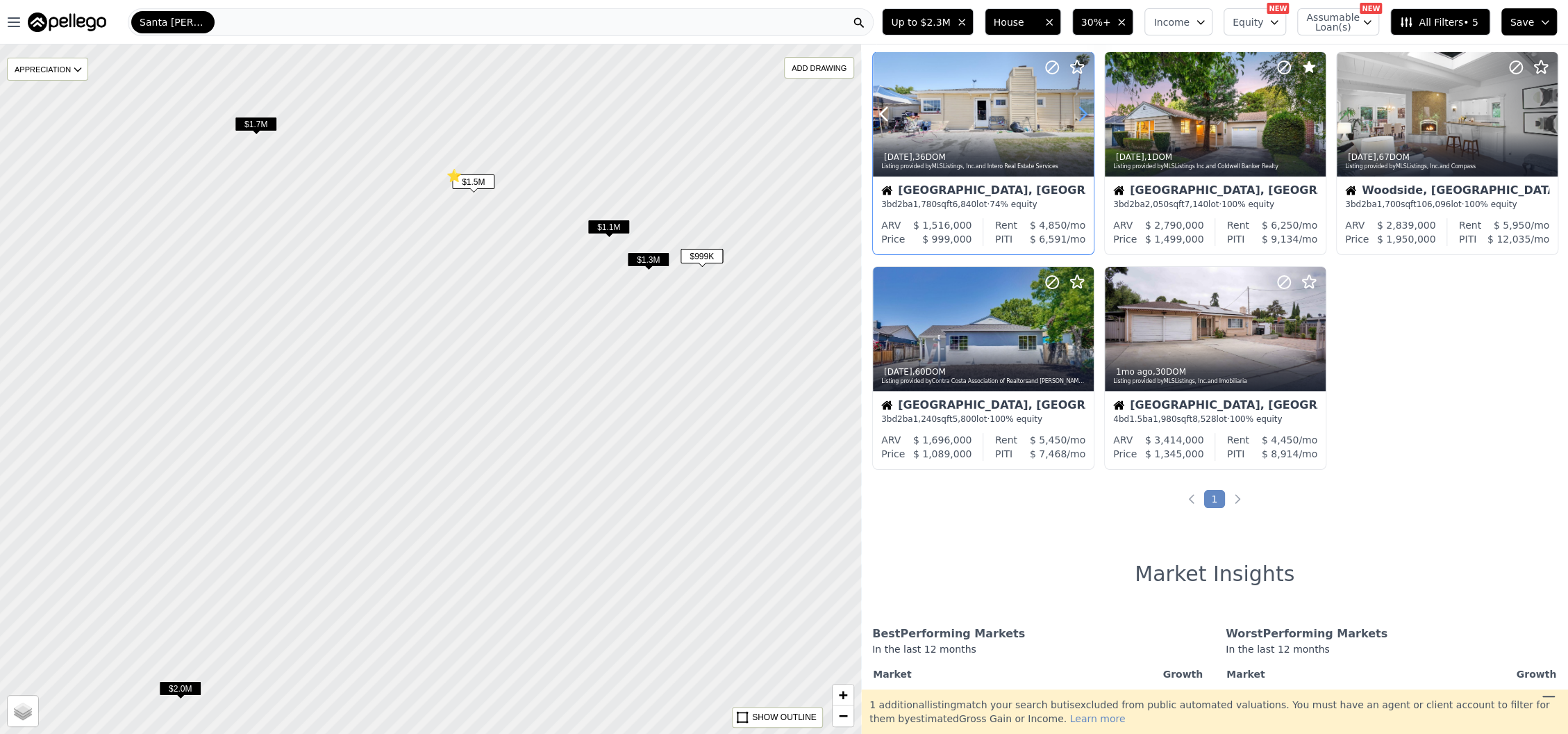
click at [1077, 116] on icon at bounding box center [1082, 114] width 22 height 22
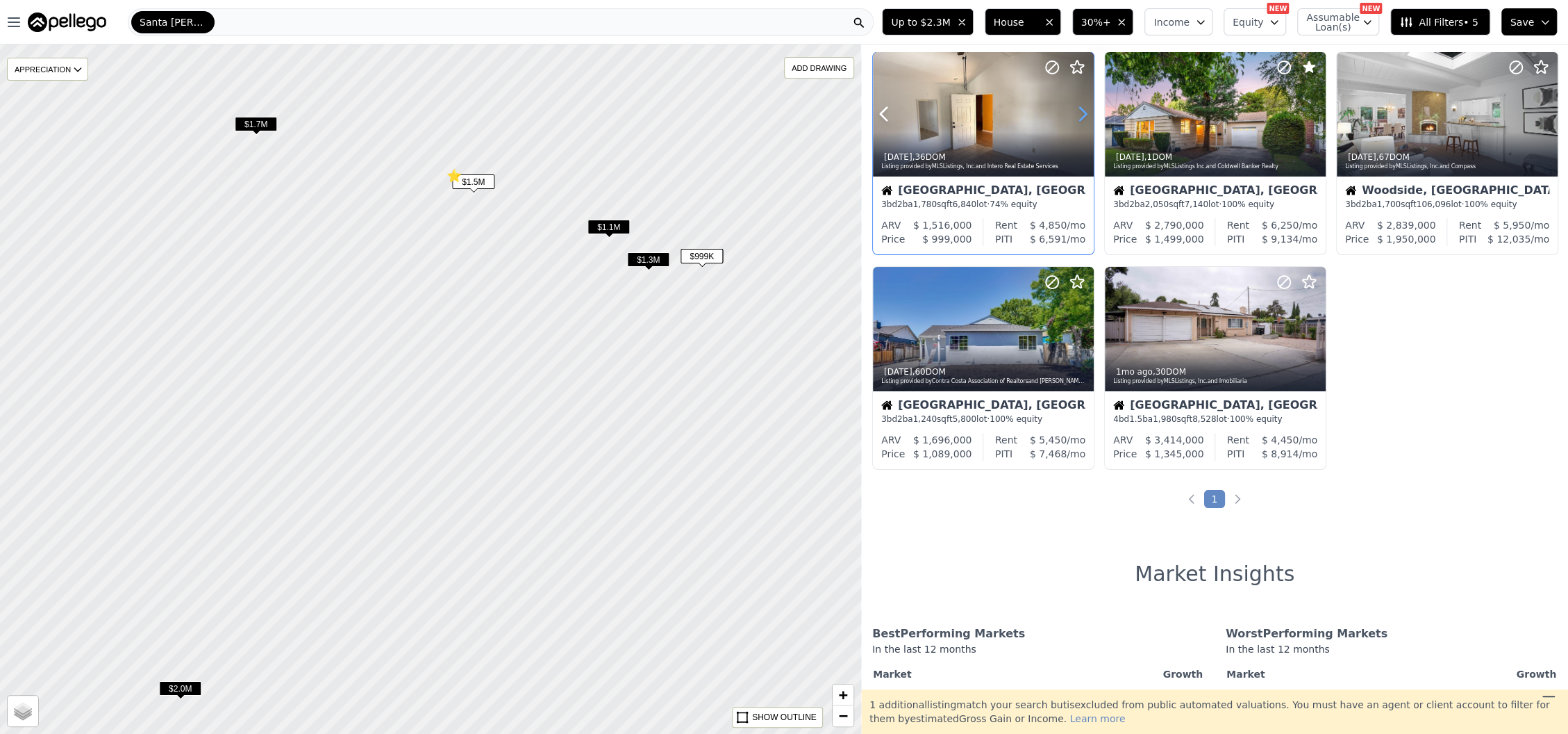
click at [1077, 116] on icon at bounding box center [1082, 114] width 22 height 22
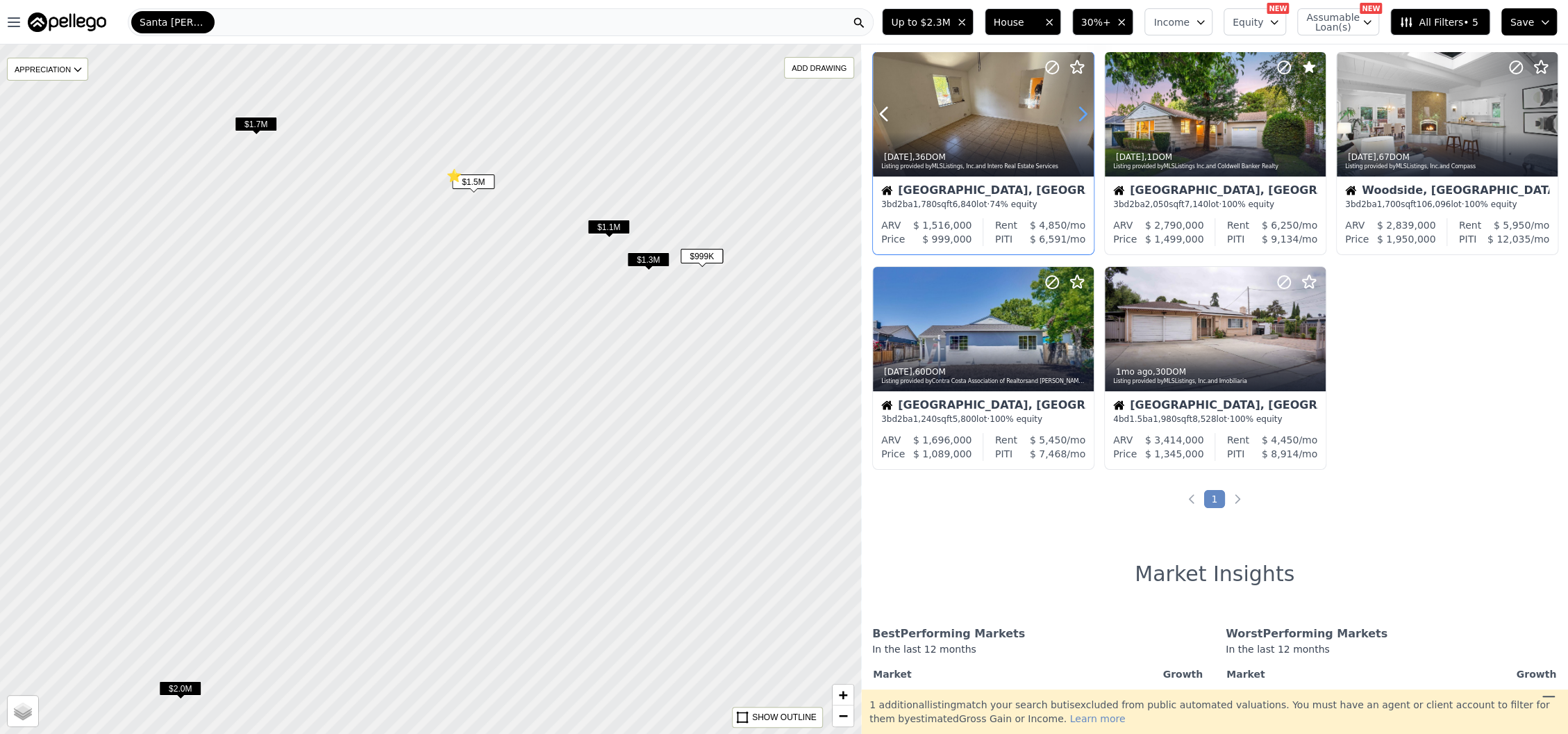
click at [1077, 116] on icon at bounding box center [1082, 114] width 22 height 22
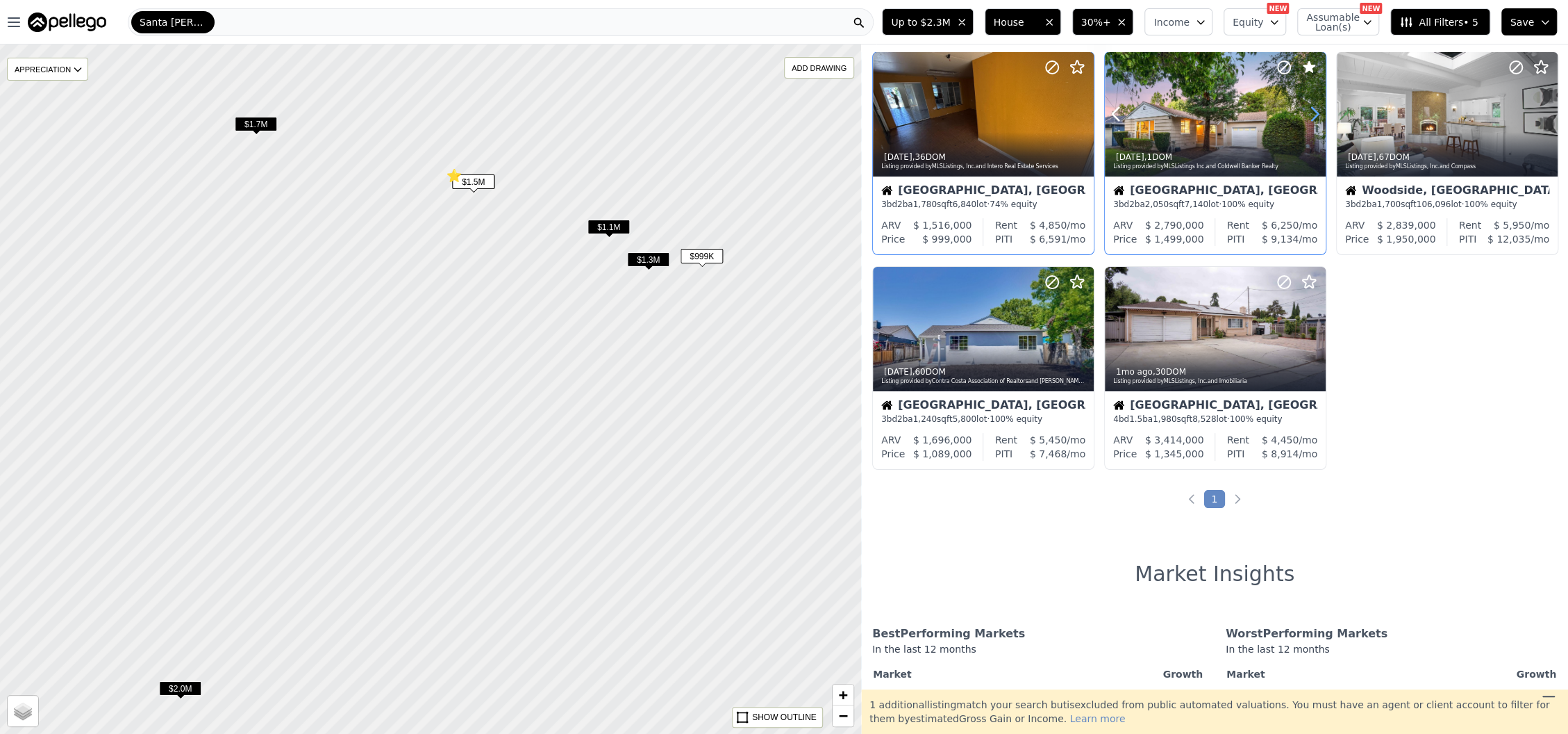
click at [1304, 114] on icon at bounding box center [1315, 114] width 22 height 22
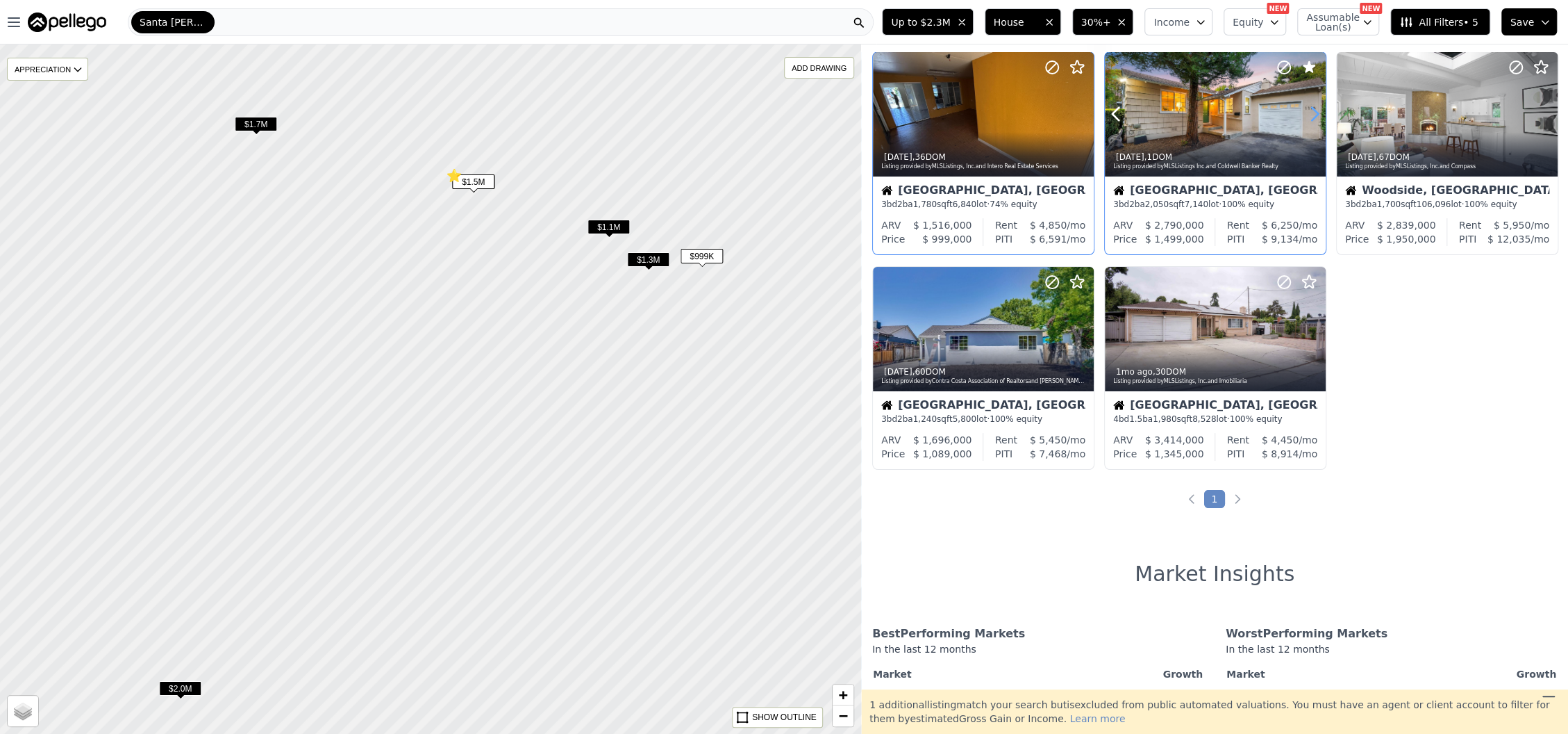
click at [1304, 114] on icon at bounding box center [1315, 114] width 22 height 22
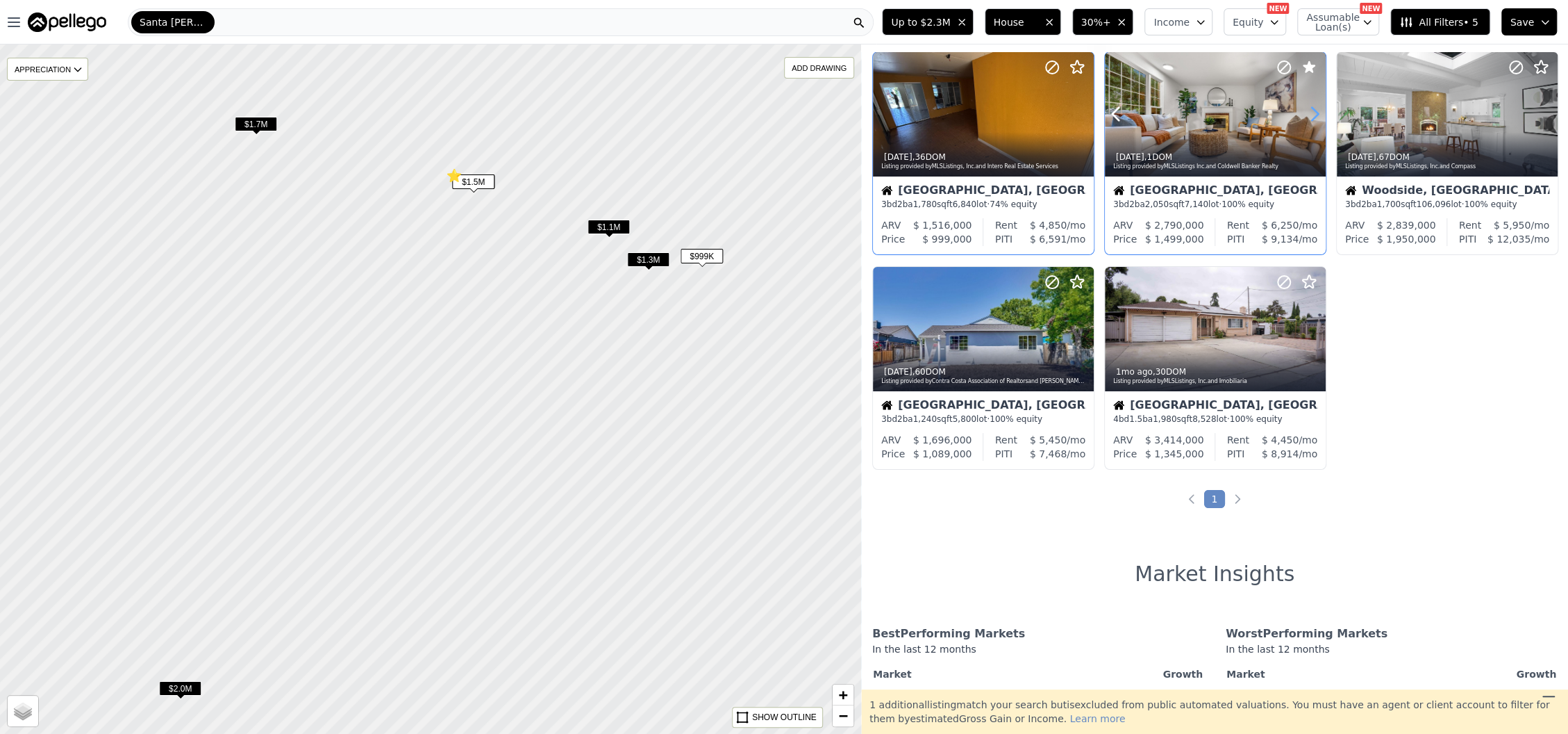
click at [1304, 114] on icon at bounding box center [1315, 114] width 22 height 22
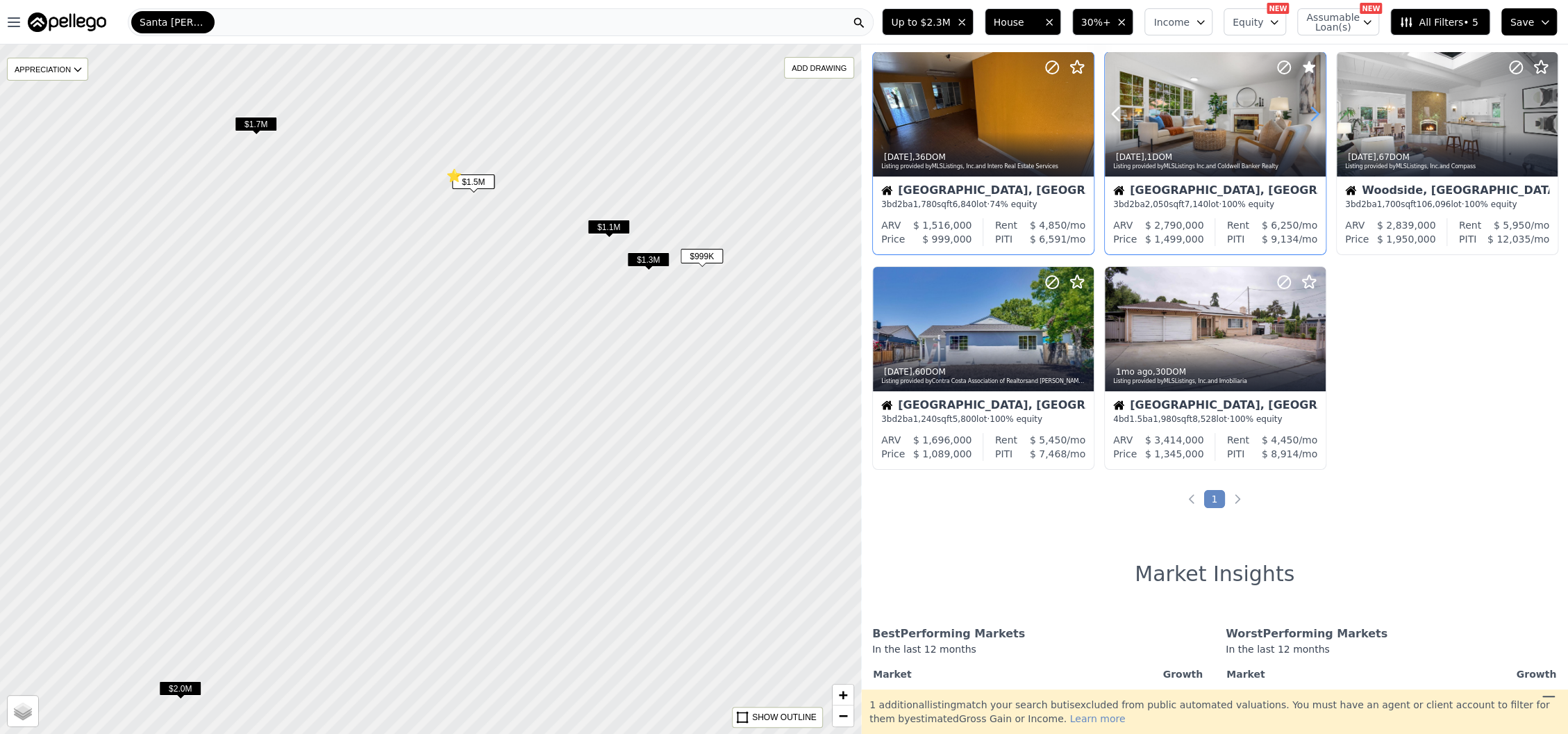
click at [1304, 114] on icon at bounding box center [1315, 114] width 22 height 22
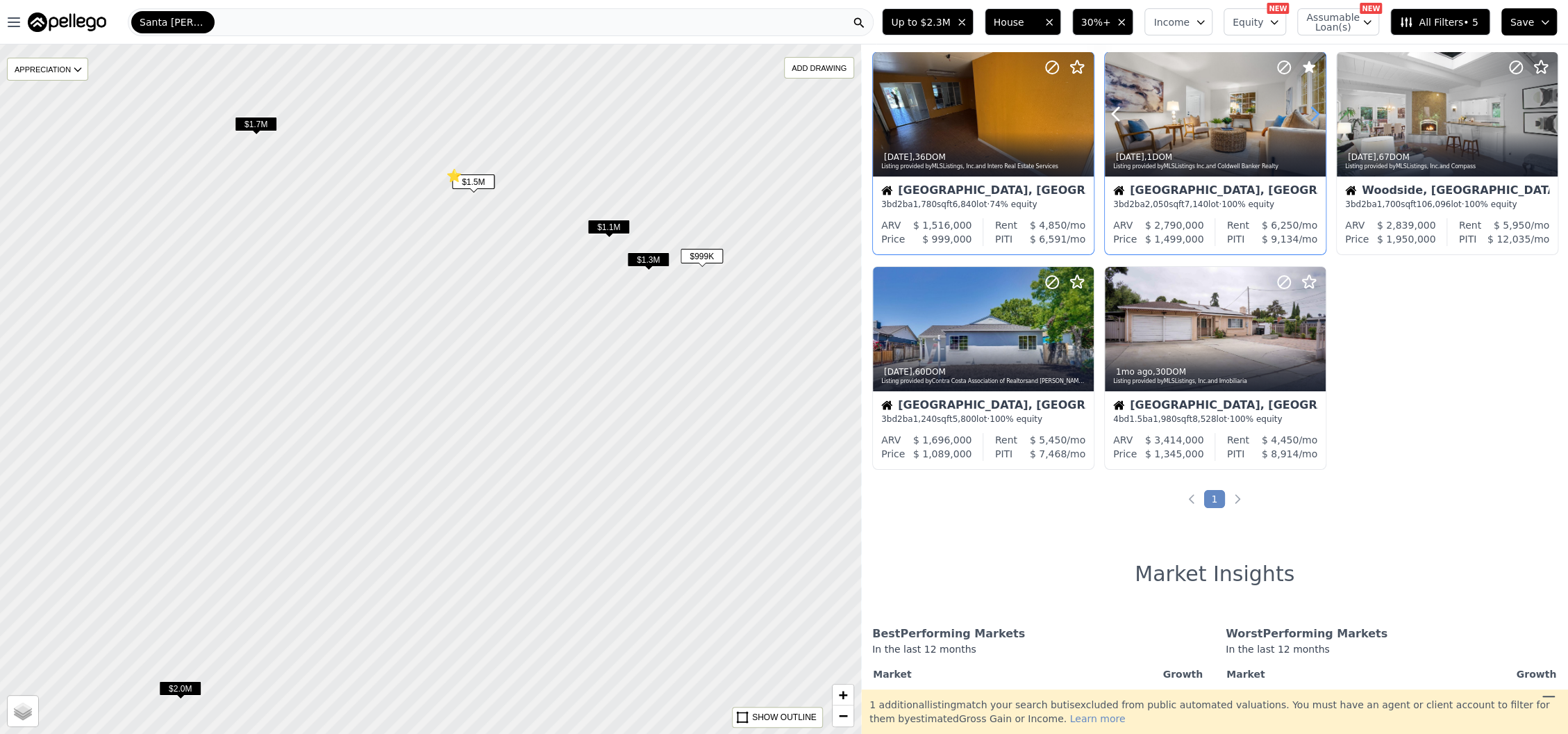
click at [1304, 114] on icon at bounding box center [1315, 114] width 22 height 22
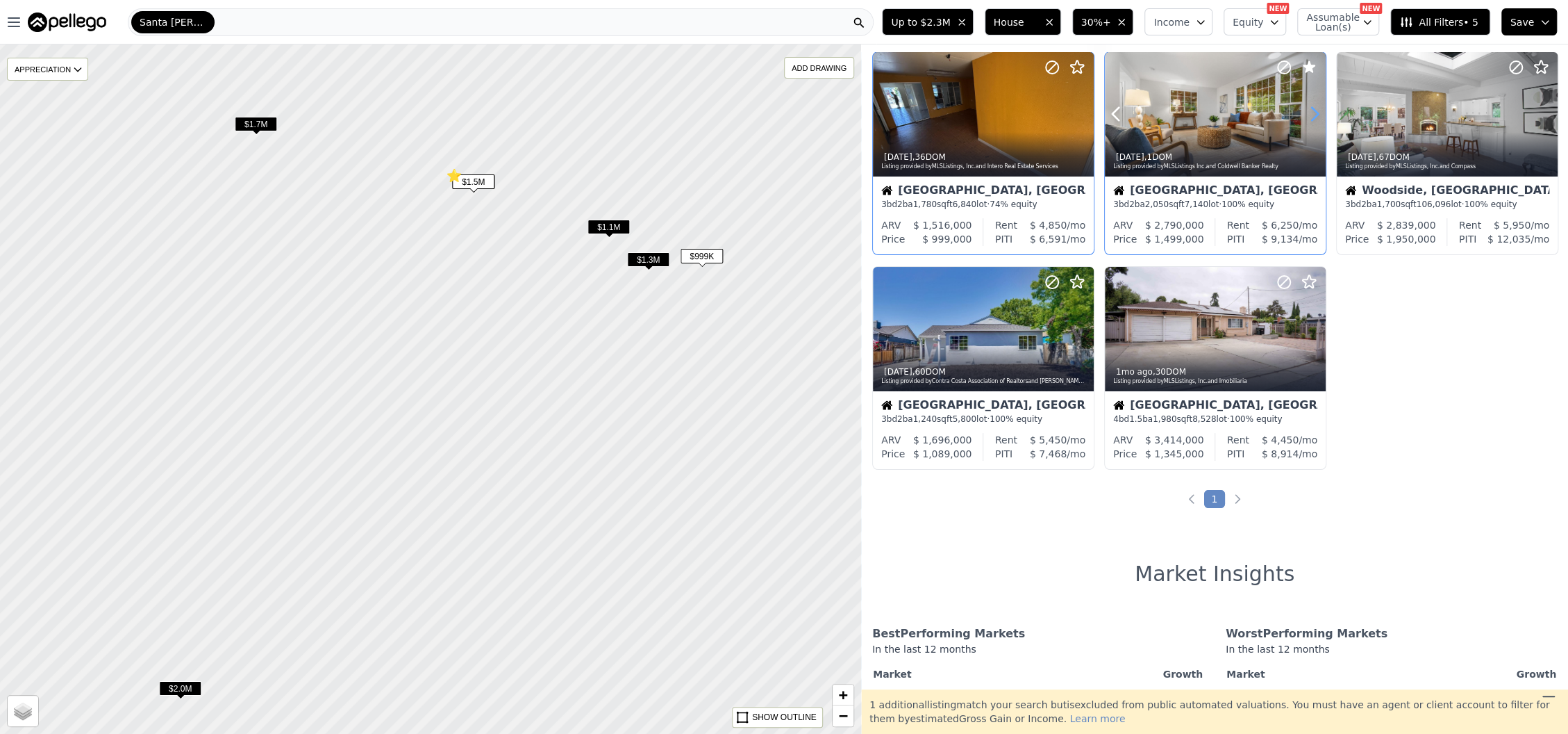
click at [1304, 114] on icon at bounding box center [1315, 114] width 22 height 22
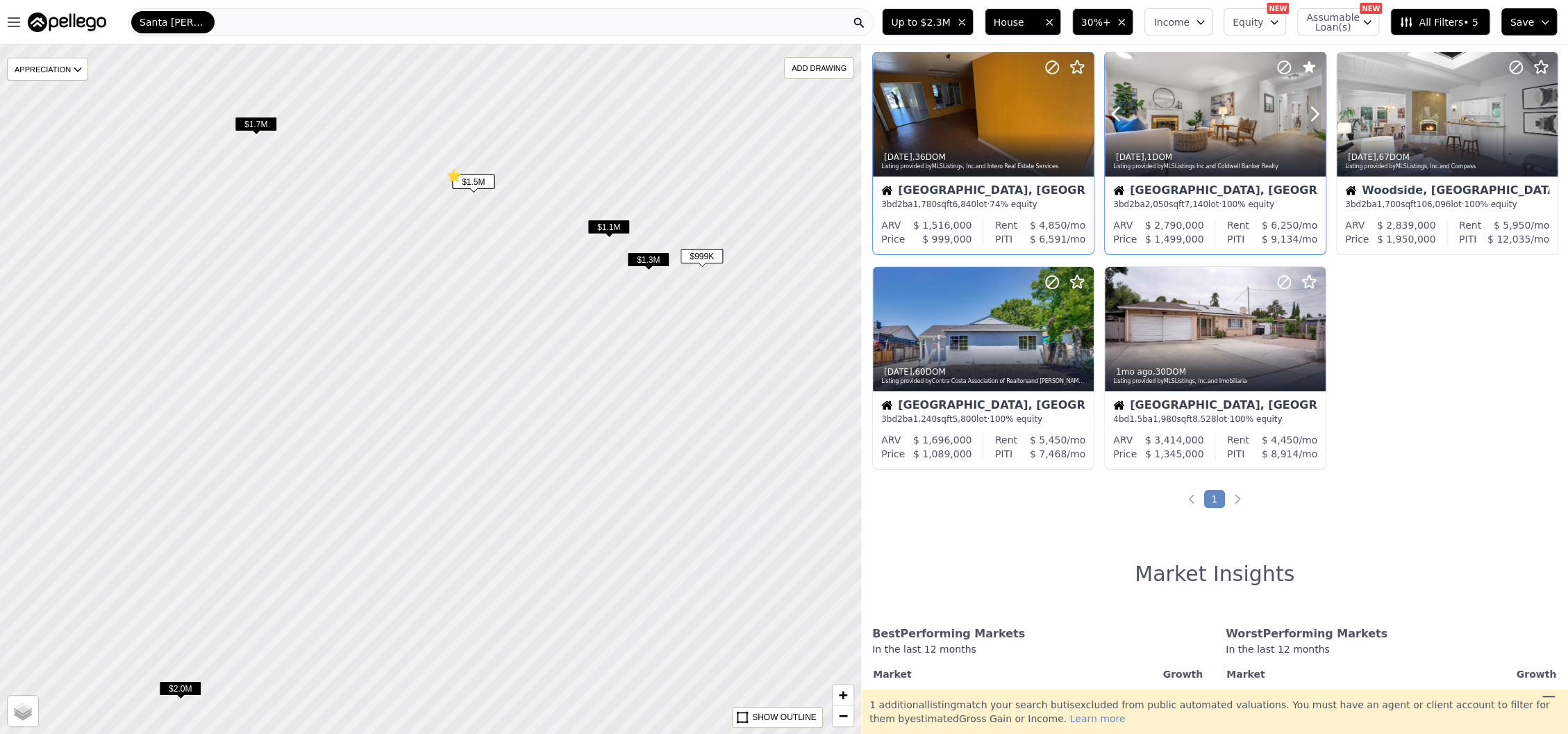
click at [1244, 128] on div at bounding box center [1281, 96] width 89 height 89
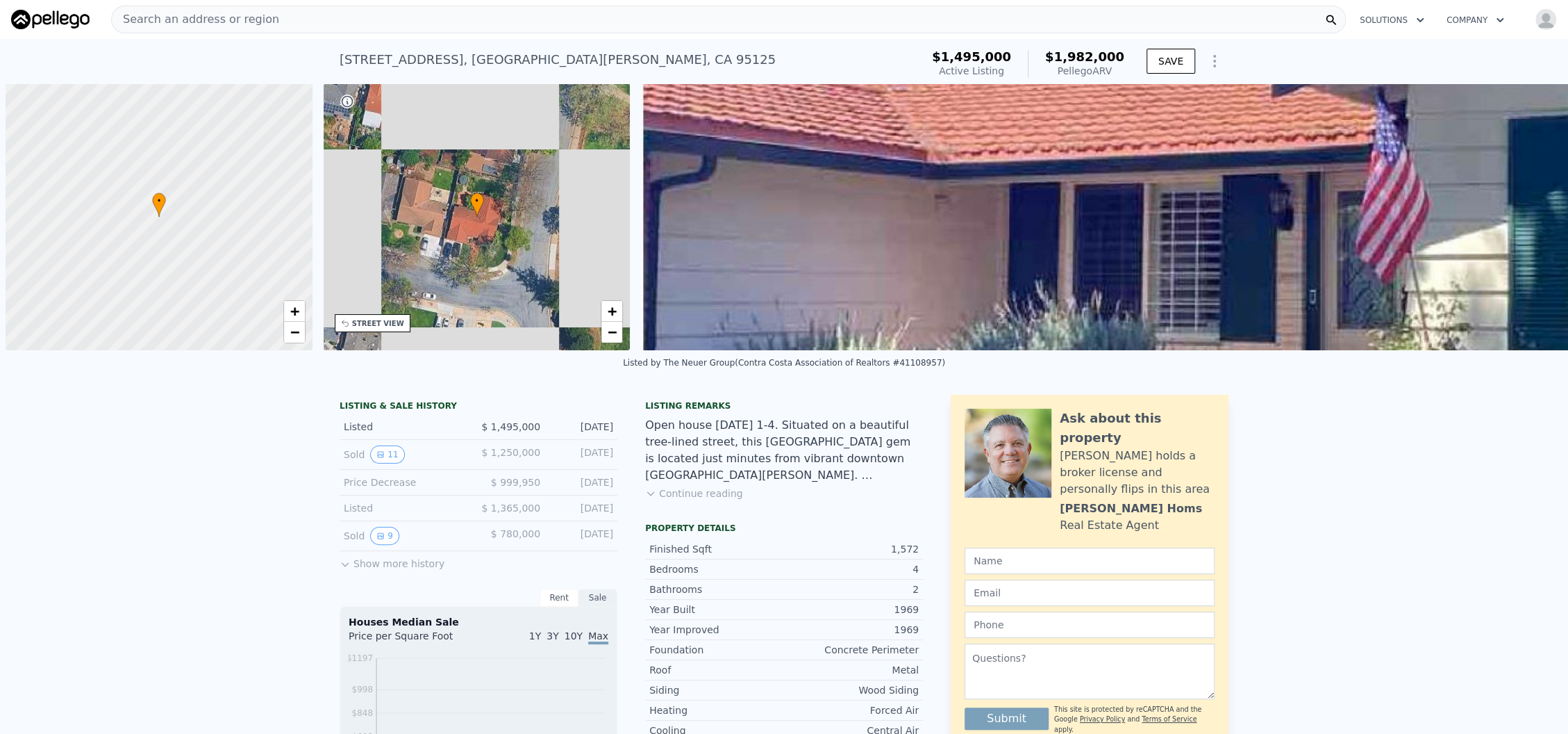
scroll to position [0, 5]
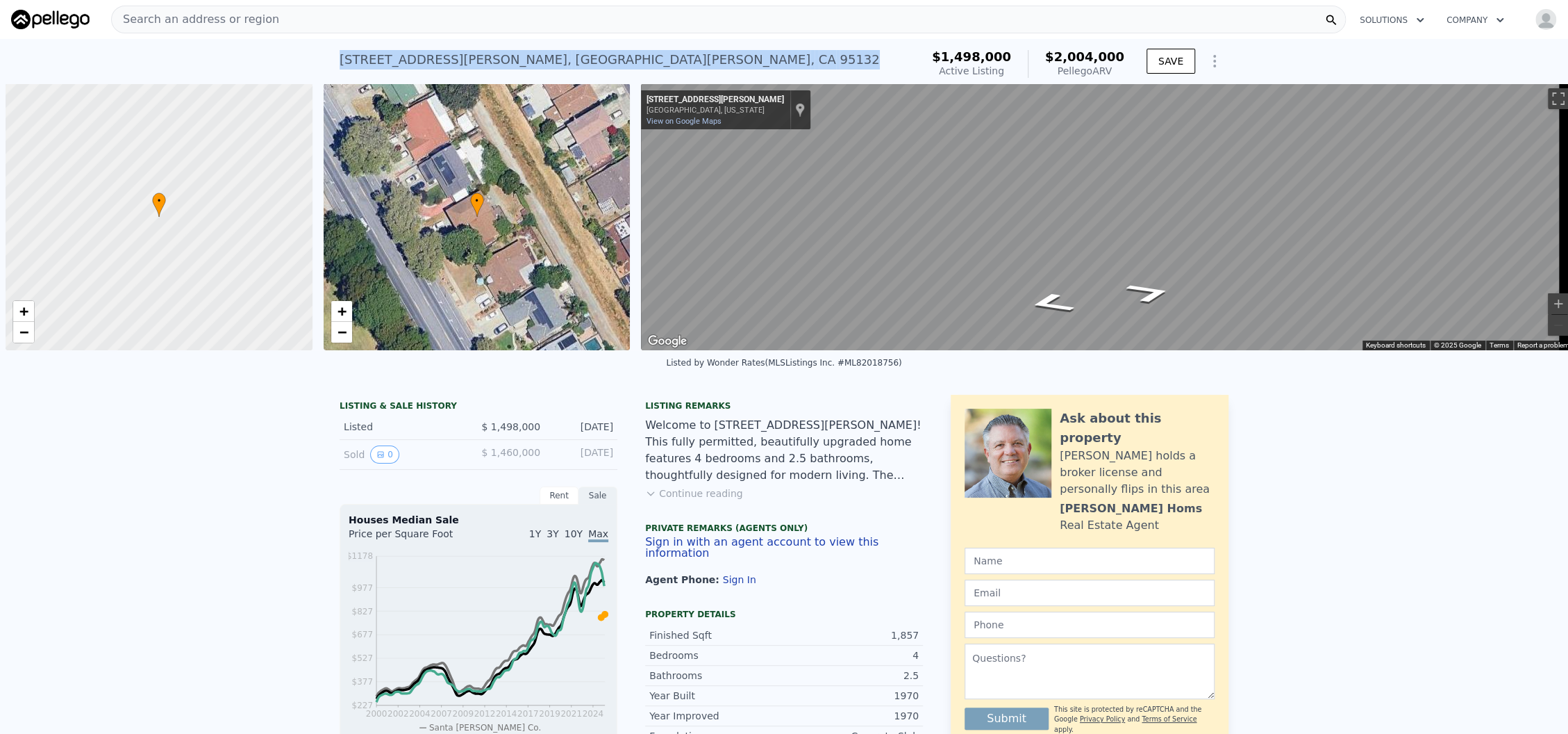
scroll to position [0, 5]
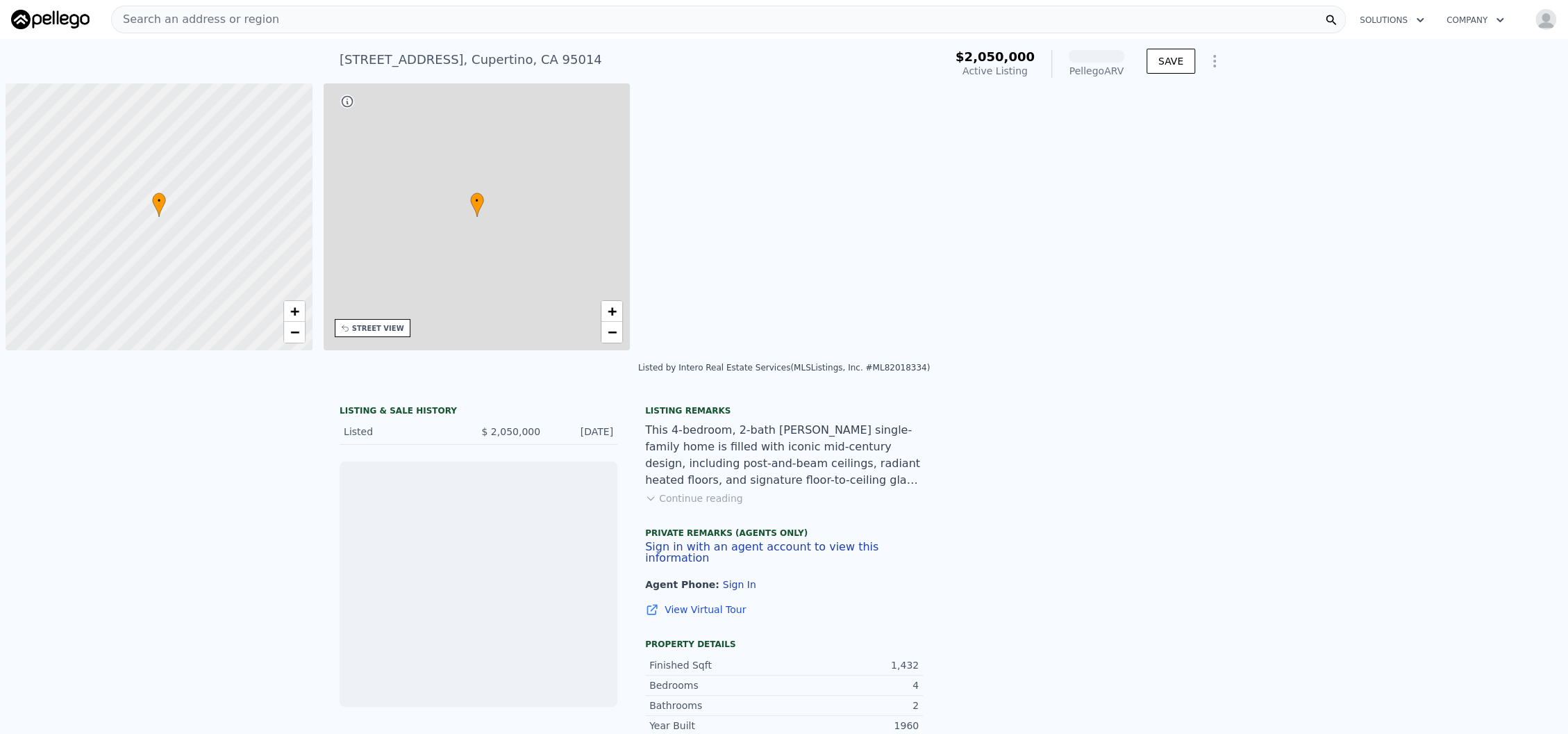
scroll to position [0, 5]
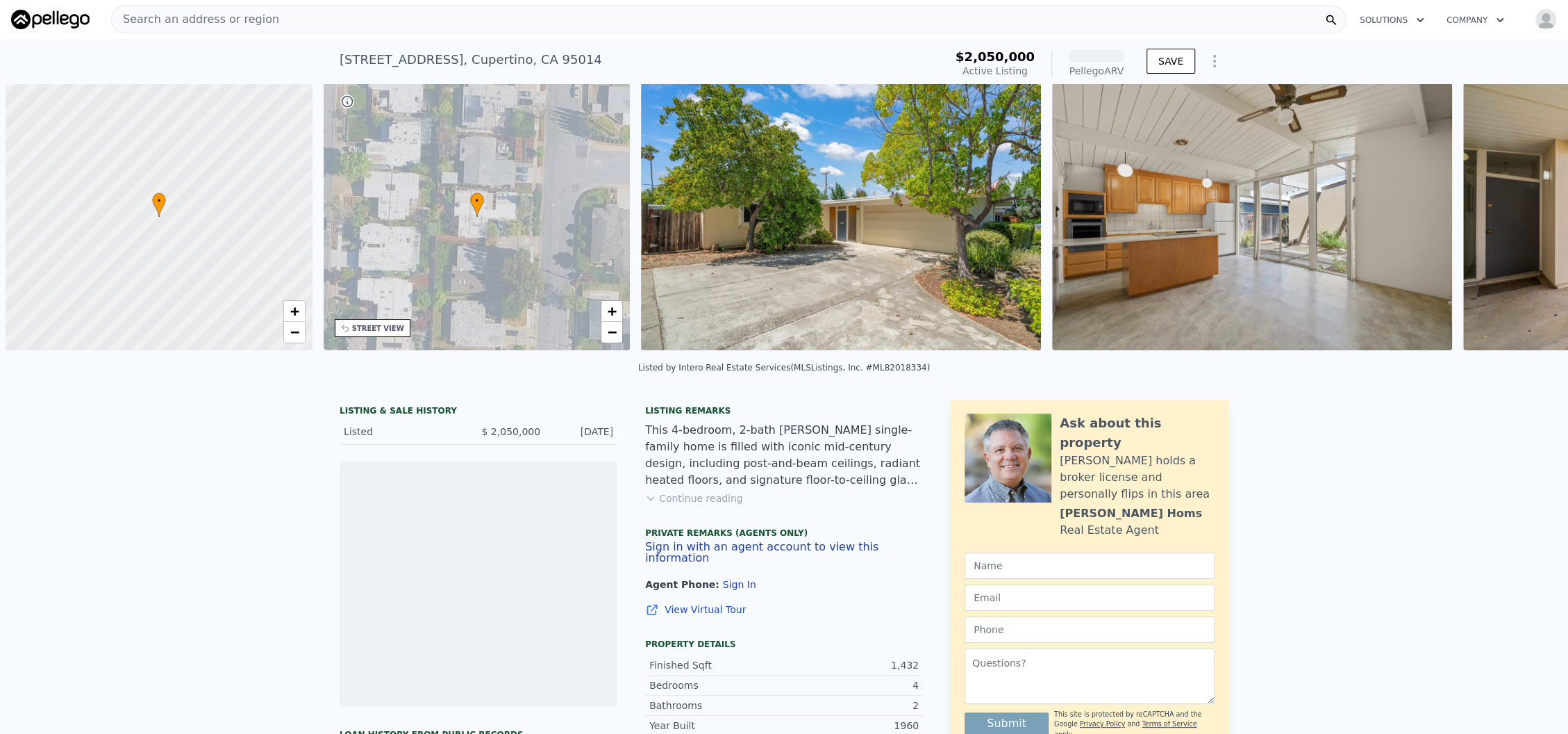
scroll to position [0, 5]
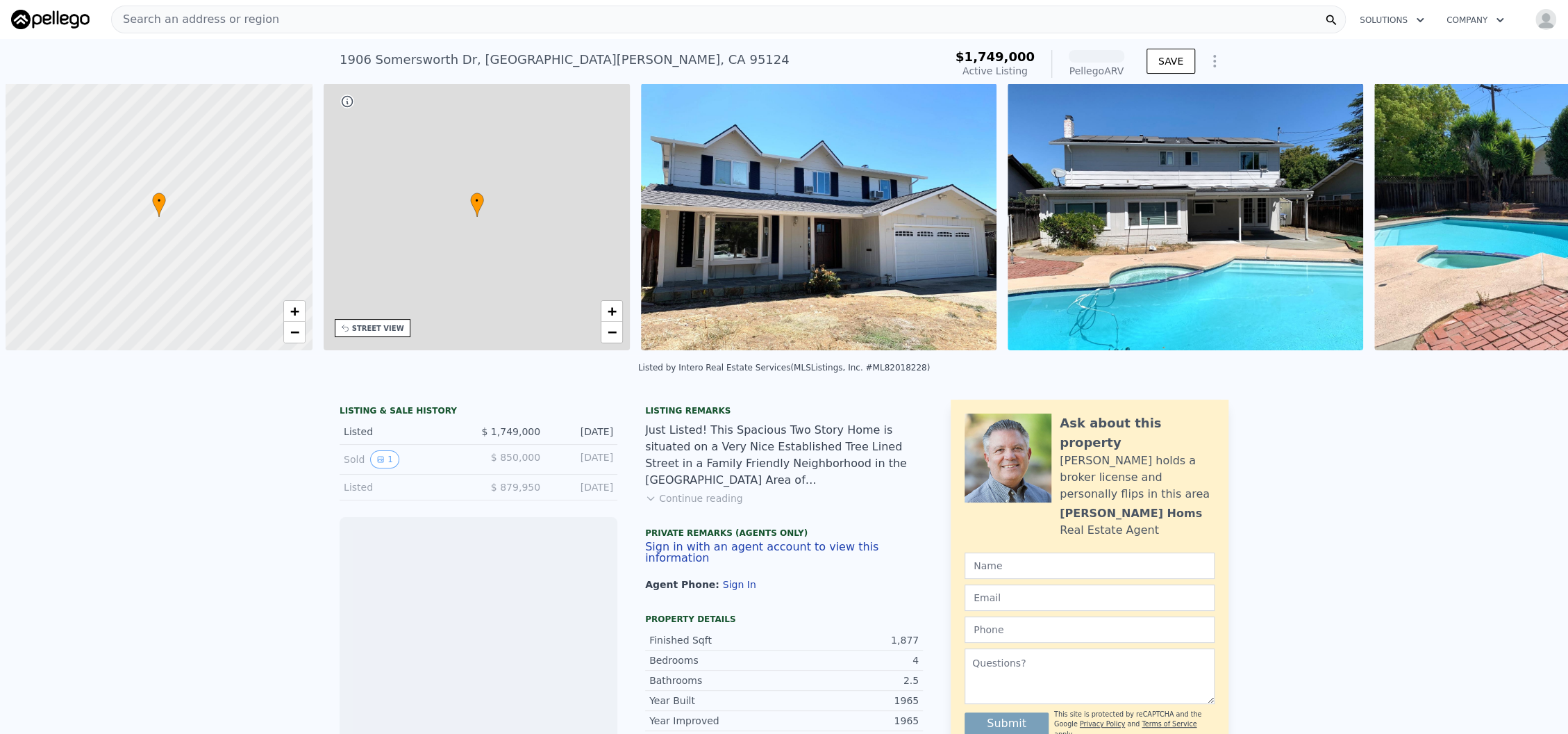
scroll to position [0, 5]
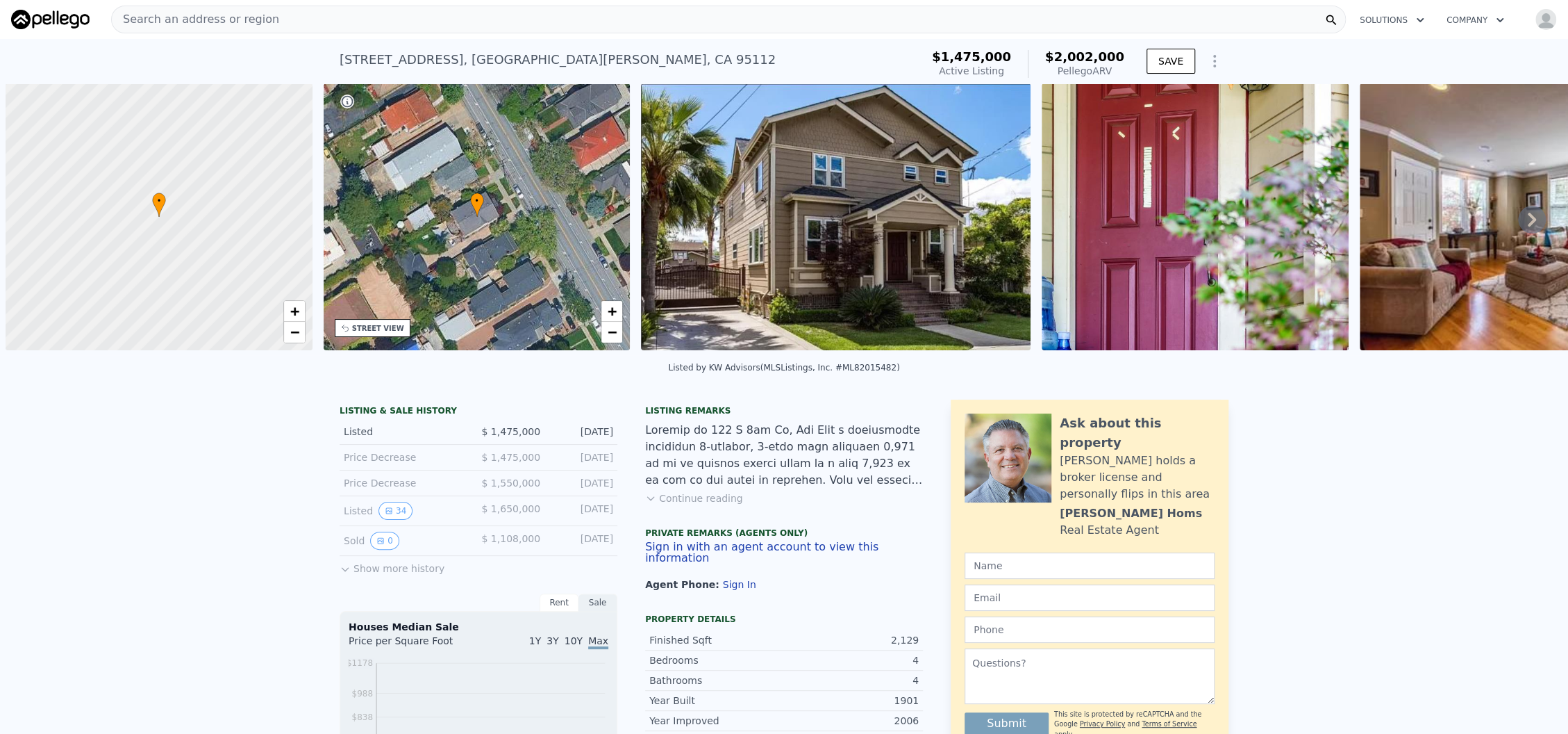
scroll to position [0, 5]
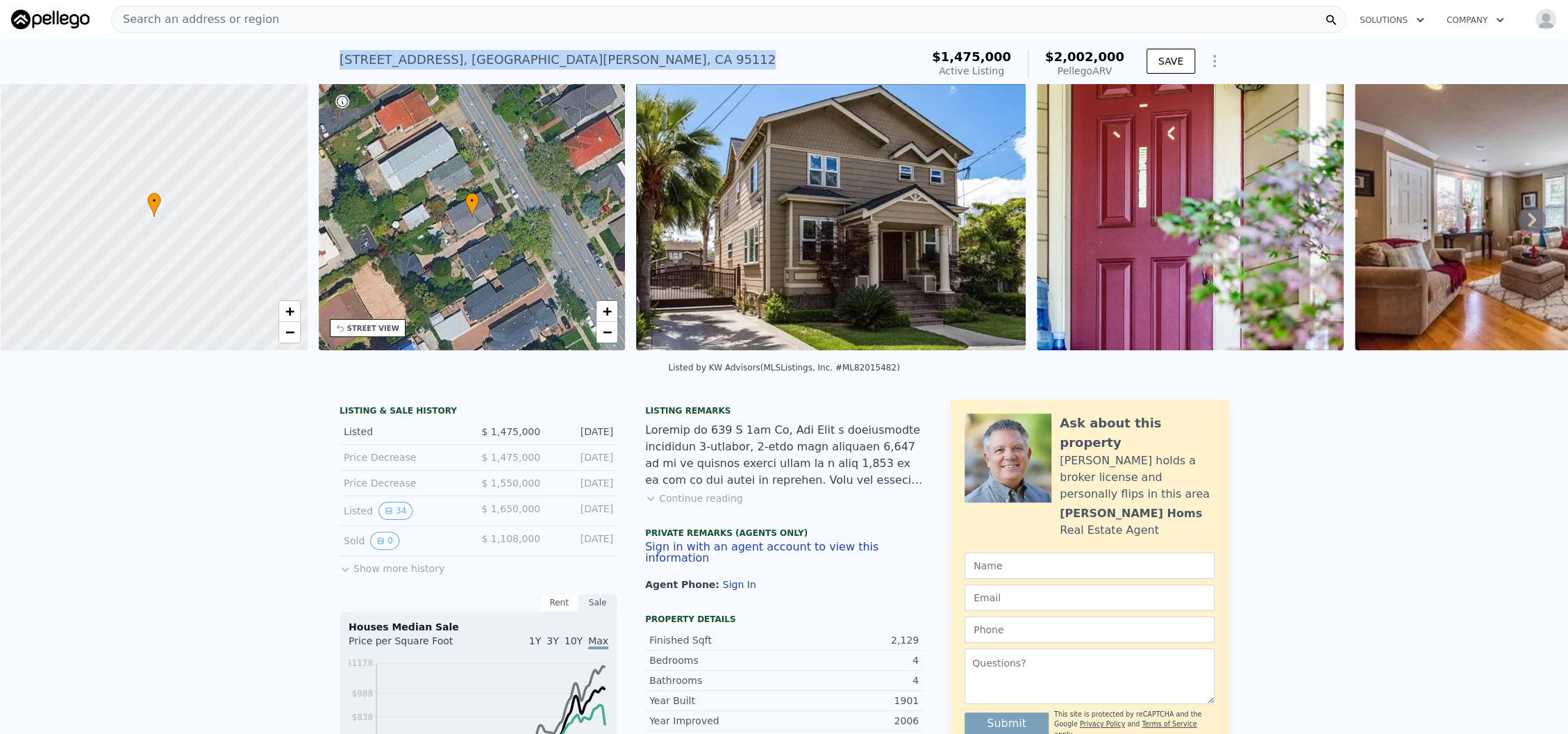
drag, startPoint x: 520, startPoint y: 62, endPoint x: 323, endPoint y: 62, distance: 197.0
click at [323, 62] on div "647 N 2nd St , San Jose , CA 95112 Active at $1.475m (~ARV $2.002m ) $1,475,000…" at bounding box center [784, 61] width 1568 height 44
click at [781, 180] on img at bounding box center [831, 217] width 389 height 267
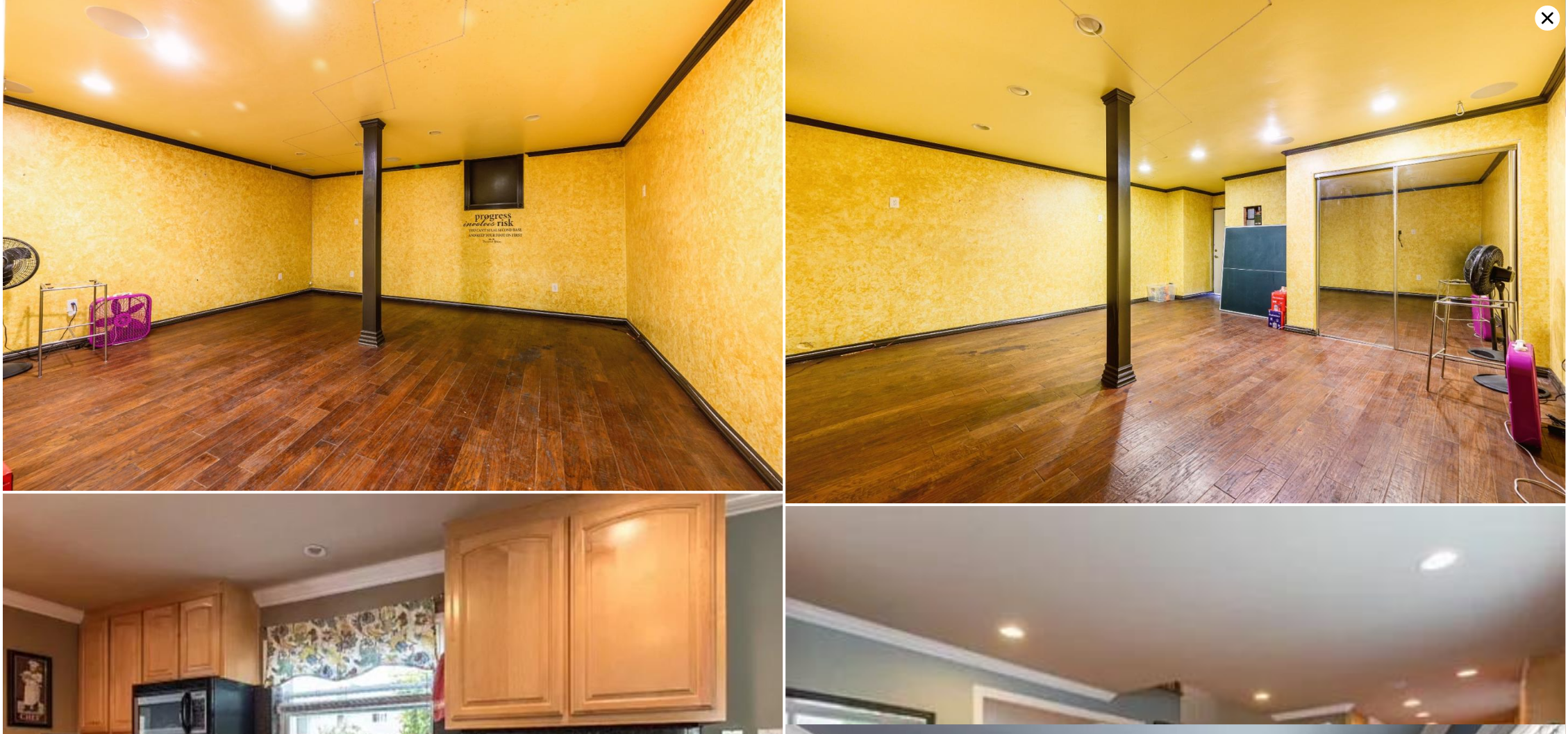
scroll to position [1152, 0]
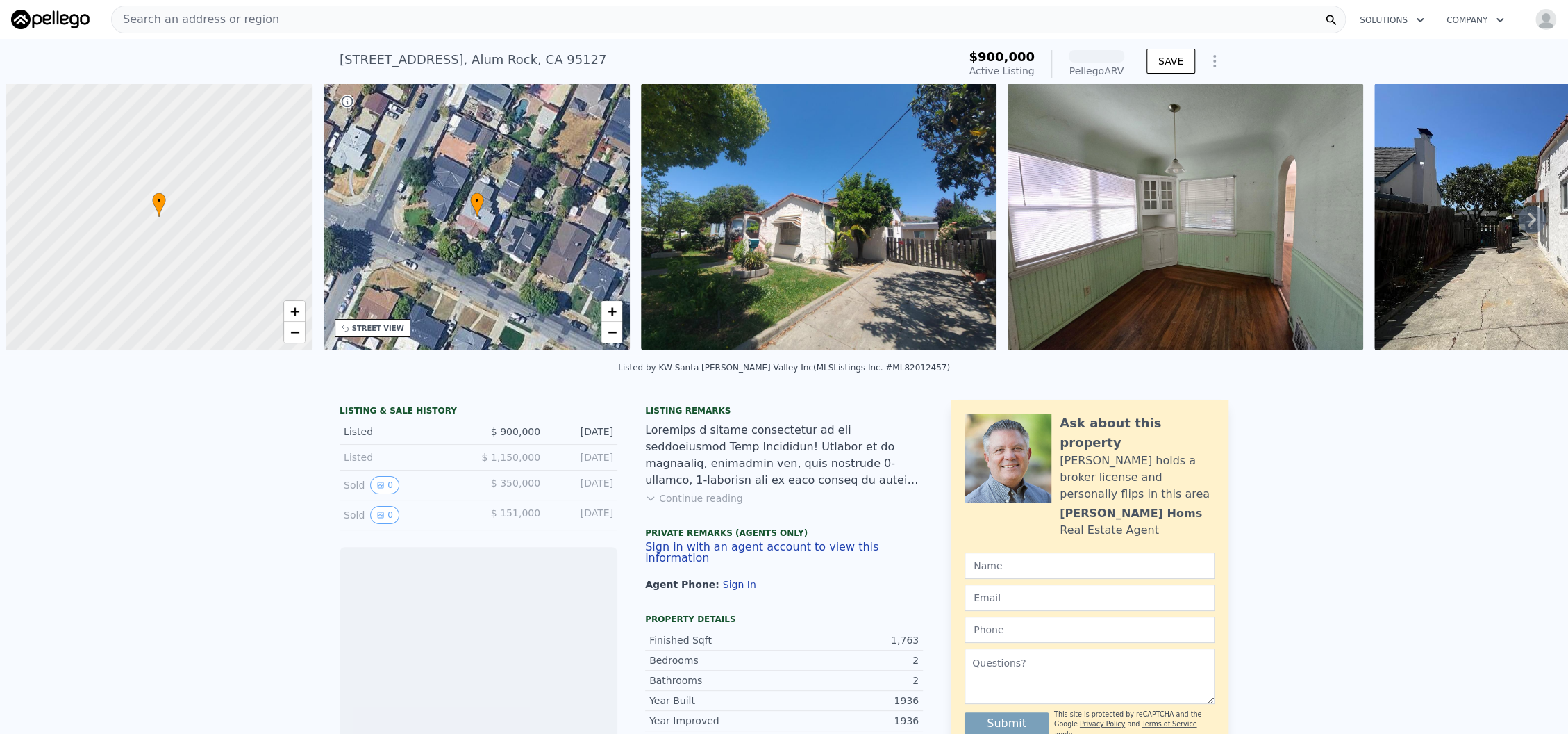
scroll to position [0, 5]
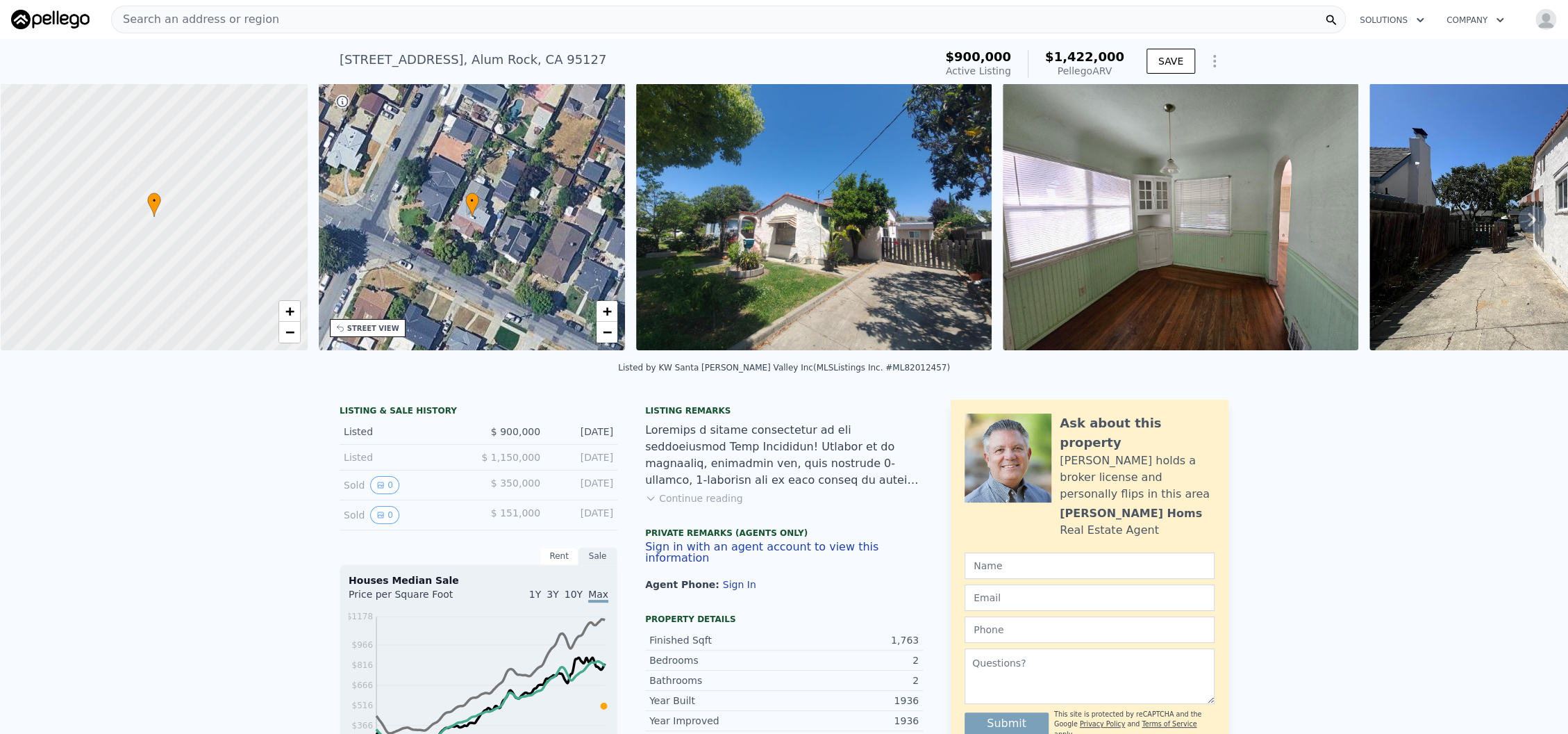
click at [380, 323] on div "STREET VIEW" at bounding box center [372, 328] width 52 height 10
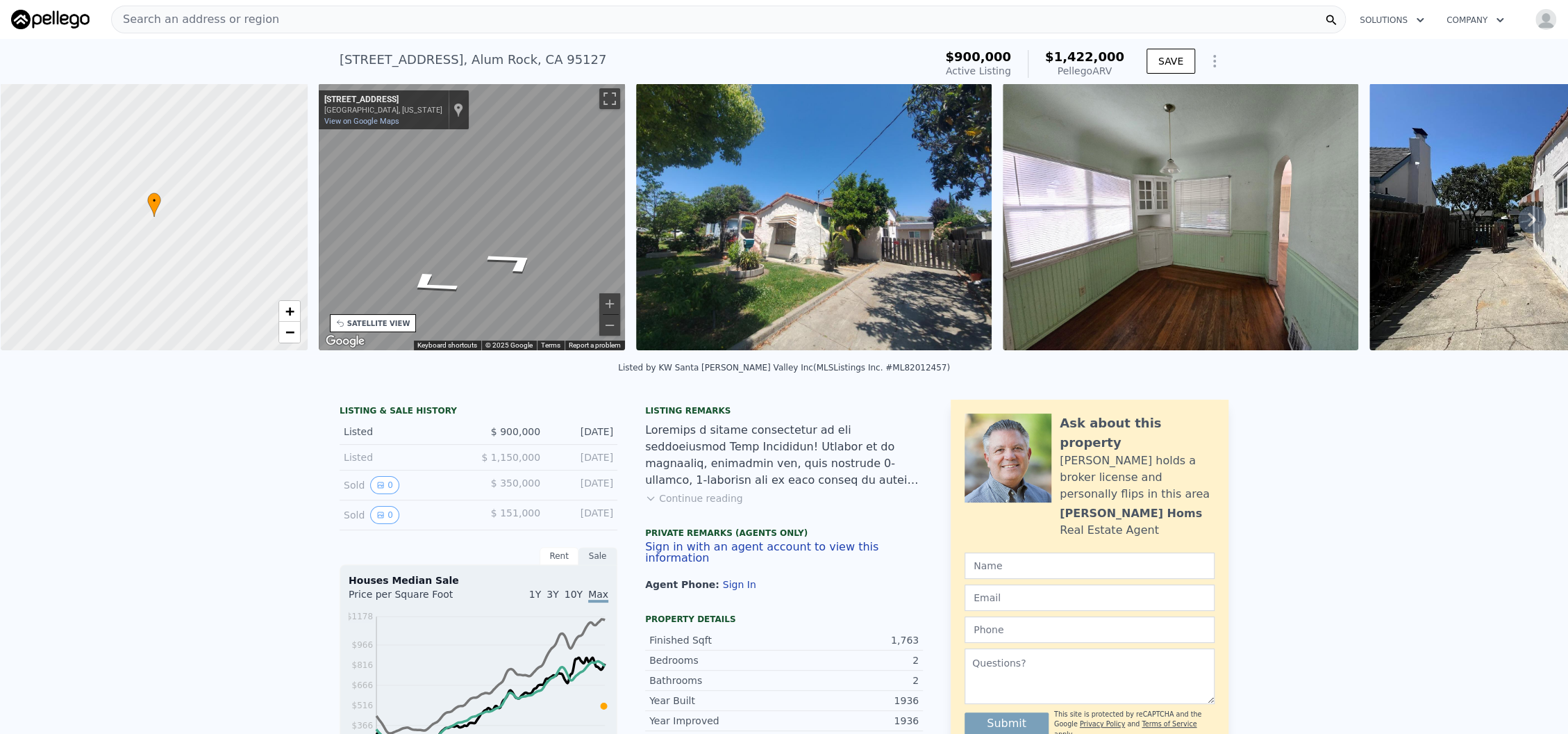
click at [212, 258] on div "• + − • + − STREET VIEW ← Move left → Move right ↑ Move up ↓ Move down + Zoom i…" at bounding box center [784, 219] width 1568 height 271
click at [311, 237] on div "• + − • + − STREET VIEW ← Move left → Move right ↑ Move up ↓ Move down + Zoom i…" at bounding box center [784, 219] width 1568 height 271
click at [226, 219] on div "• + − • + − STREET VIEW ← Move left → Move right ↑ Move up ↓ Move down + Zoom i…" at bounding box center [784, 219] width 1568 height 271
click at [806, 251] on img at bounding box center [814, 217] width 355 height 267
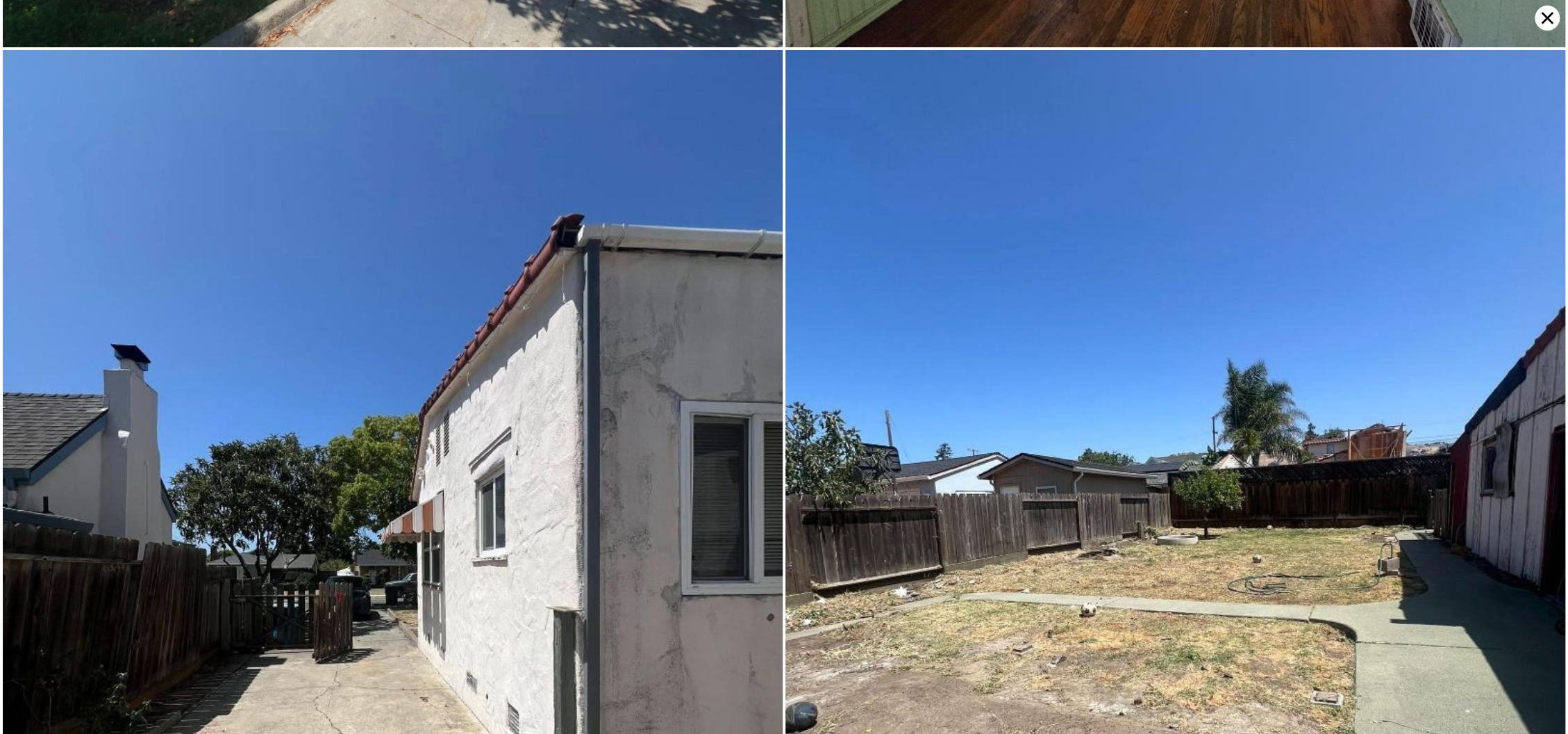
scroll to position [0, 0]
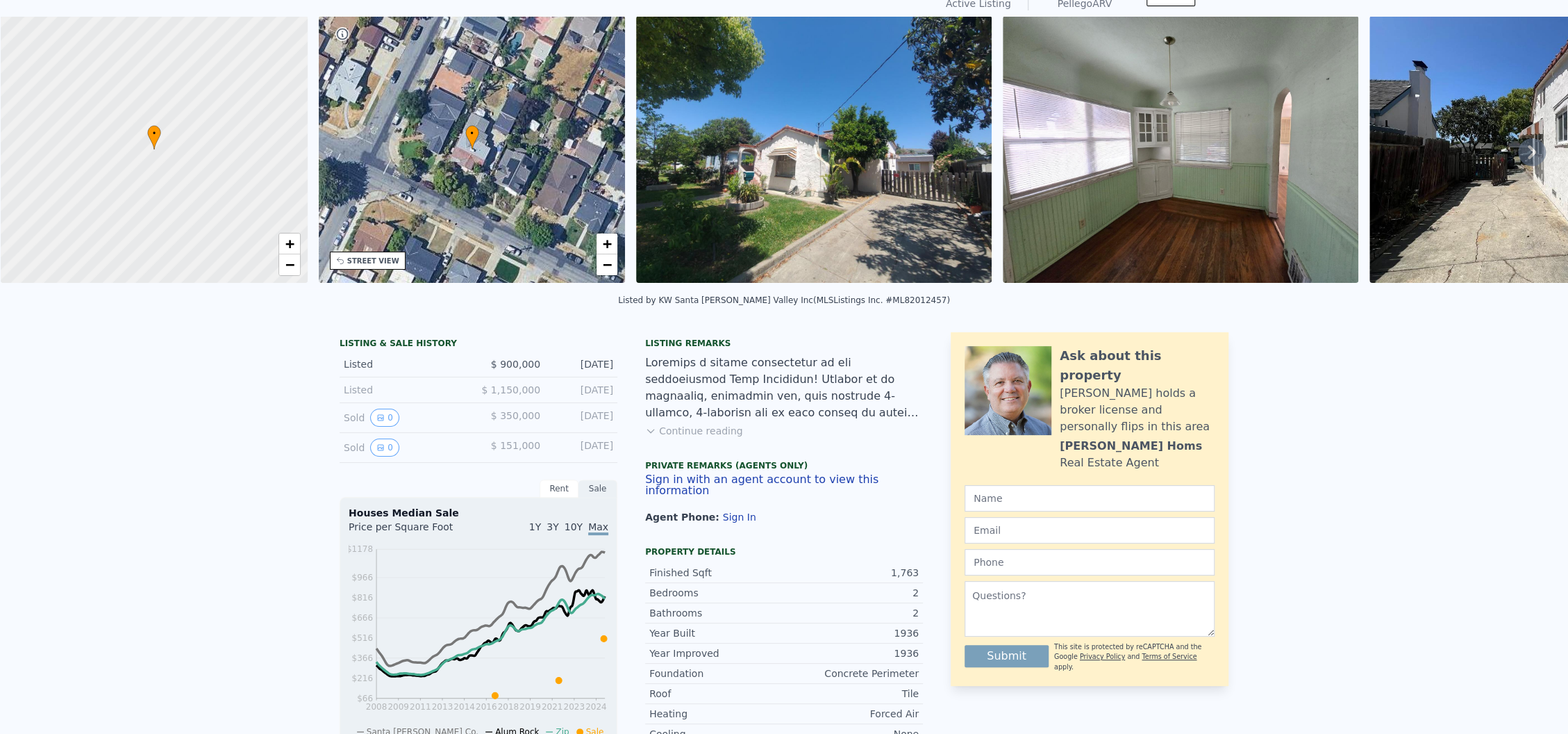
scroll to position [5, 0]
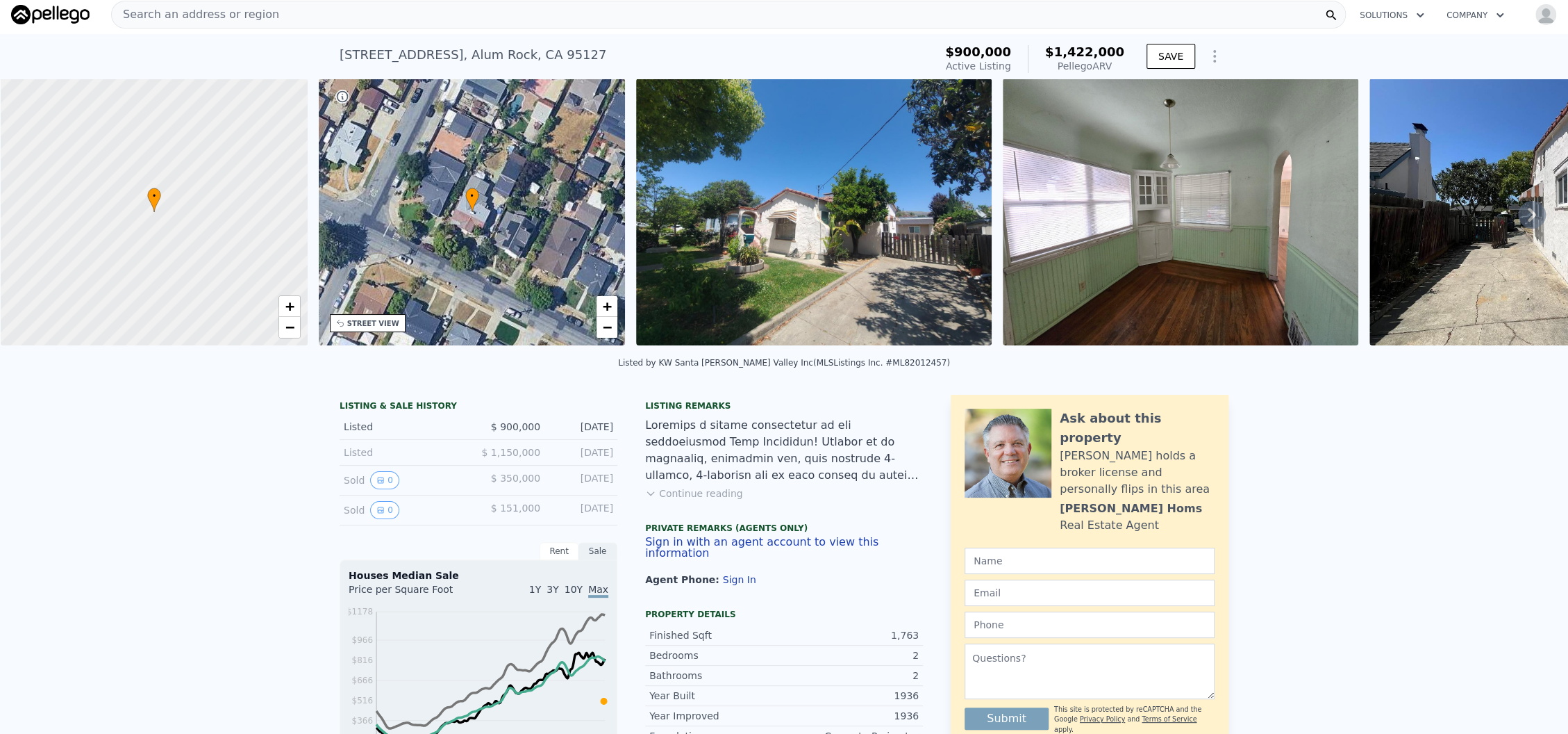
click at [1519, 228] on icon at bounding box center [1532, 214] width 28 height 28
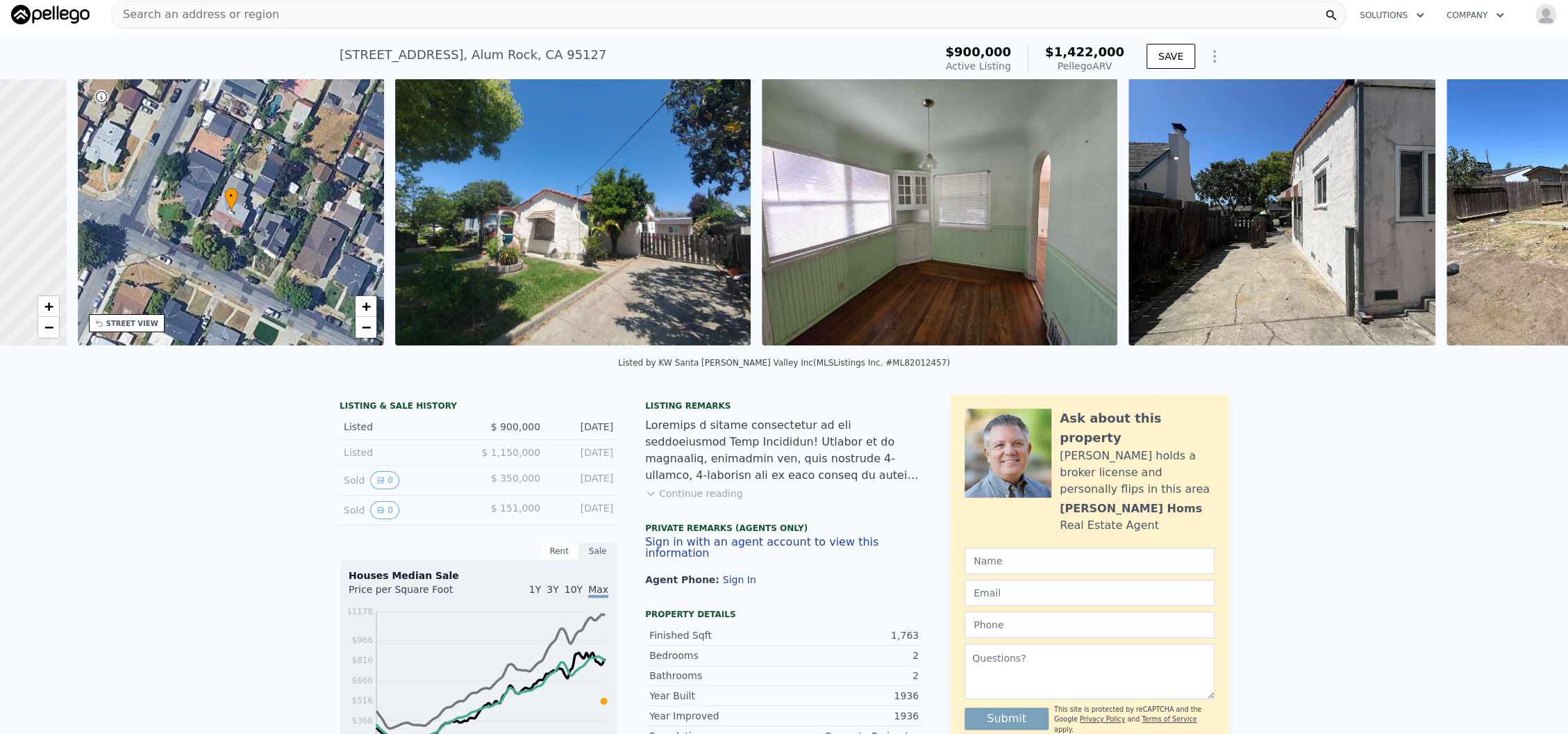
scroll to position [0, 323]
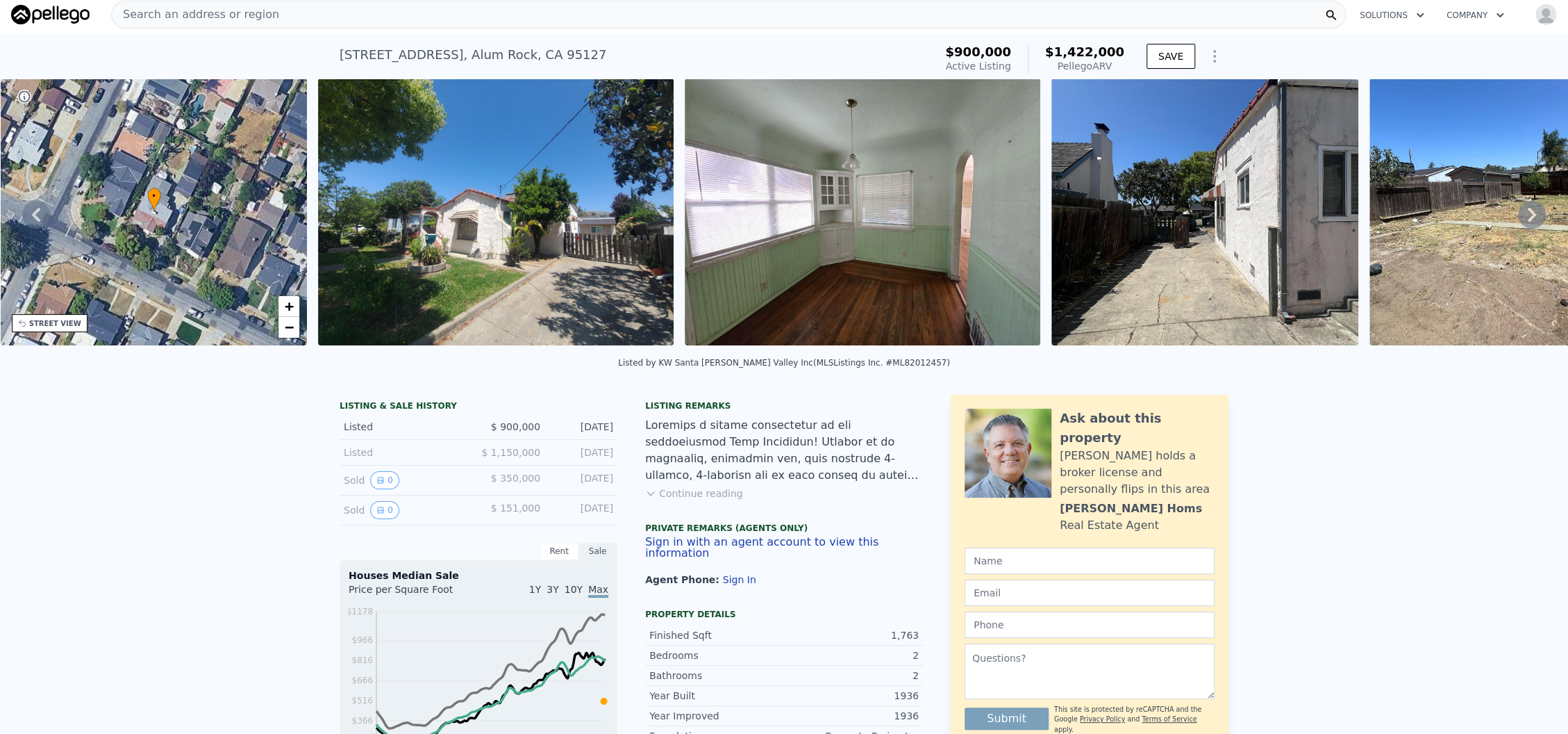
click at [1519, 228] on icon at bounding box center [1532, 214] width 28 height 28
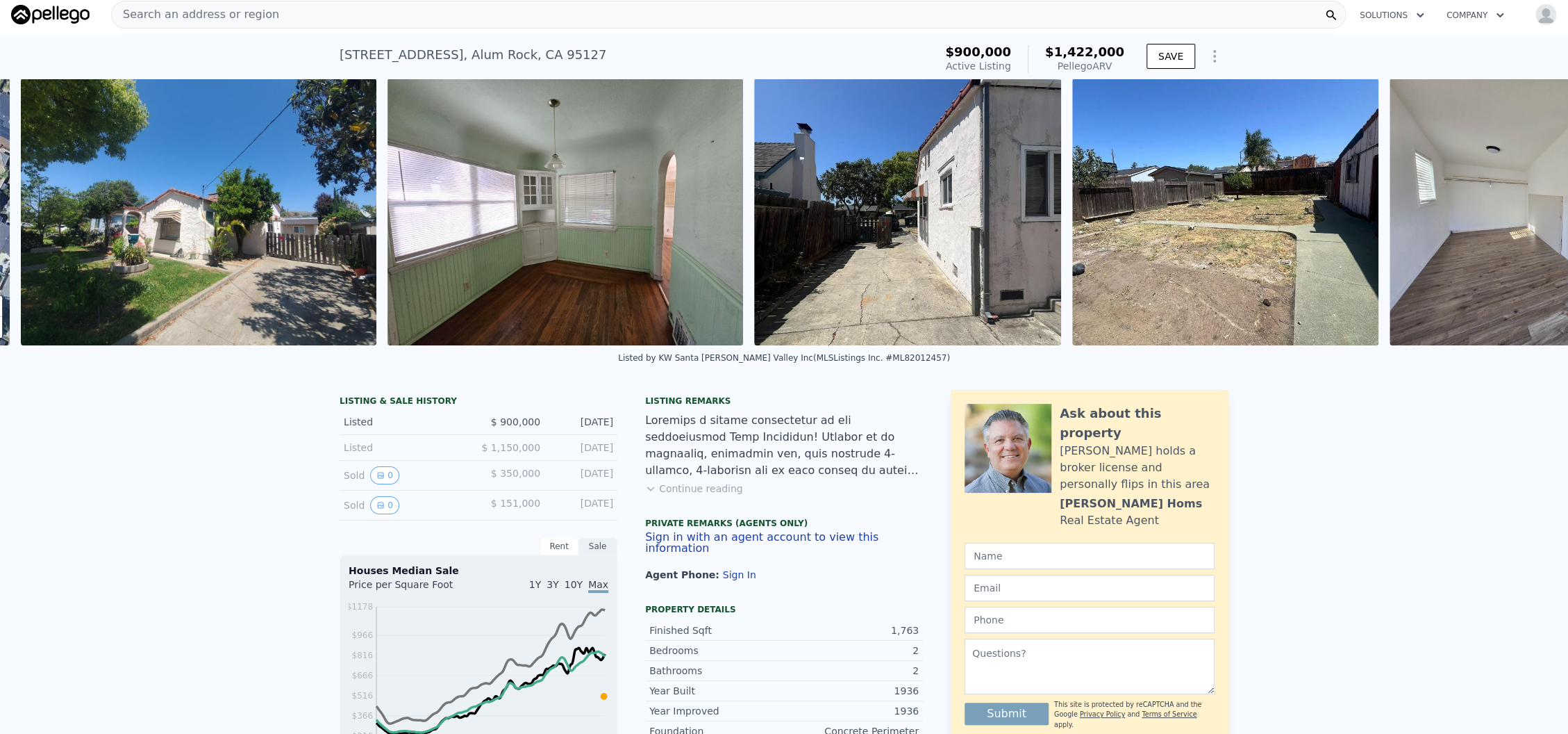
scroll to position [0, 635]
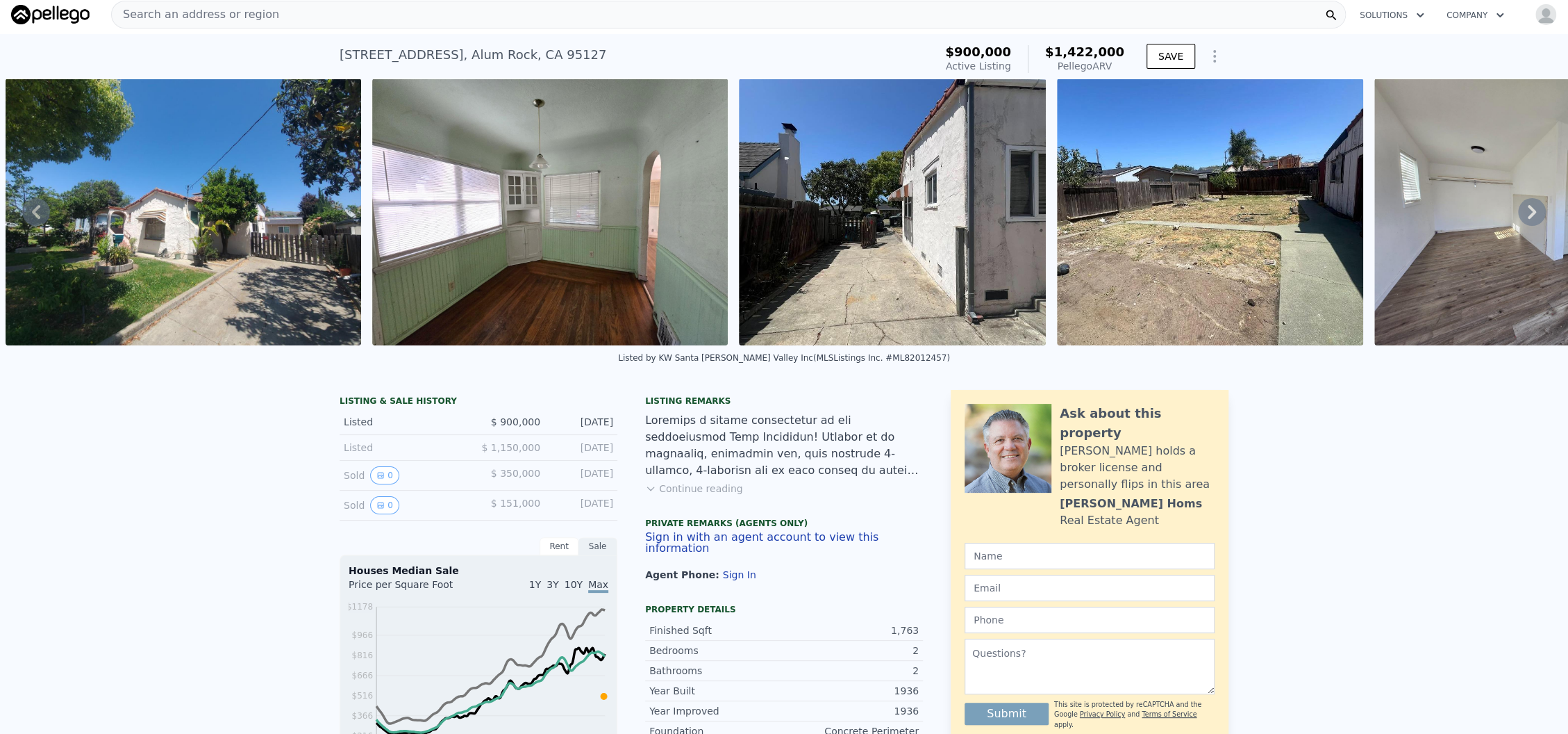
click at [1519, 225] on icon at bounding box center [1532, 212] width 28 height 28
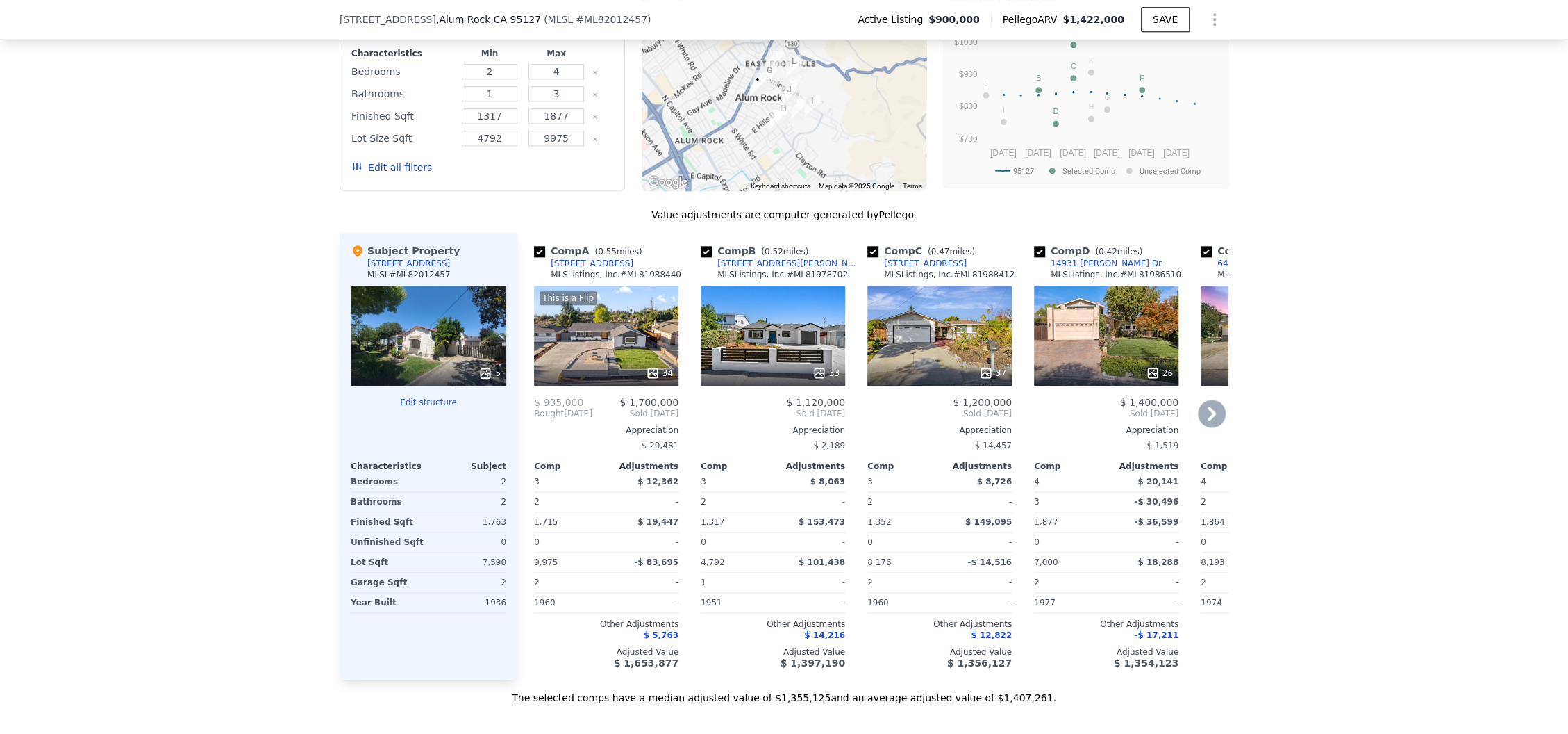
scroll to position [1106, 0]
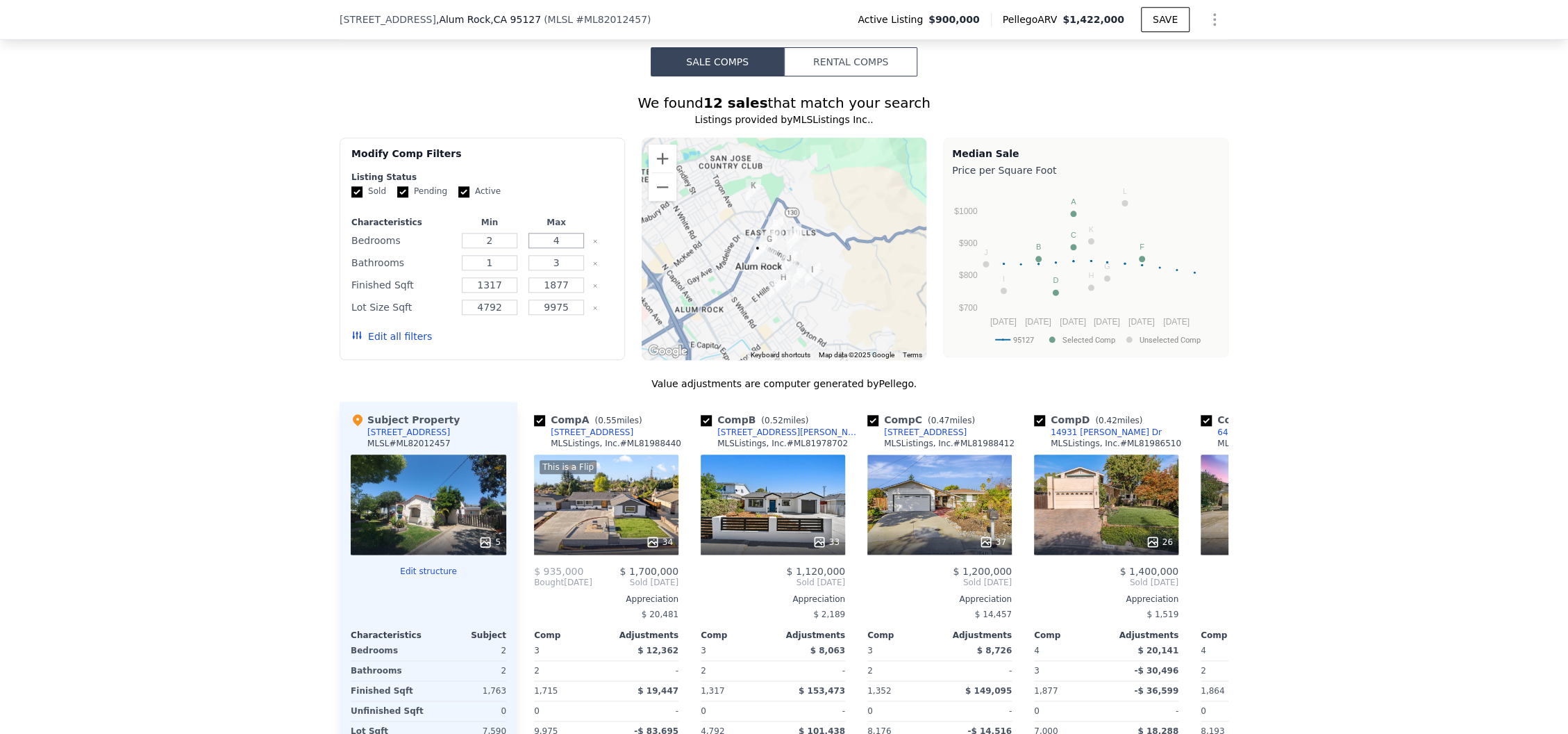
drag, startPoint x: 554, startPoint y: 253, endPoint x: 540, endPoint y: 253, distance: 14.0
click at [540, 248] on input "4" at bounding box center [556, 241] width 55 height 15
type input "2"
drag, startPoint x: 554, startPoint y: 273, endPoint x: 542, endPoint y: 271, distance: 12.2
click at [542, 270] on input "3" at bounding box center [556, 263] width 55 height 15
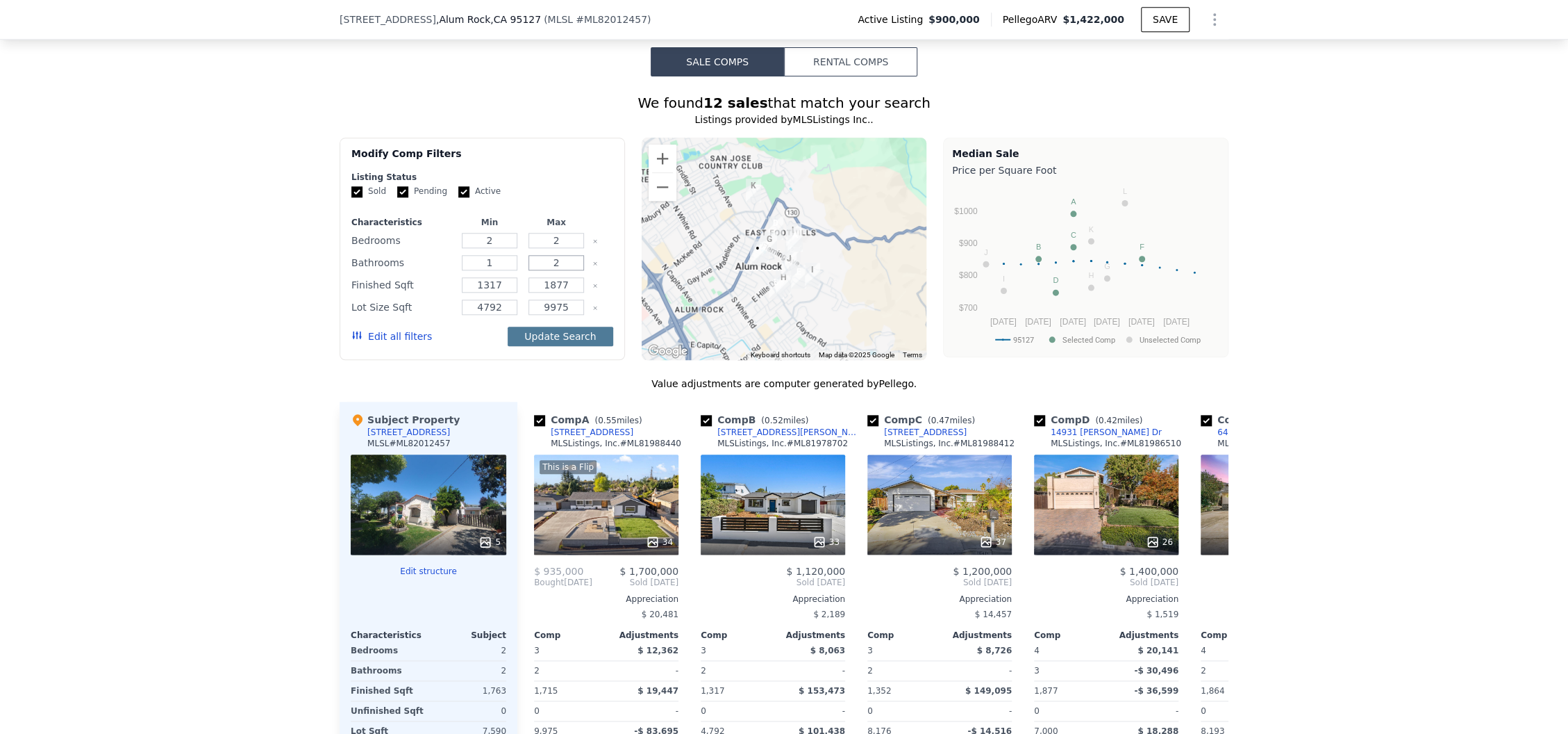
type input "2"
click at [534, 346] on button "Update Search" at bounding box center [560, 336] width 105 height 20
checkbox input "false"
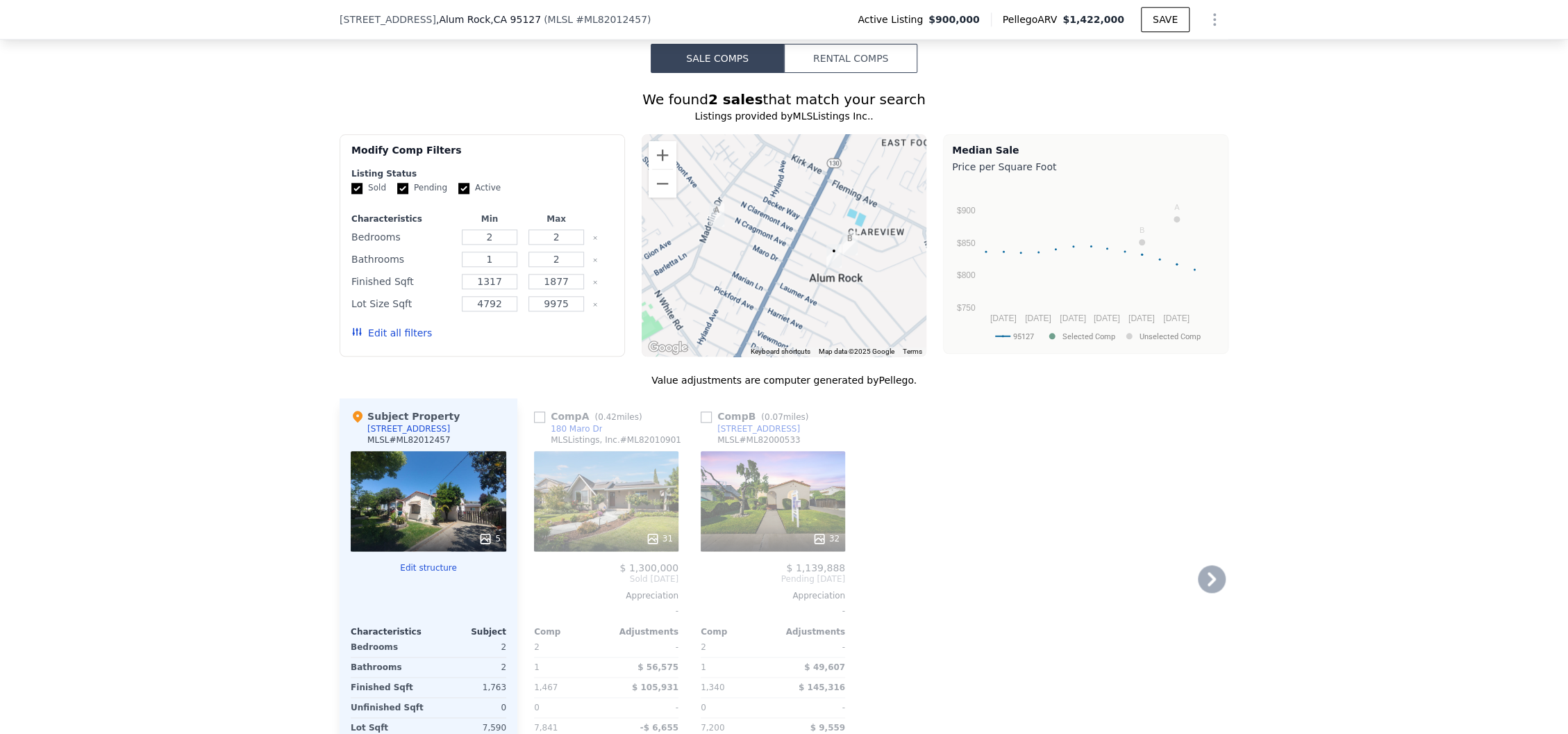
scroll to position [1199, 0]
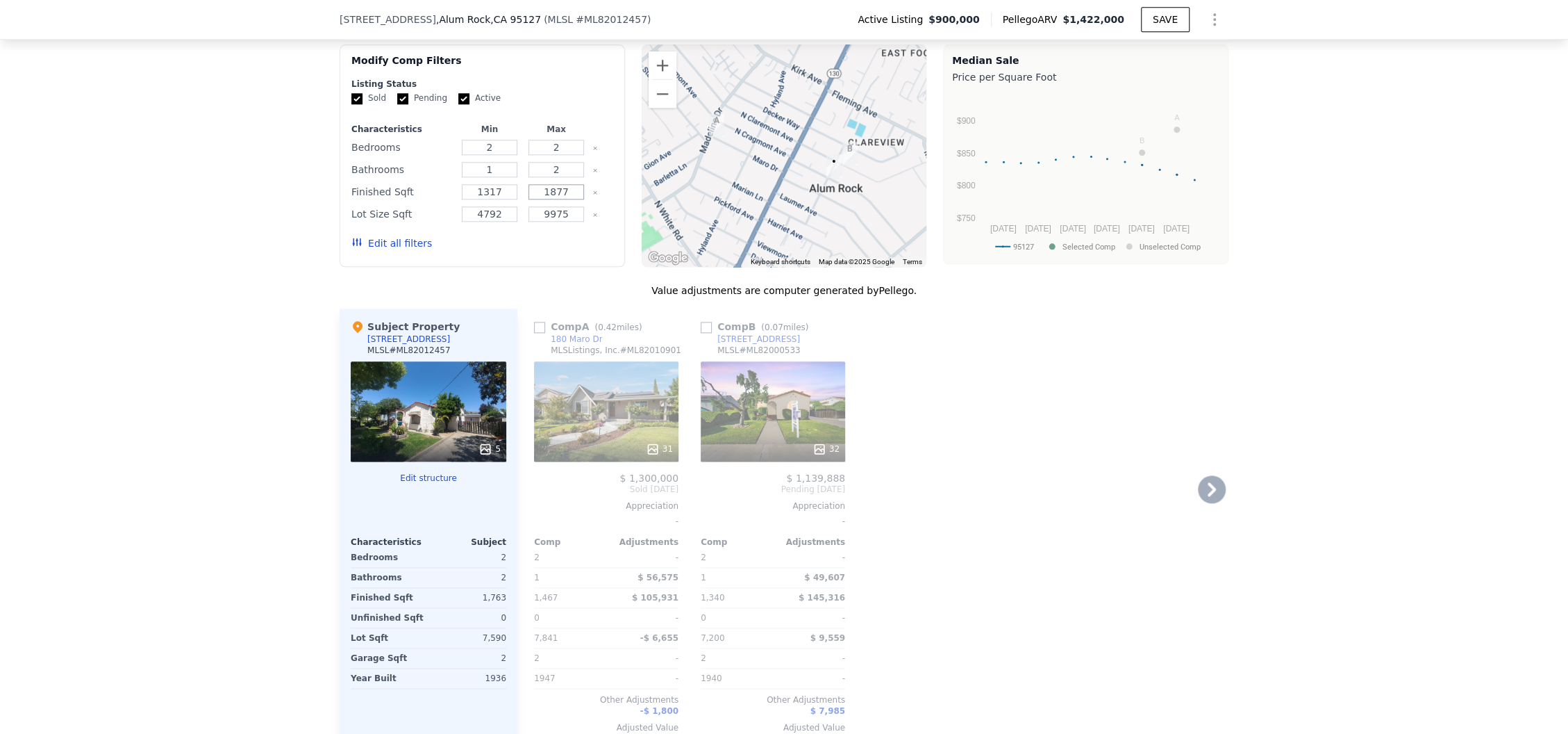
drag, startPoint x: 563, startPoint y: 206, endPoint x: 533, endPoint y: 203, distance: 30.1
click at [533, 199] on input "1877" at bounding box center [556, 191] width 55 height 15
type input "2115"
click at [544, 253] on button "Update Search" at bounding box center [560, 242] width 105 height 20
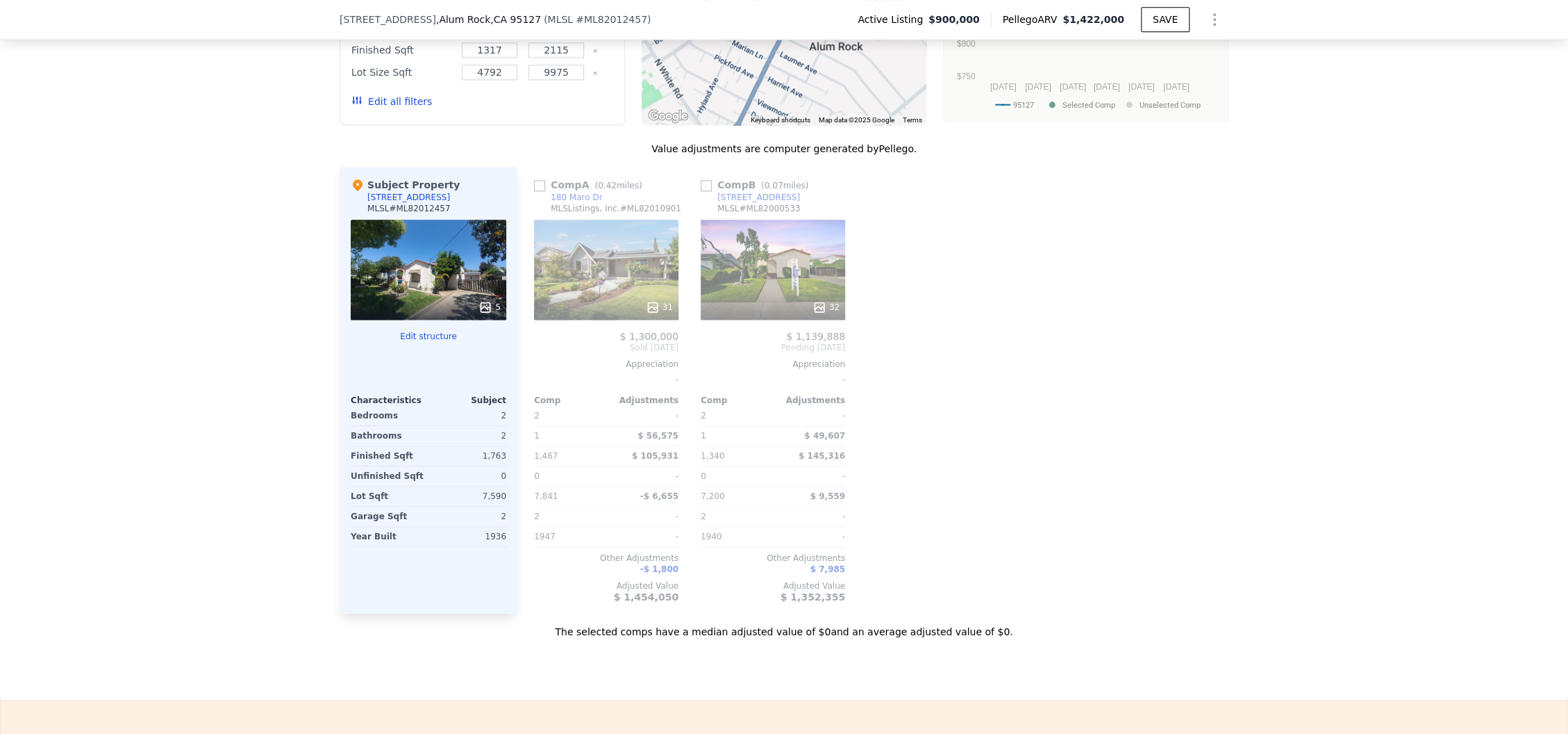
scroll to position [1385, 0]
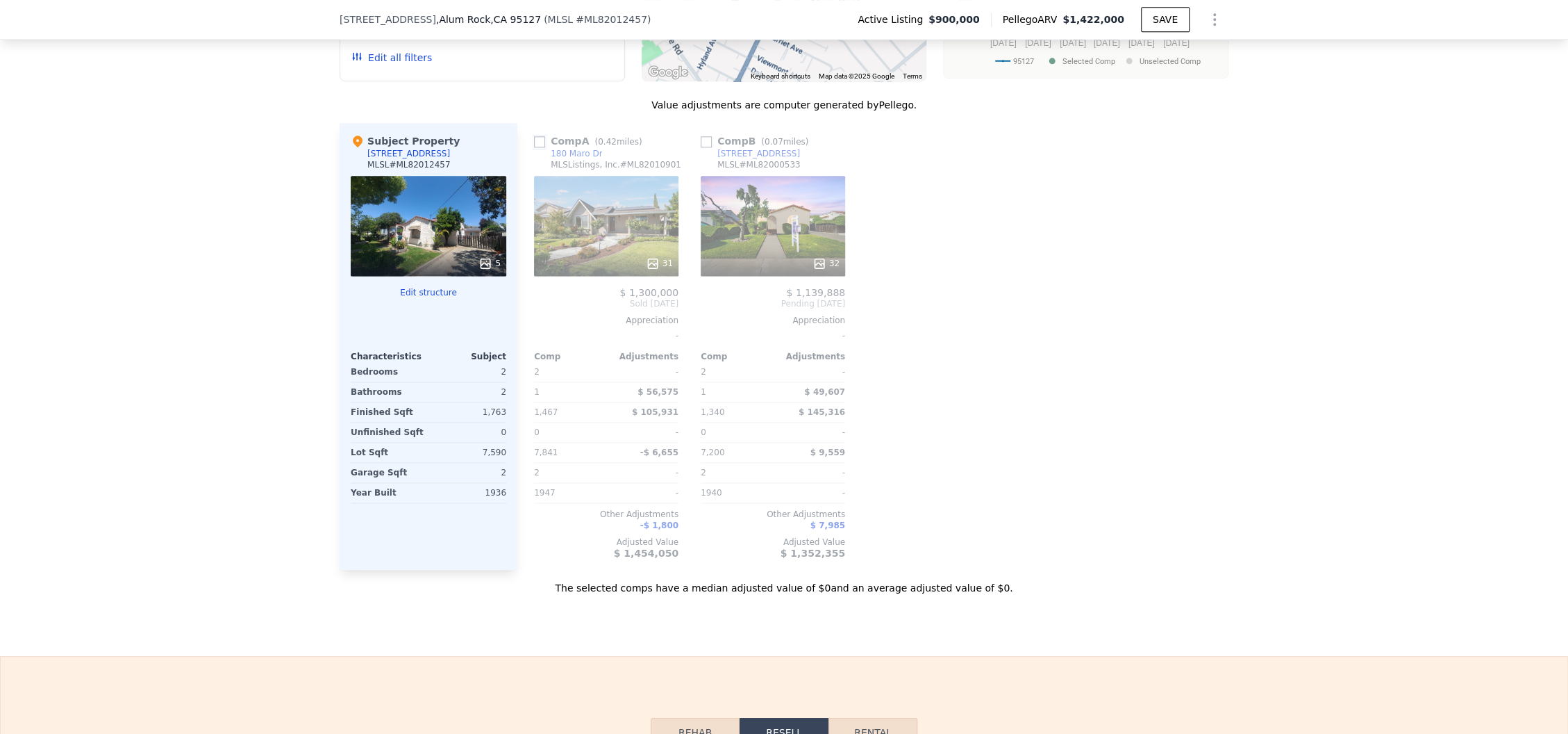
click at [534, 147] on input "checkbox" at bounding box center [539, 141] width 11 height 11
checkbox input "true"
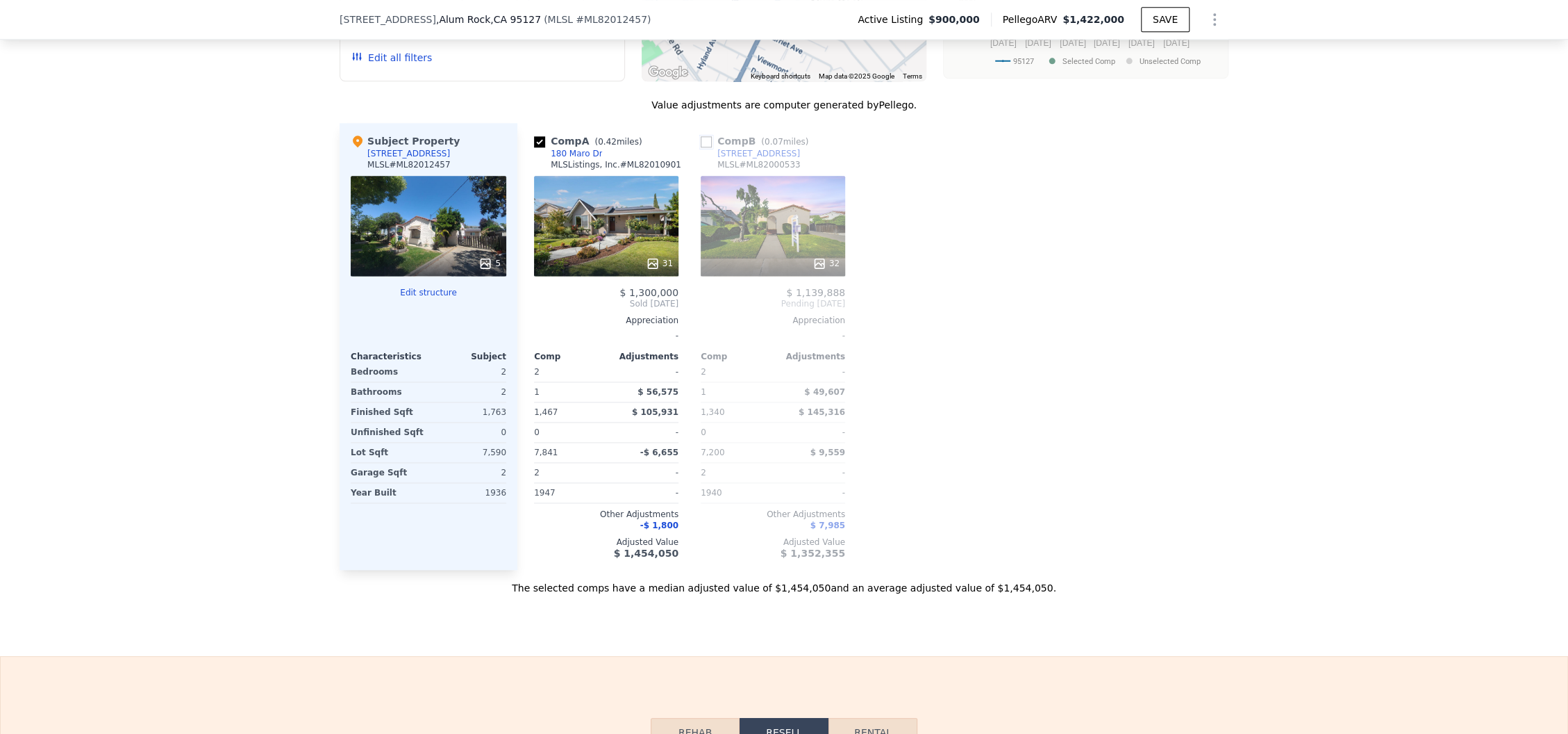
click at [701, 147] on input "checkbox" at bounding box center [706, 141] width 11 height 11
checkbox input "true"
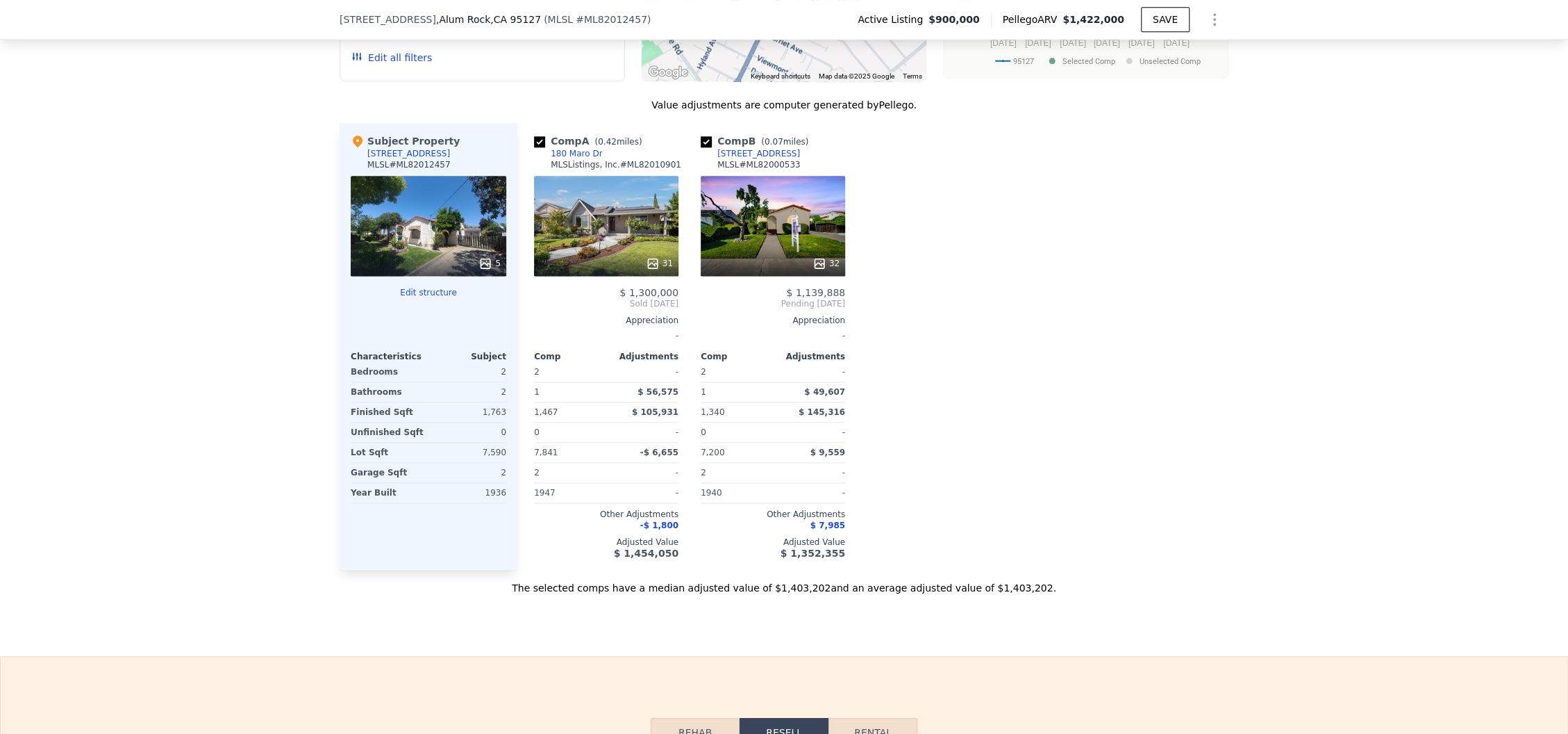
click at [639, 250] on div "31" at bounding box center [606, 226] width 145 height 100
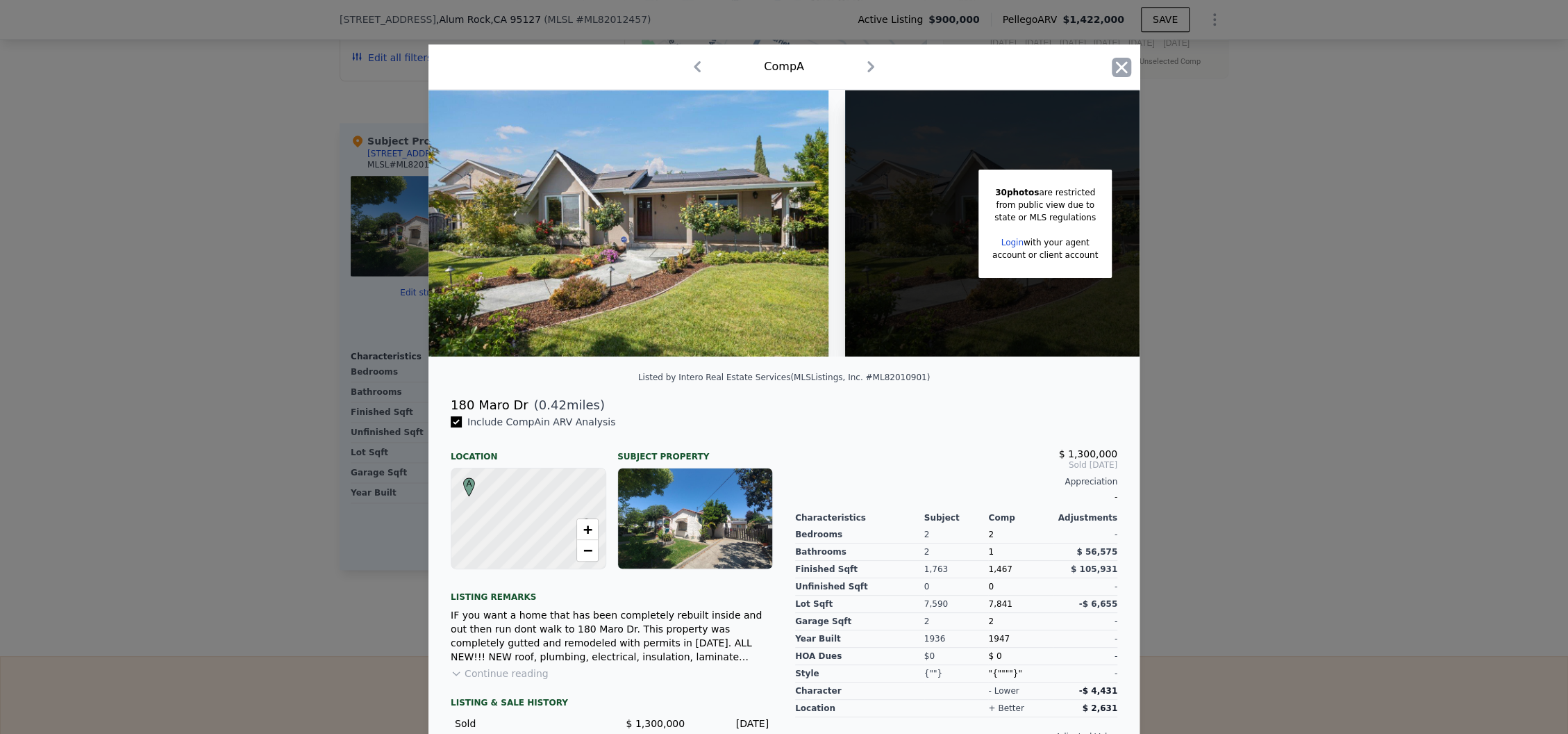
click at [1112, 63] on icon "button" at bounding box center [1122, 67] width 20 height 20
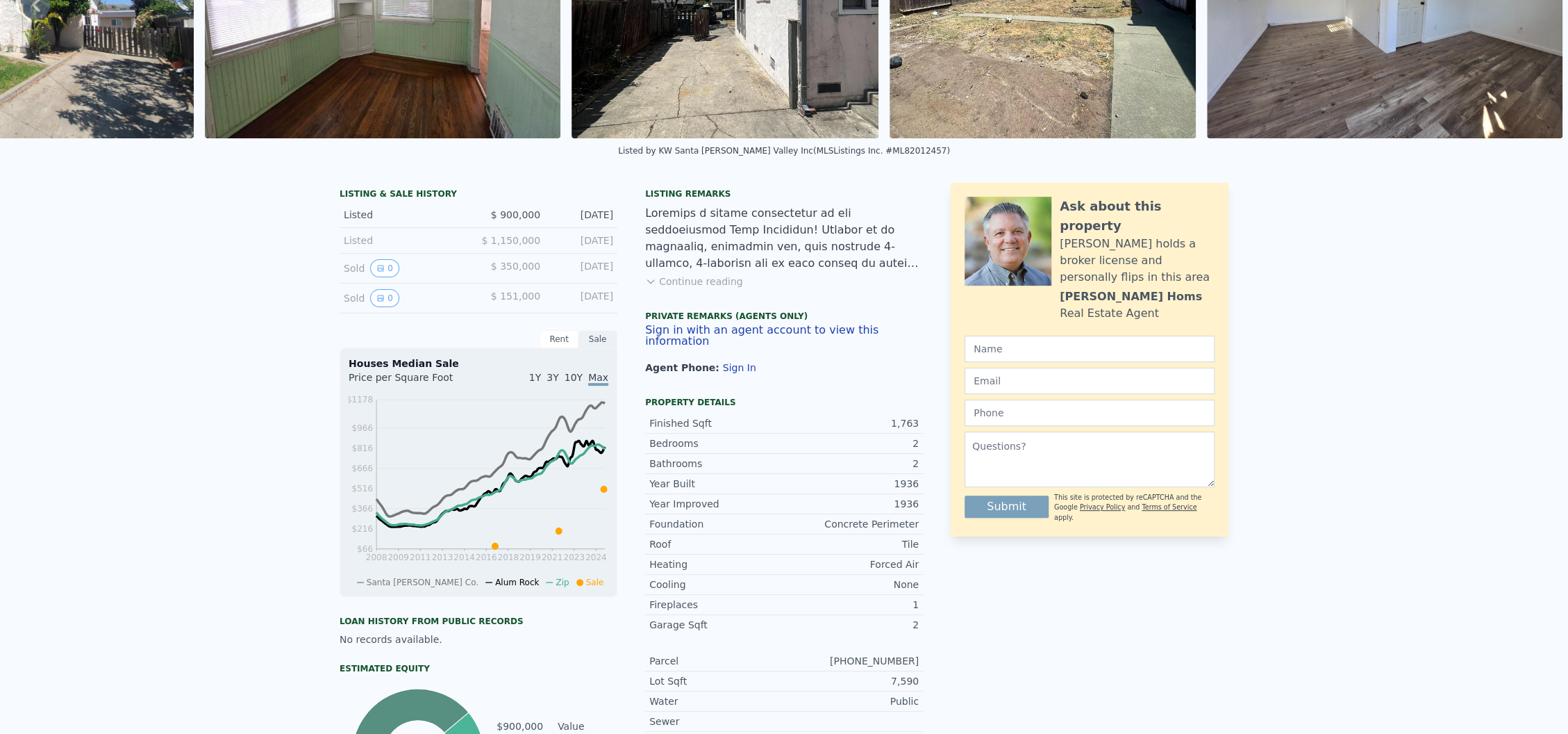
scroll to position [5, 0]
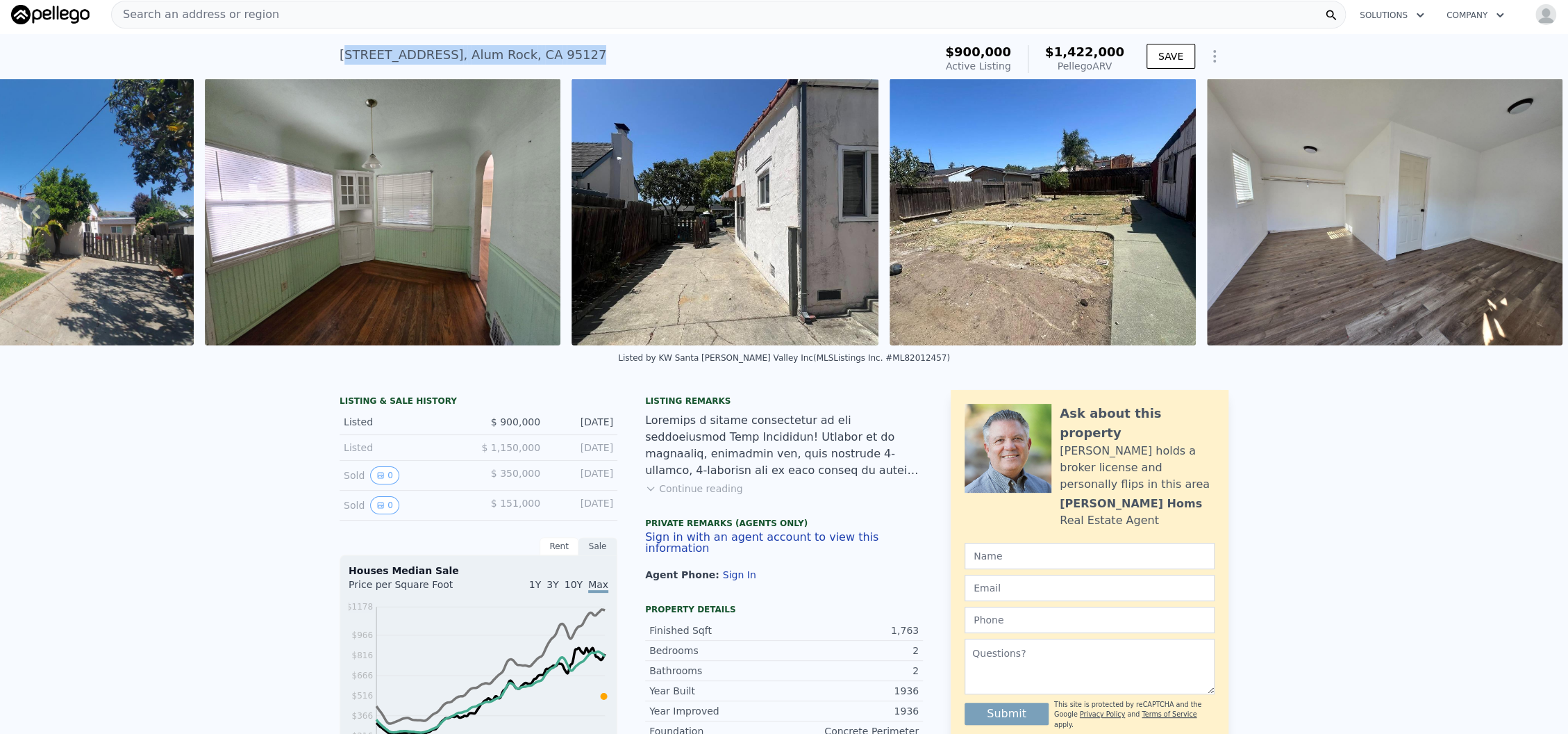
drag, startPoint x: 336, startPoint y: 57, endPoint x: 583, endPoint y: 66, distance: 247.2
click at [583, 66] on div "112 S Cragmont Ave , Alum Rock , CA 95127 Active at $900k (~ARV $1.422m )" at bounding box center [633, 60] width 589 height 39
click at [583, 55] on div "112 S Cragmont Ave , Alum Rock , CA 95127 Active at $900k (~ARV $1.422m )" at bounding box center [633, 60] width 589 height 39
drag, startPoint x: 563, startPoint y: 55, endPoint x: 337, endPoint y: 62, distance: 226.1
click at [339, 62] on div "112 S Cragmont Ave , Alum Rock , CA 95127 Active at $900k (~ARV $1.422m )" at bounding box center [633, 60] width 589 height 39
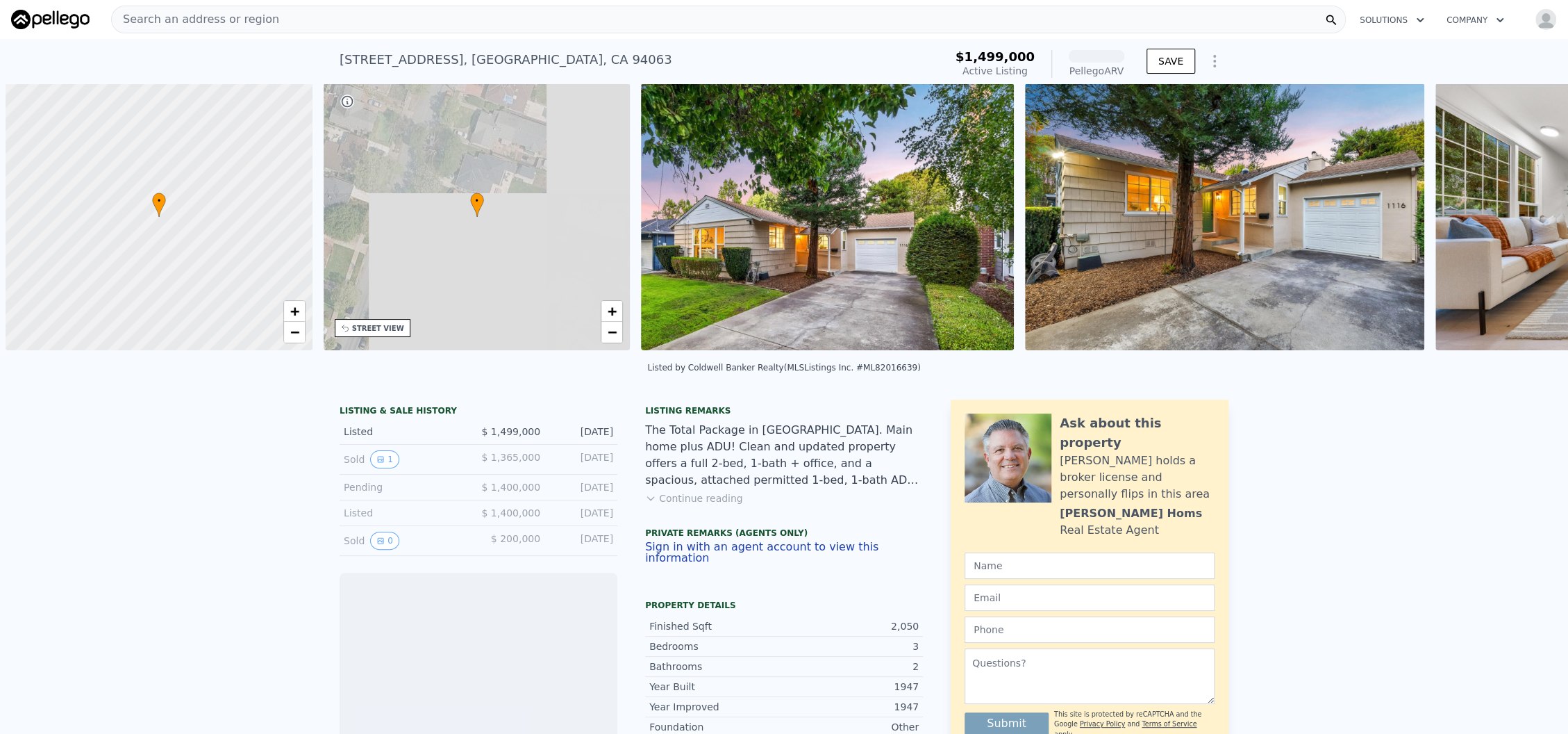
scroll to position [0, 5]
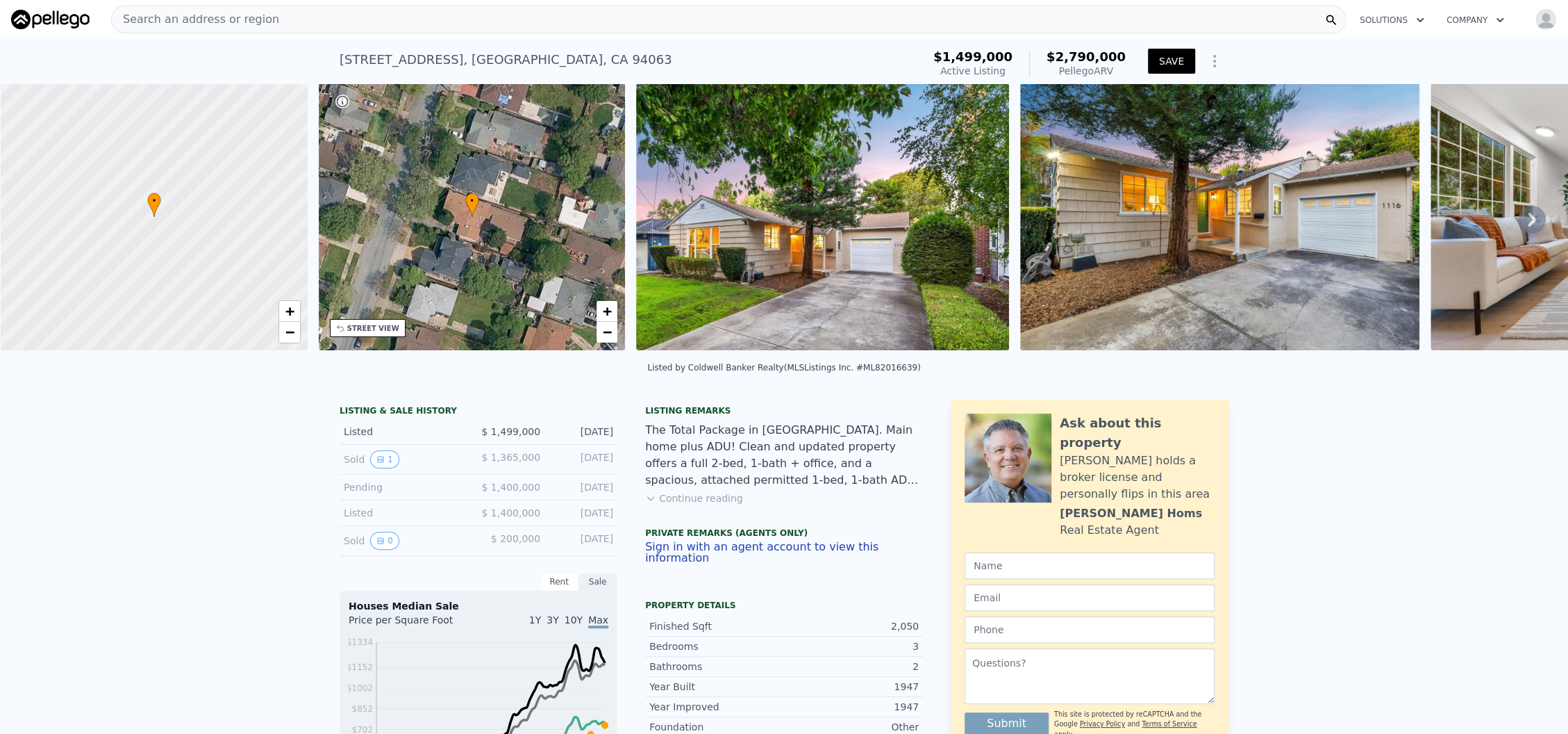
click at [381, 327] on div "STREET VIEW" at bounding box center [372, 328] width 52 height 10
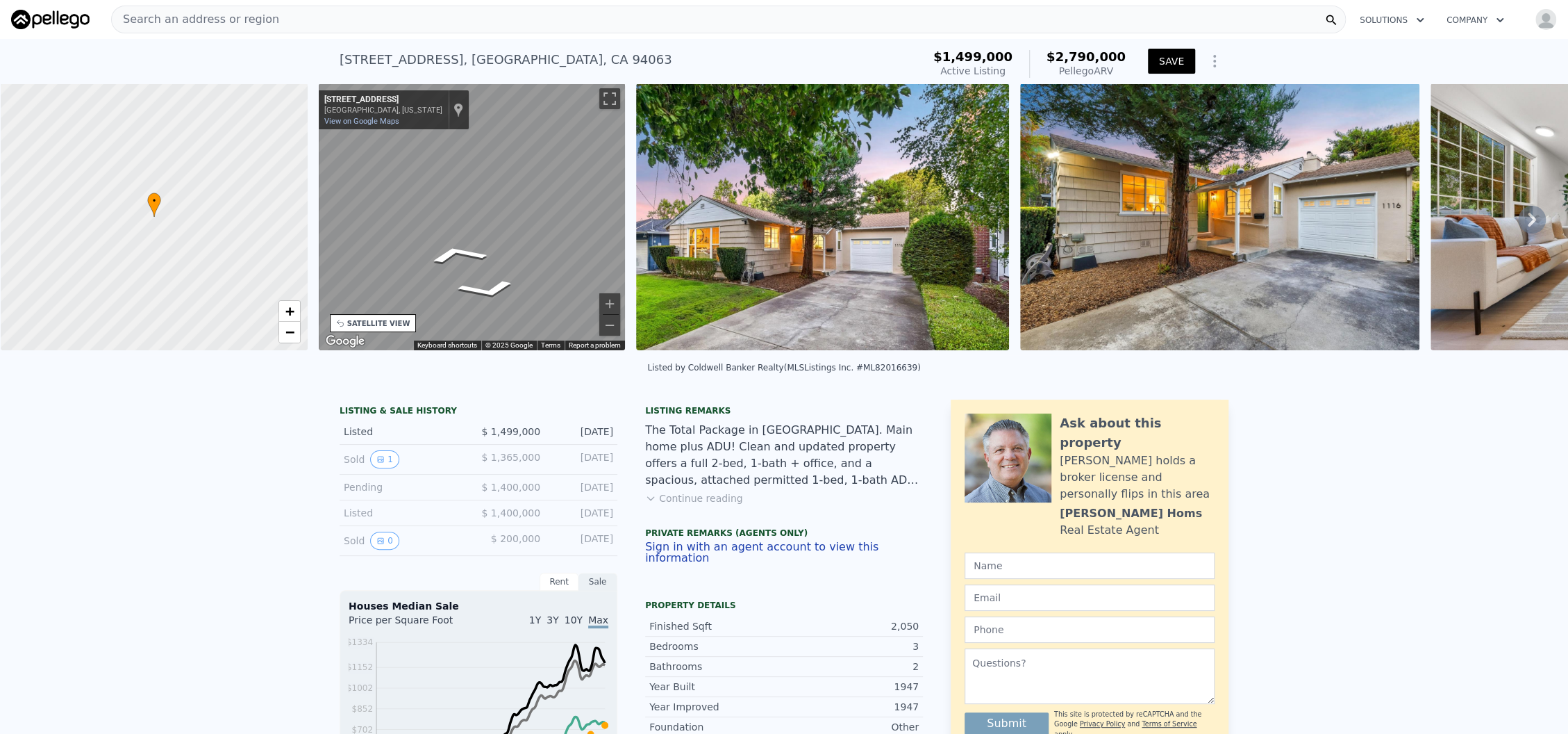
click at [679, 505] on button "Continue reading" at bounding box center [694, 498] width 98 height 14
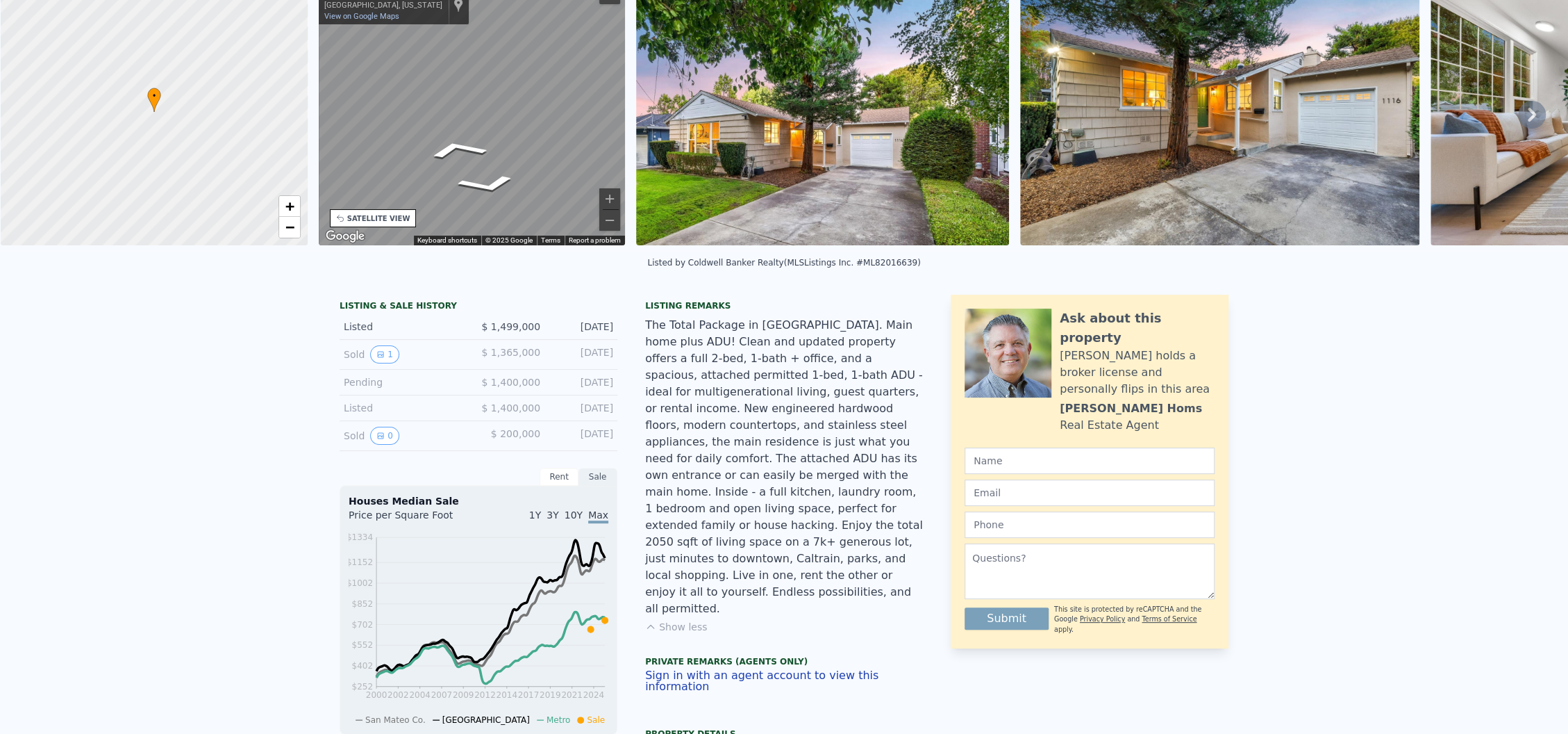
scroll to position [5, 0]
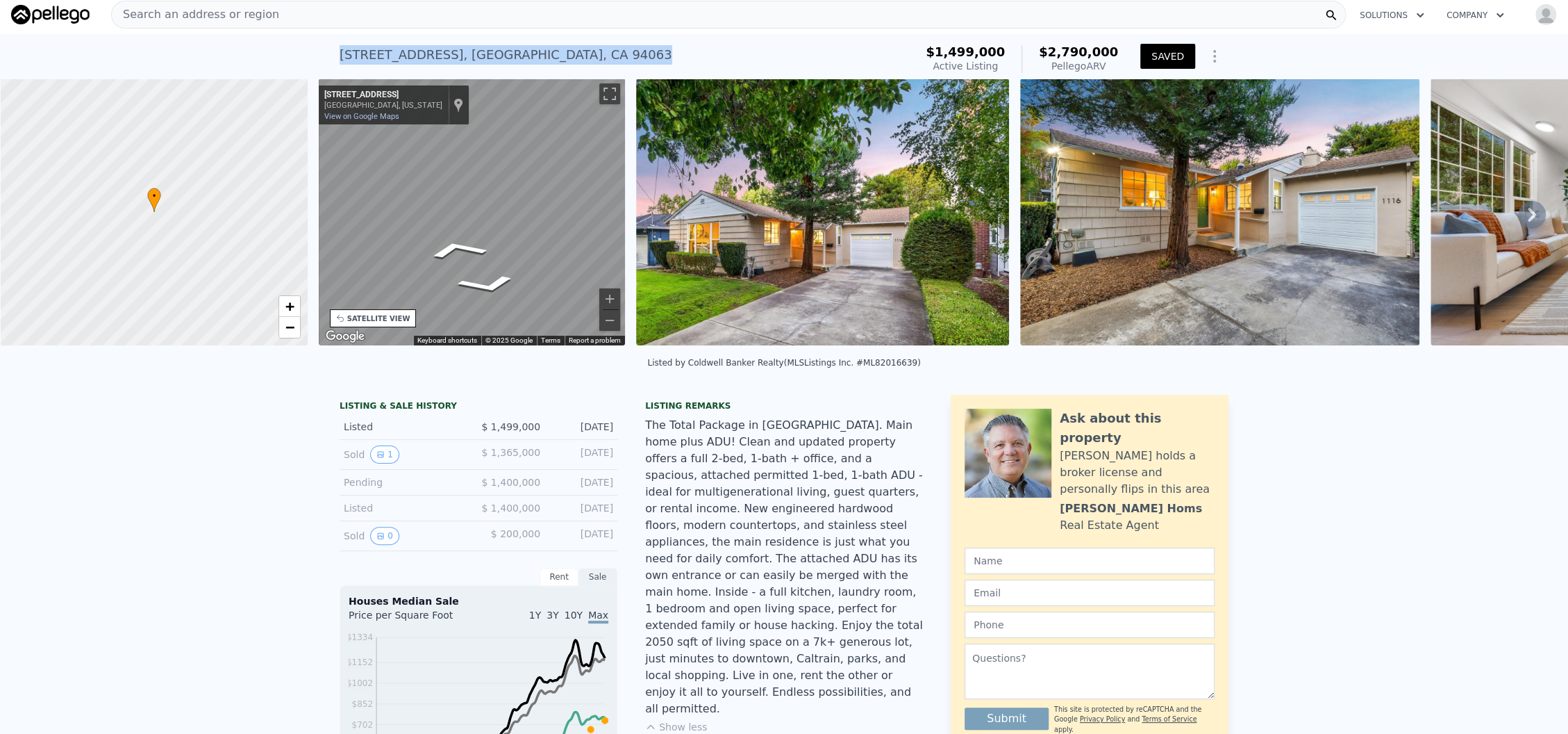
drag, startPoint x: 332, startPoint y: 55, endPoint x: 555, endPoint y: 64, distance: 223.2
click at [555, 64] on div "1116 17th Ave , Redwood City , CA 94063 Active at $1.499m (~ARV $2.790m )" at bounding box center [624, 60] width 570 height 39
copy div "1116 17th Ave , Redwood City , CA 94063"
